Goal: Communication & Community: Answer question/provide support

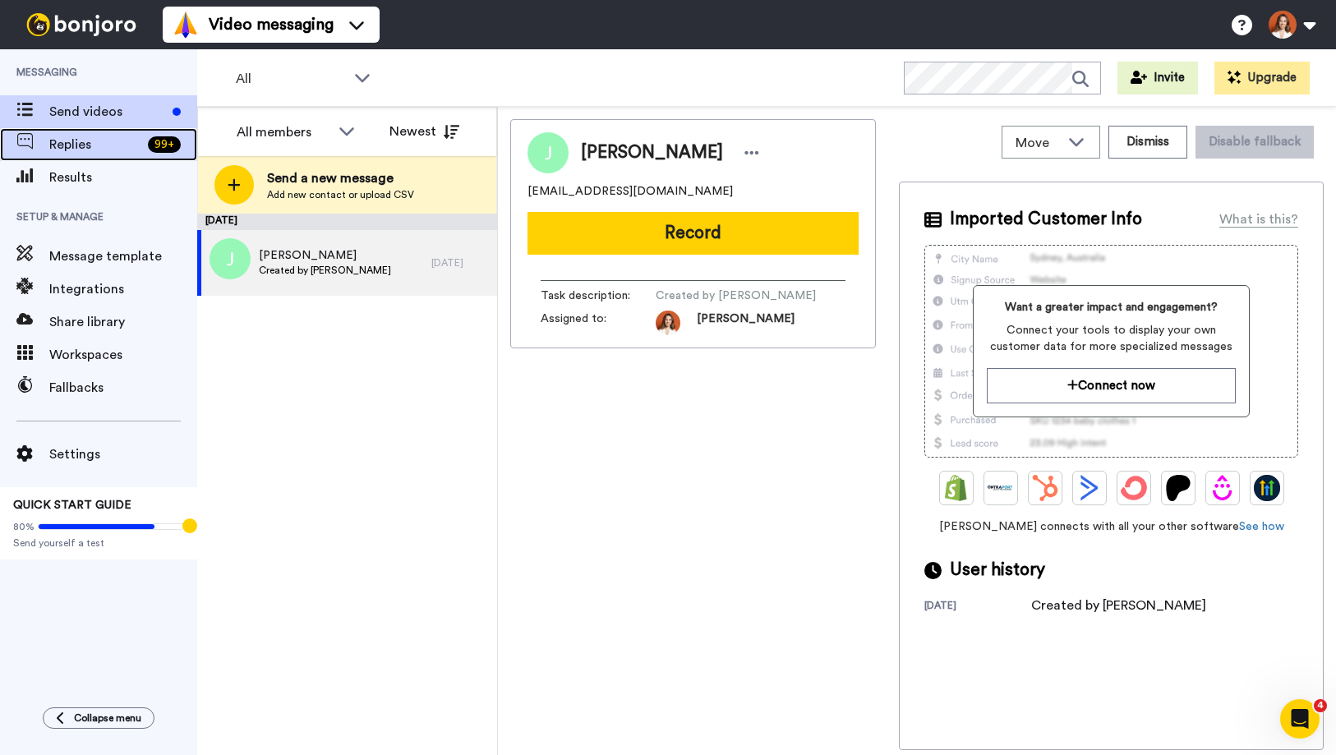
click at [130, 149] on span "Replies" at bounding box center [95, 145] width 92 height 20
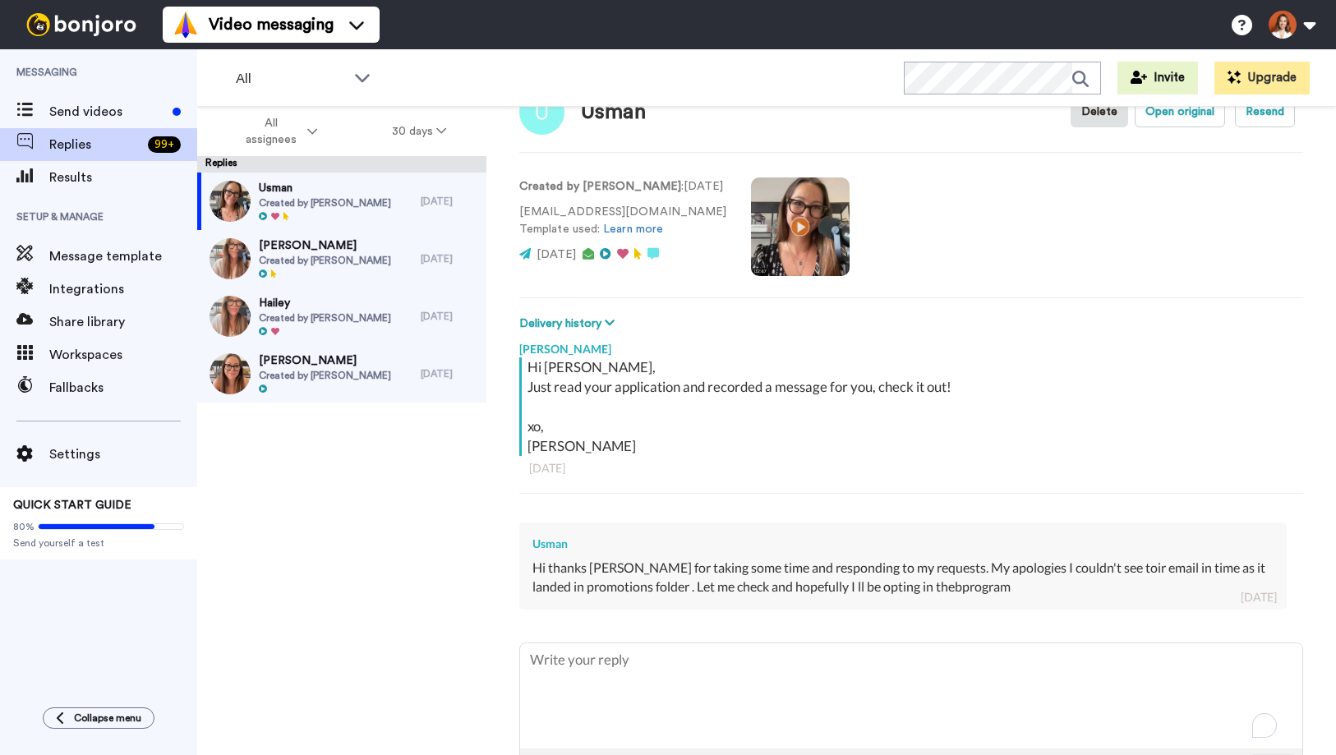
scroll to position [50, 0]
click at [794, 230] on video at bounding box center [800, 228] width 99 height 99
click at [806, 235] on video at bounding box center [800, 228] width 99 height 99
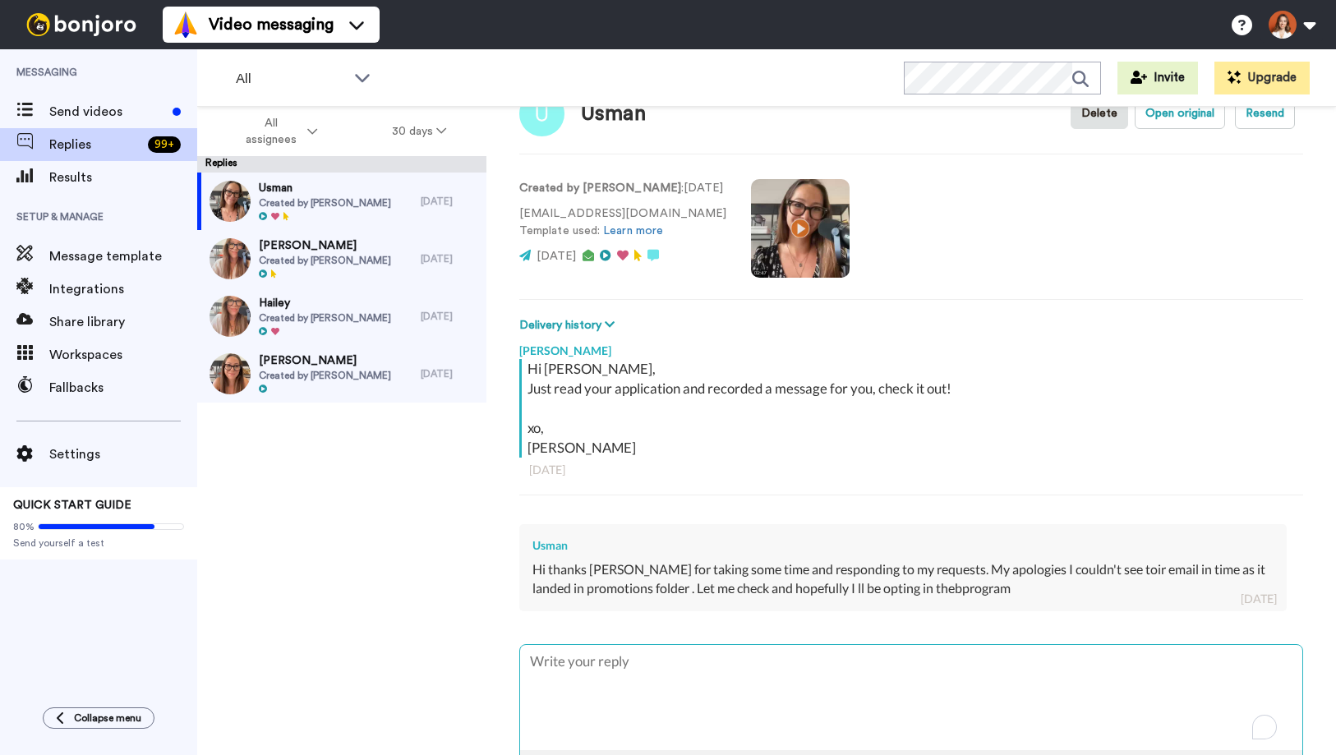
click at [632, 674] on textarea "To enrich screen reader interactions, please activate Accessibility in Grammarl…" at bounding box center [911, 697] width 782 height 105
type textarea "H"
type textarea "x"
type textarea "Hi"
type textarea "x"
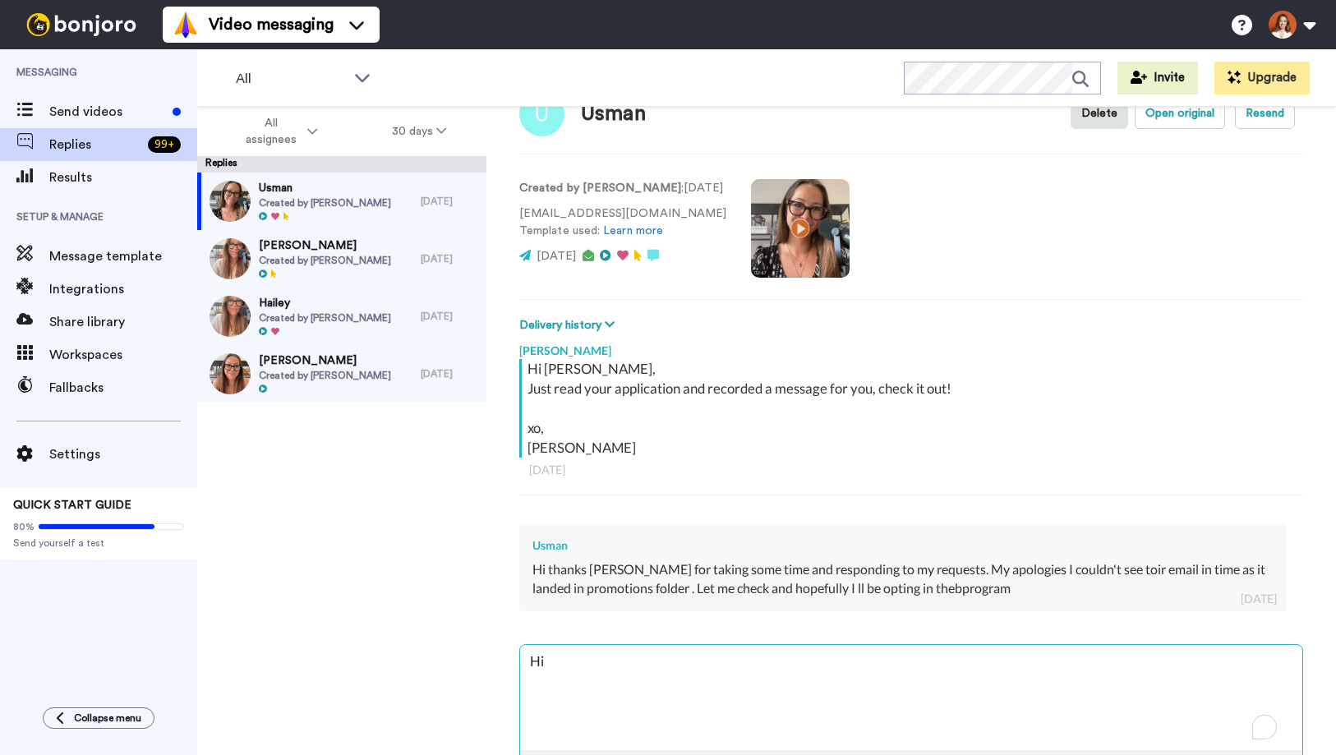
type textarea "Hi"
type textarea "x"
type textarea "Hi U"
type textarea "x"
type textarea "Hi Us"
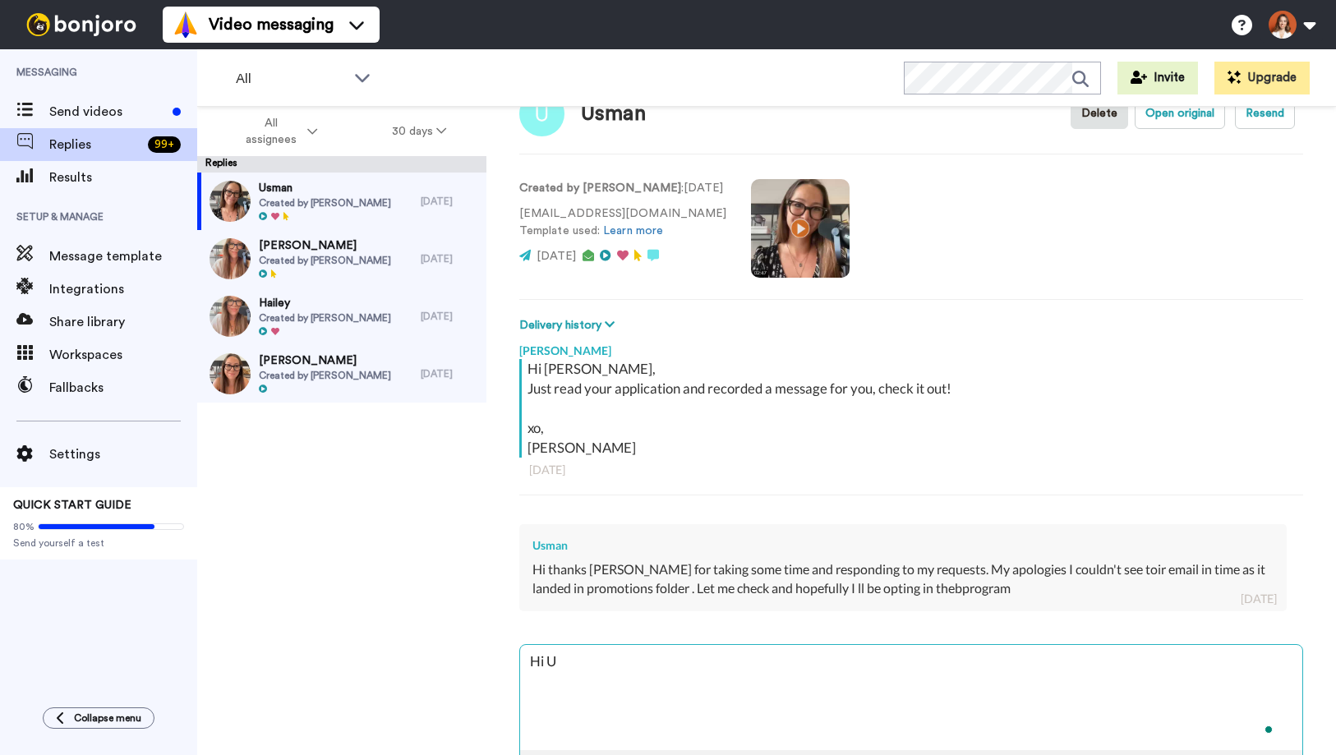
type textarea "x"
type textarea "Hi Usa"
type textarea "x"
type textarea "Hi Usam"
type textarea "x"
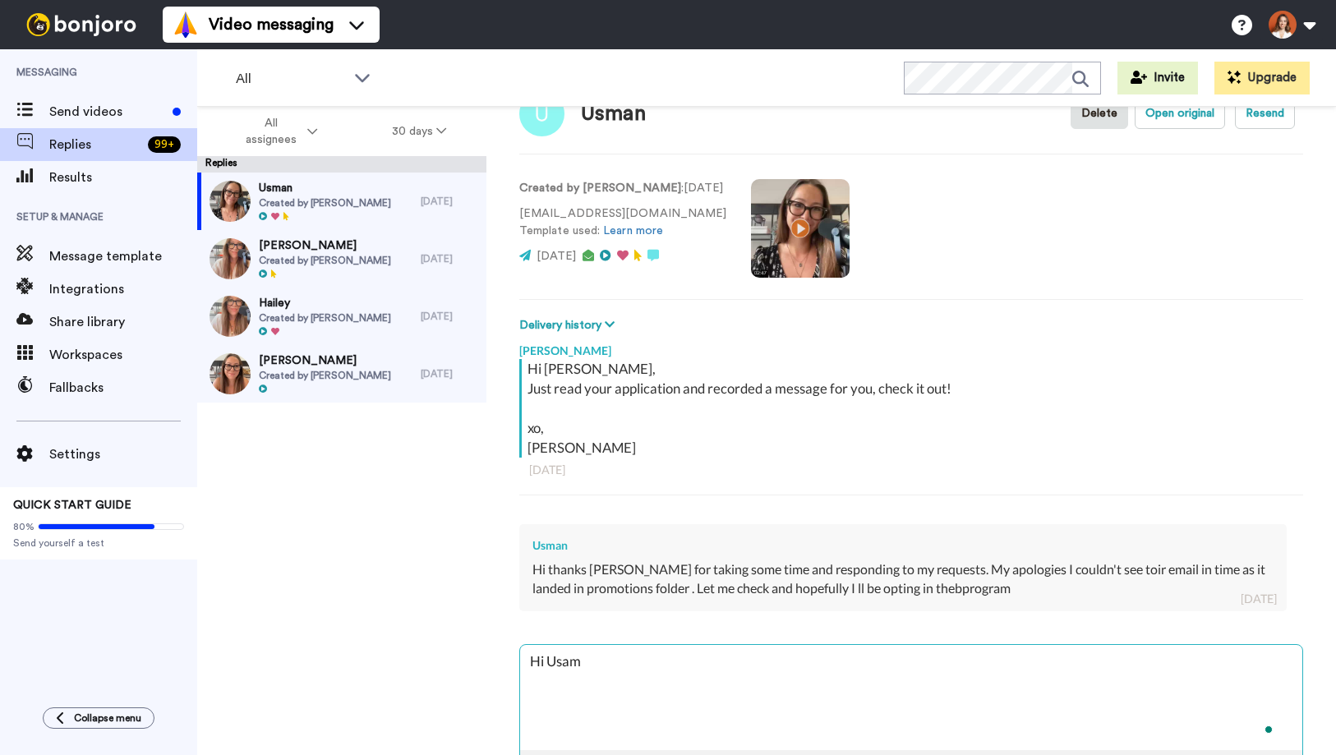
type textarea "Hi Usa"
type textarea "x"
type textarea "Hi Us"
type textarea "x"
type textarea "Hi Usm"
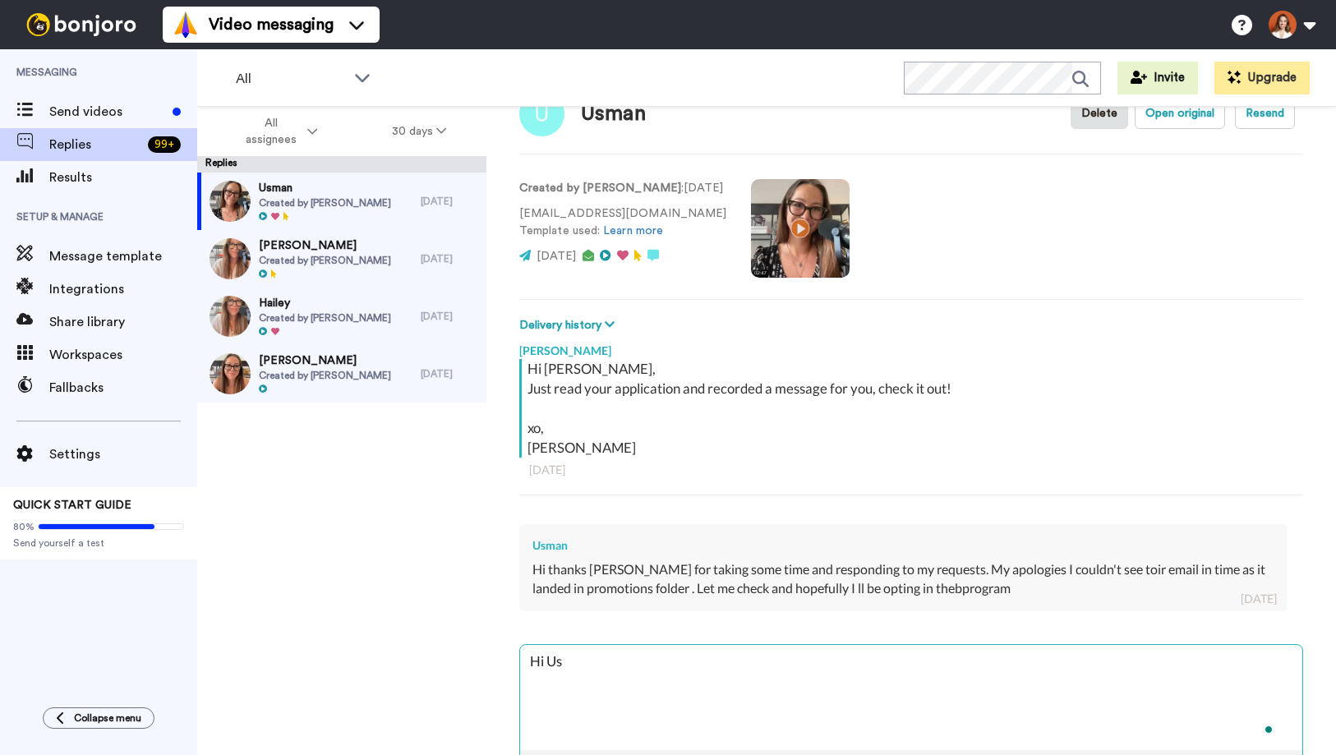
type textarea "x"
type textarea "Hi Usma"
type textarea "x"
type textarea "Hi Usman"
type textarea "x"
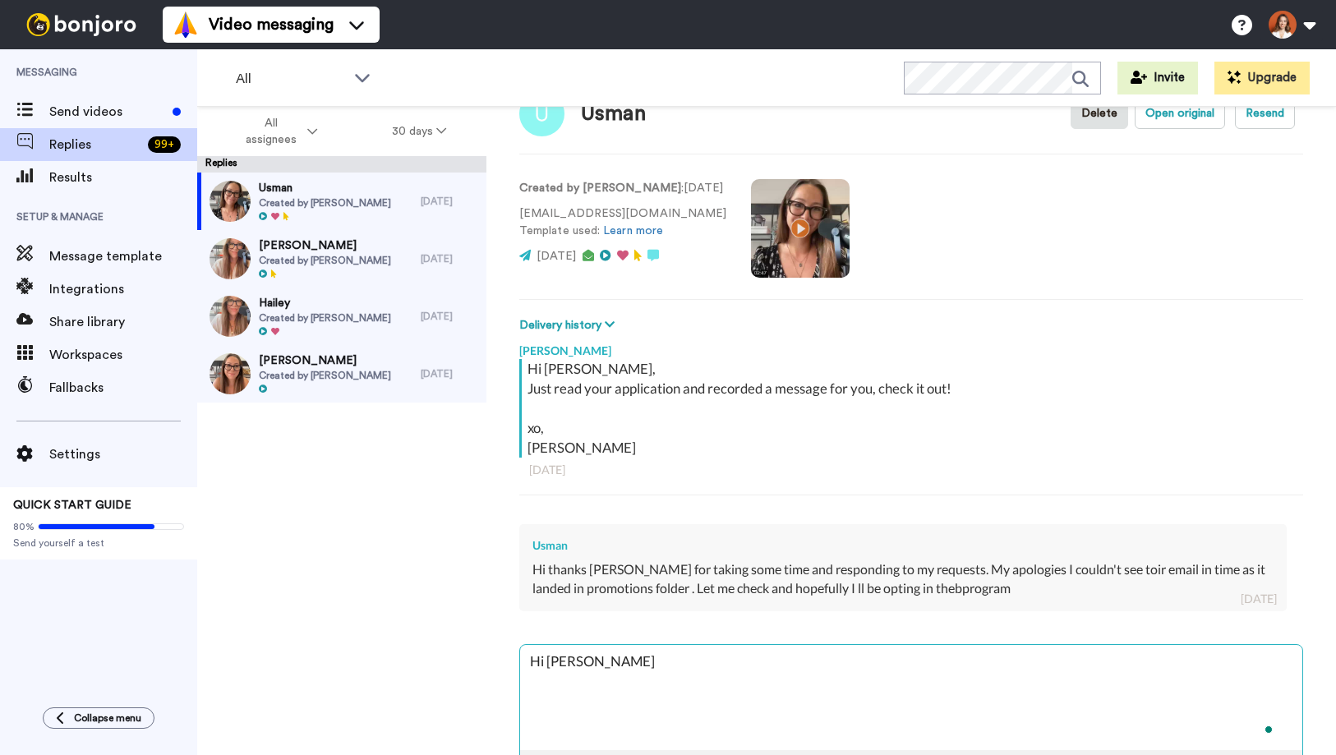
type textarea "Hi Usman,"
type textarea "x"
type textarea "Hi Usman,"
type textarea "x"
type textarea "Hi Usman, m"
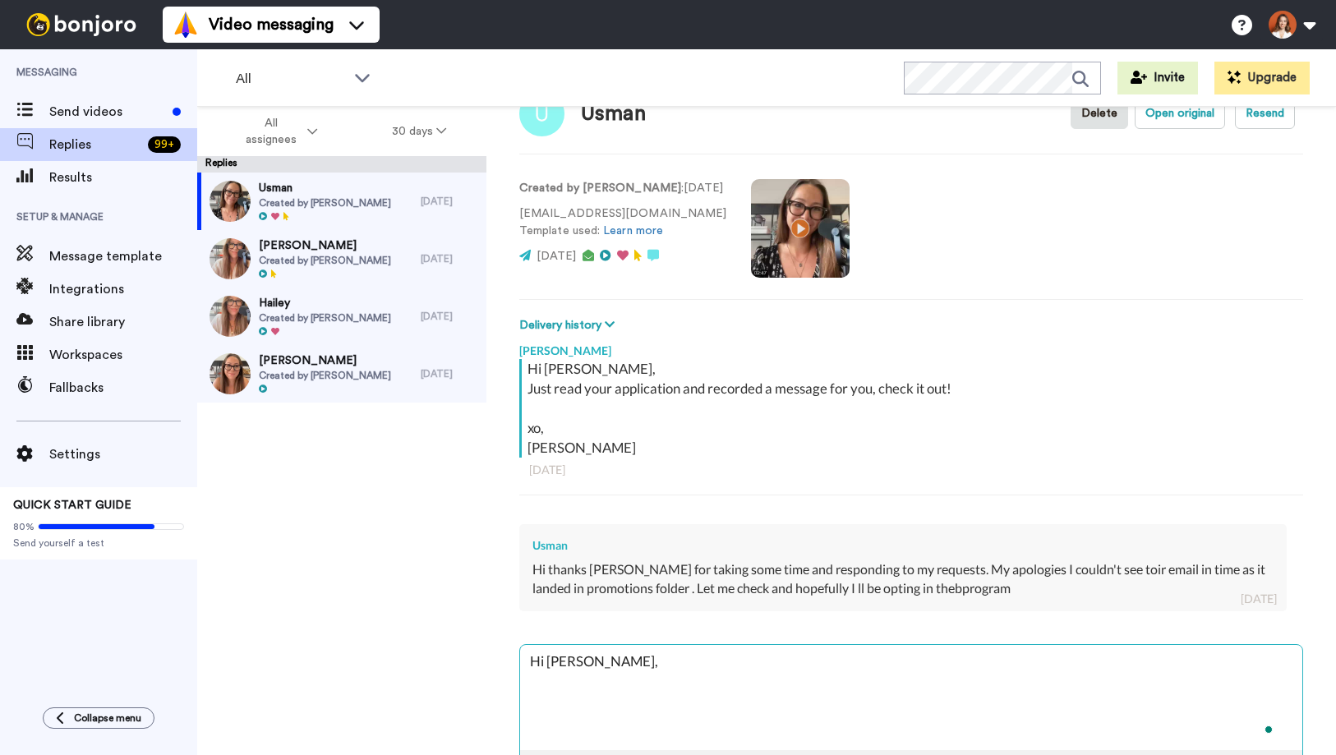
type textarea "x"
type textarea "Hi Usman, my"
type textarea "x"
type textarea "Hi Usman, my"
type textarea "x"
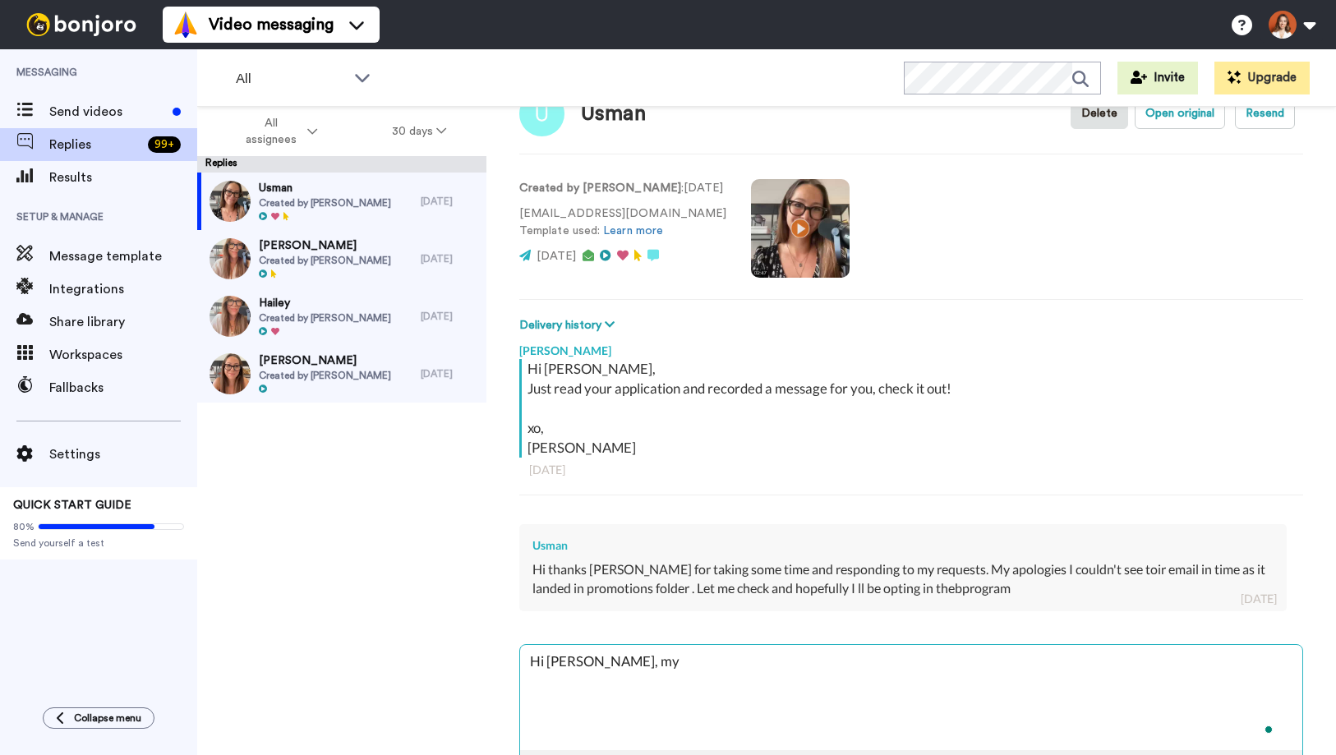
type textarea "Hi Usman, my p"
type textarea "x"
type textarea "Hi Usman, my pl"
type textarea "x"
type textarea "Hi Usman, my ple"
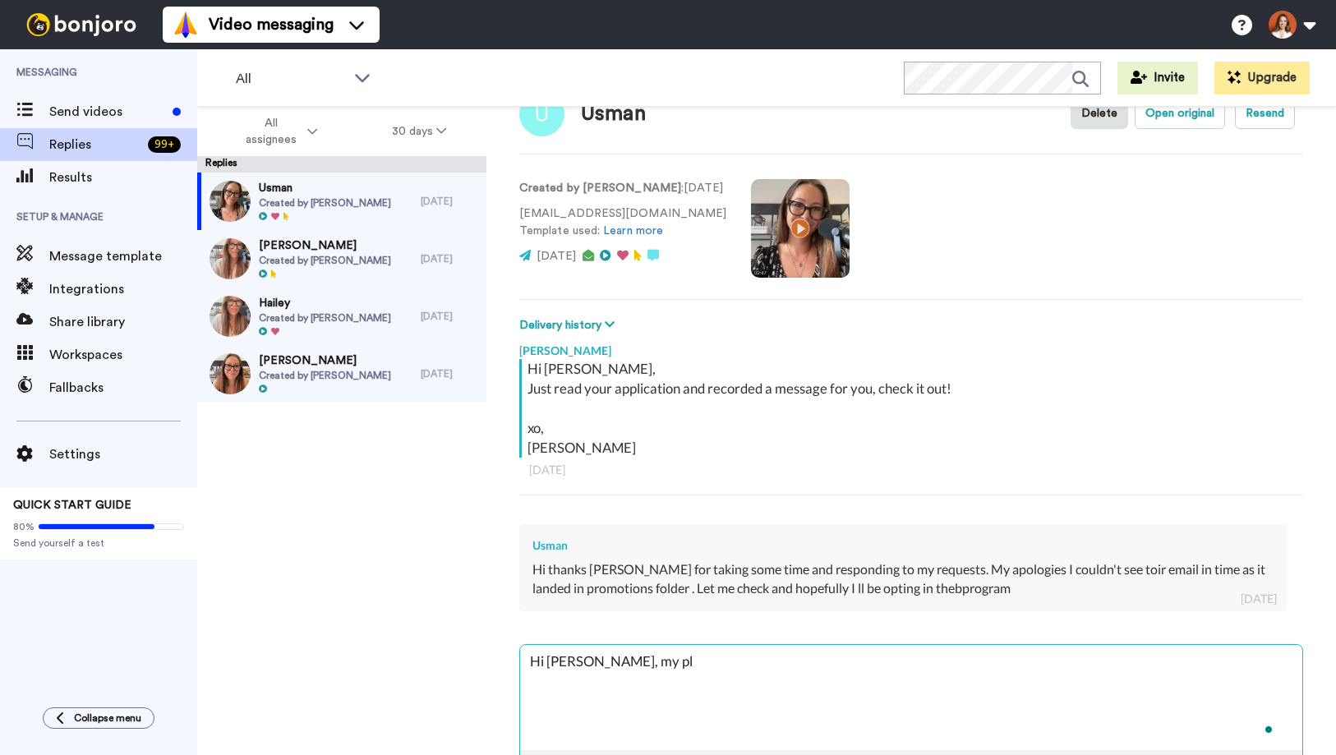
type textarea "x"
type textarea "Hi Usman, my pleas"
type textarea "x"
type textarea "Hi Usman, my pleasu"
type textarea "x"
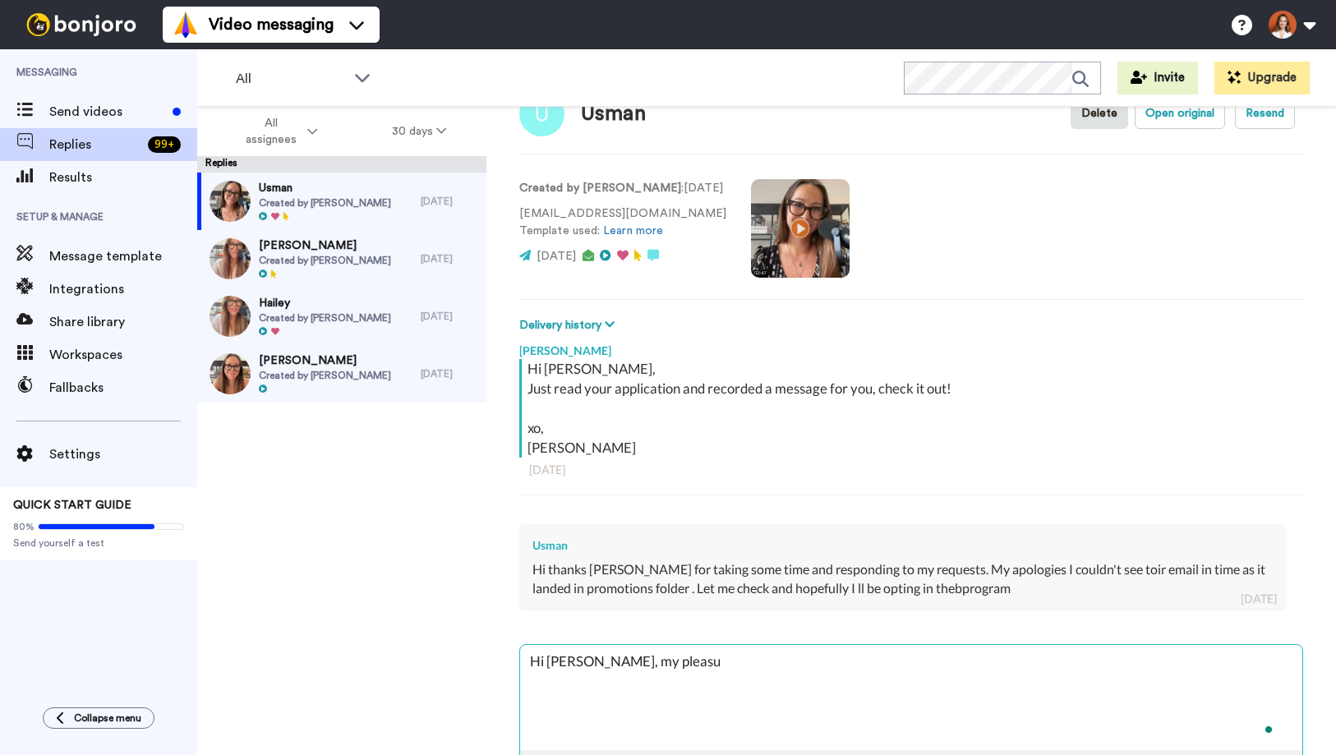
type textarea "Hi Usman, my pleasur"
type textarea "x"
type textarea "Hi Usman, my pleasure"
type textarea "x"
type textarea "Hi Usman, my pleasure,"
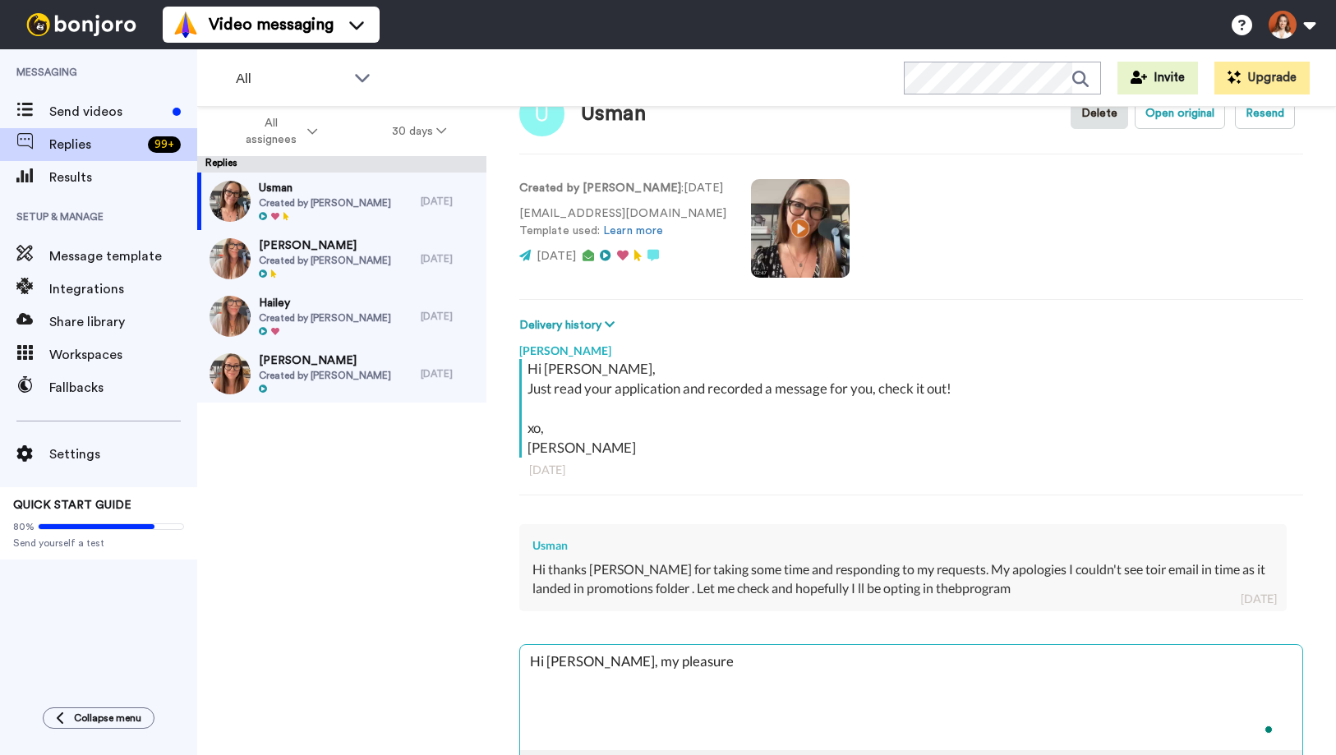
type textarea "x"
type textarea "Hi Usman, my pleasure,"
type textarea "x"
type textarea "Hi Usman, my pleasure,"
type textarea "x"
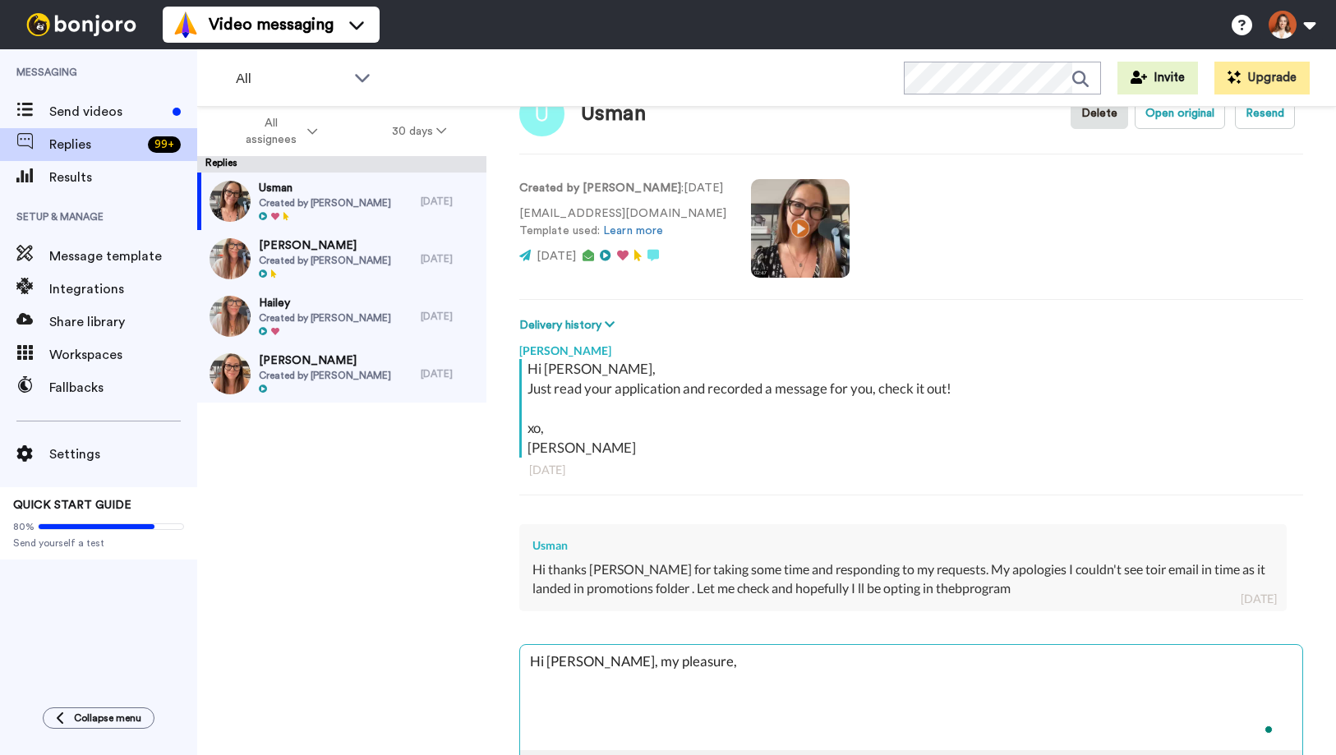
type textarea "Hi Usman, my pleasure"
type textarea "x"
type textarea "Hi Usman, my pleasure."
type textarea "x"
type textarea "Hi Usman, my pleasure."
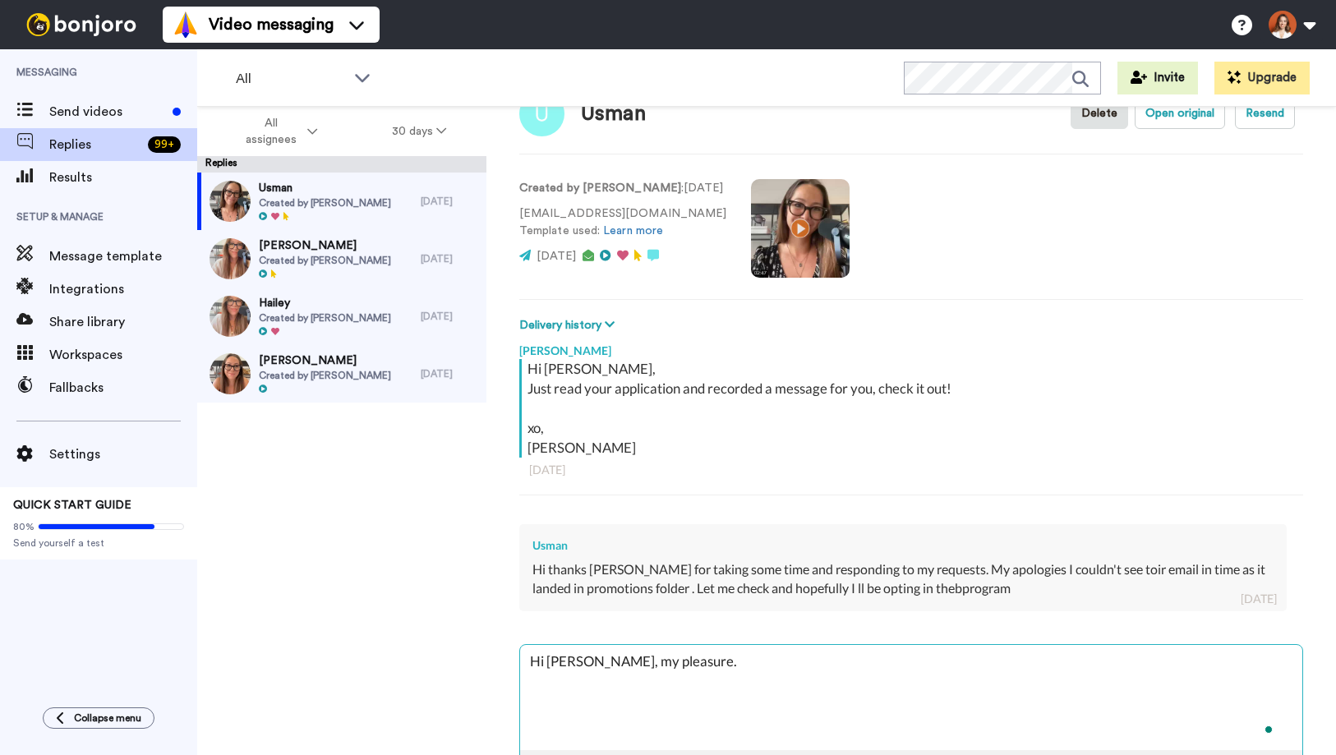
type textarea "x"
type textarea "Hi Usman, my pleasure. L"
type textarea "x"
type textarea "Hi Usman, my pleasure. Le"
type textarea "x"
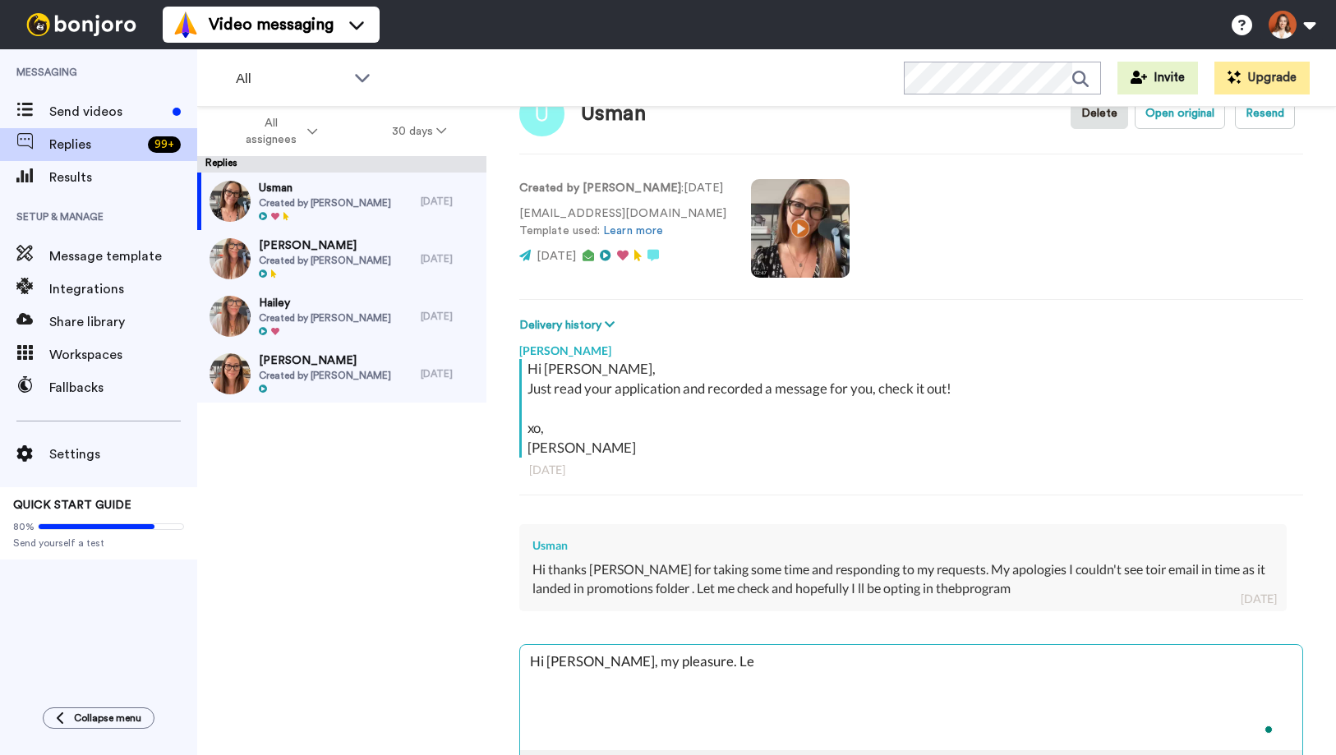
type textarea "Hi Usman, my pleasure. Let"
type textarea "x"
type textarea "Hi Usman, my pleasure. Let"
type textarea "x"
type textarea "Hi Usman, my pleasure. Let m"
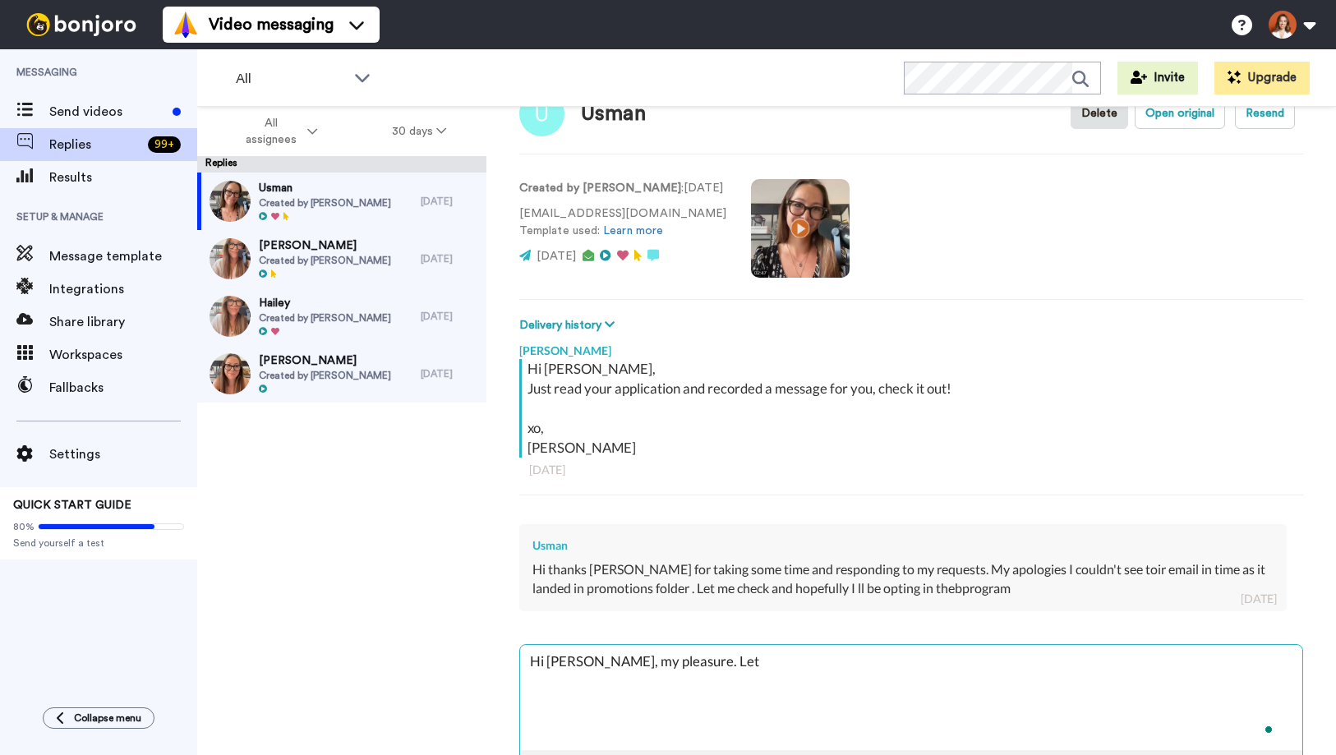
type textarea "x"
type textarea "Hi Usman, my pleasure. Let me"
type textarea "x"
type textarea "Hi Usman, my pleasure. Let me"
type textarea "x"
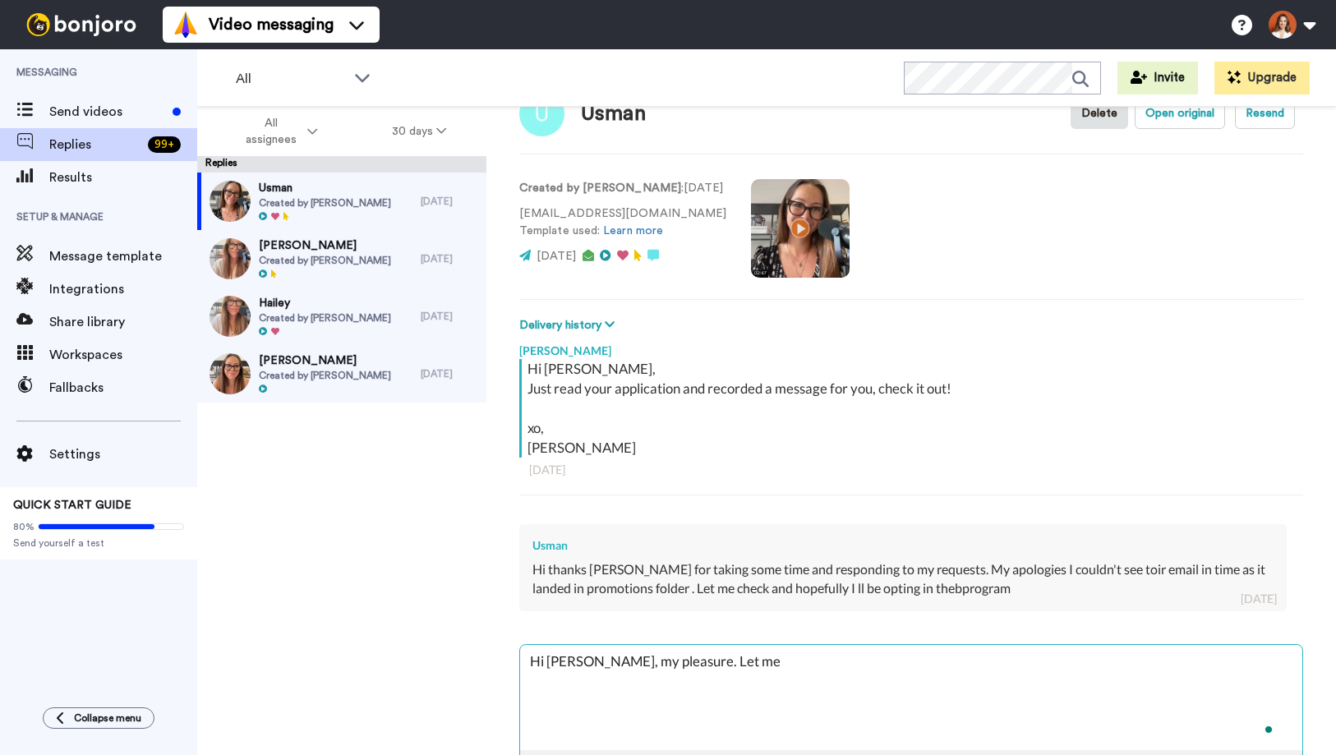
type textarea "Hi Usman, my pleasure. Let me k"
type textarea "x"
type textarea "Hi Usman, my pleasure. Let me kn"
type textarea "x"
type textarea "Hi Usman, my pleasure. Let me kno"
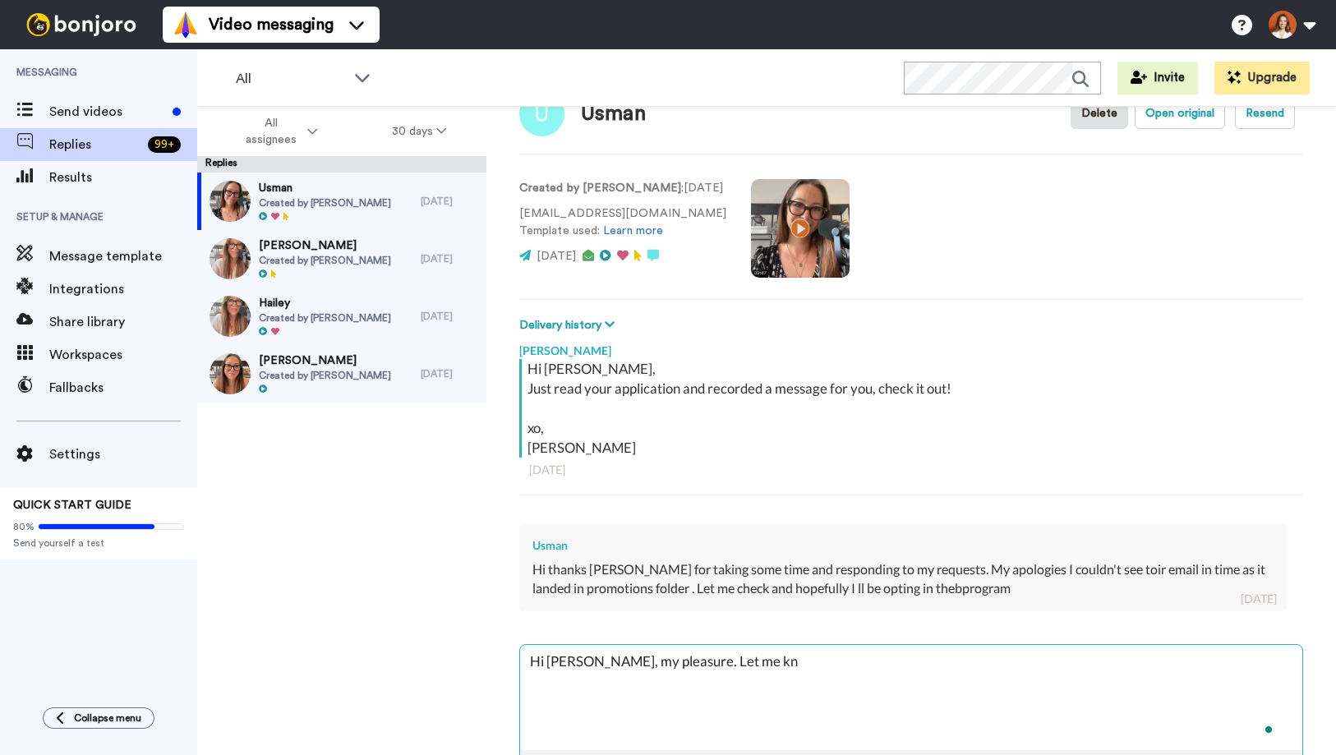
type textarea "x"
type textarea "Hi Usman, my pleasure. Let me know"
type textarea "x"
type textarea "Hi Usman, my pleasure. Let me know"
type textarea "x"
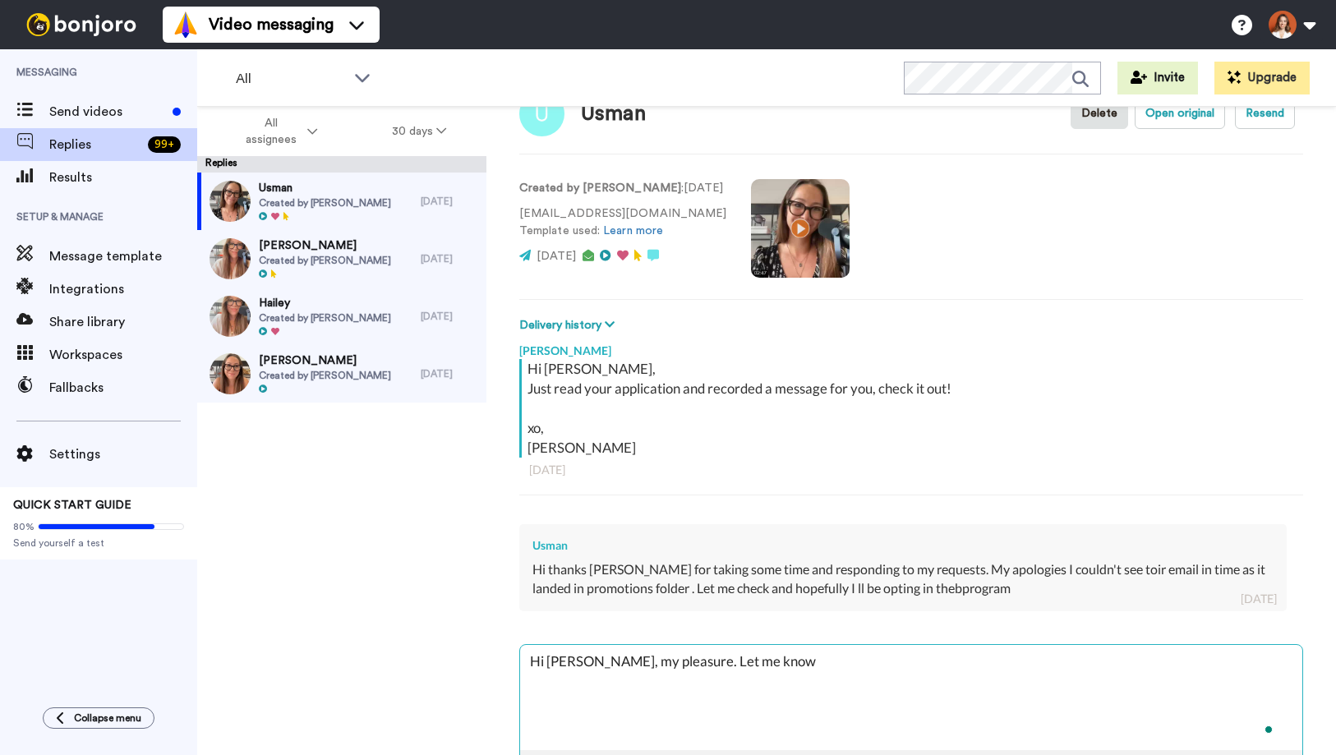
type textarea "Hi Usman, my pleasure. Let me know i"
type textarea "x"
type textarea "Hi Usman, my pleasure. Let me know if"
type textarea "x"
type textarea "Hi Usman, my pleasure. Let me know if"
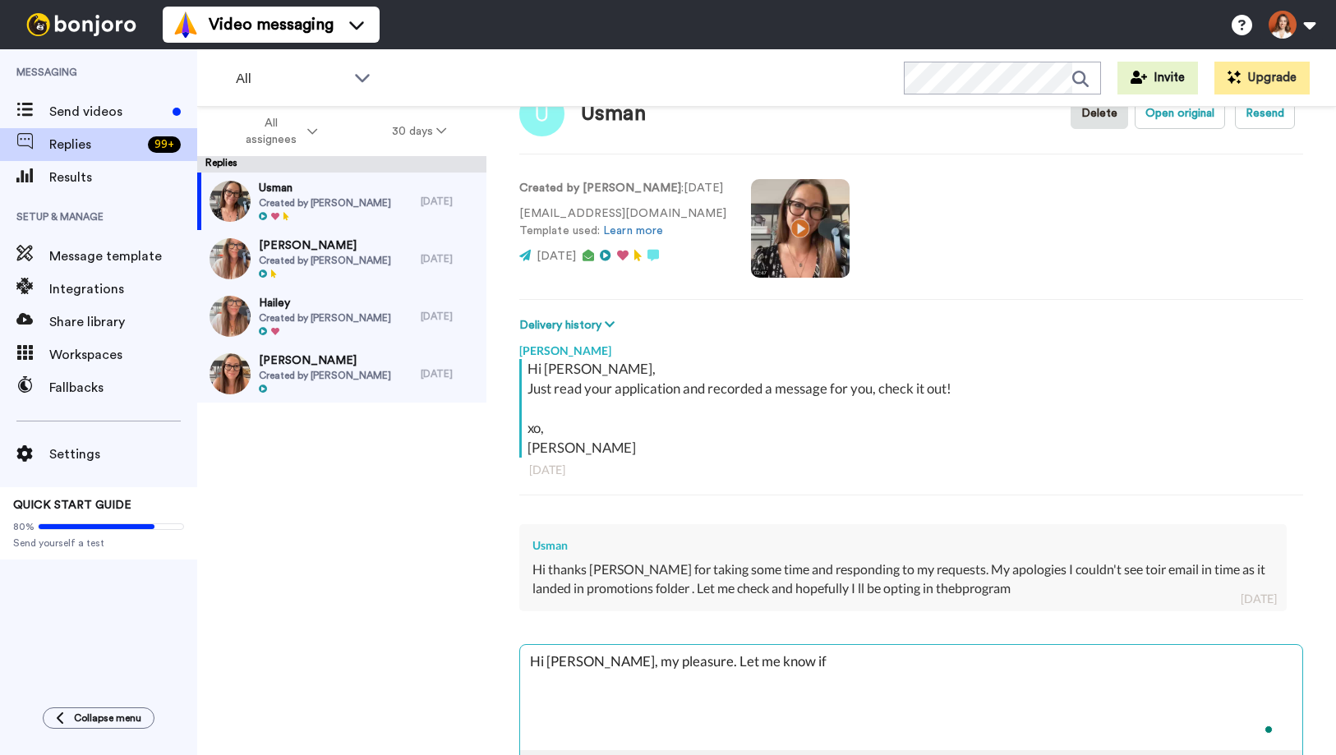
type textarea "x"
type textarea "Hi Usman, my pleasure. Let me know if y"
type textarea "x"
type textarea "Hi Usman, my pleasure. Let me know if yo"
type textarea "x"
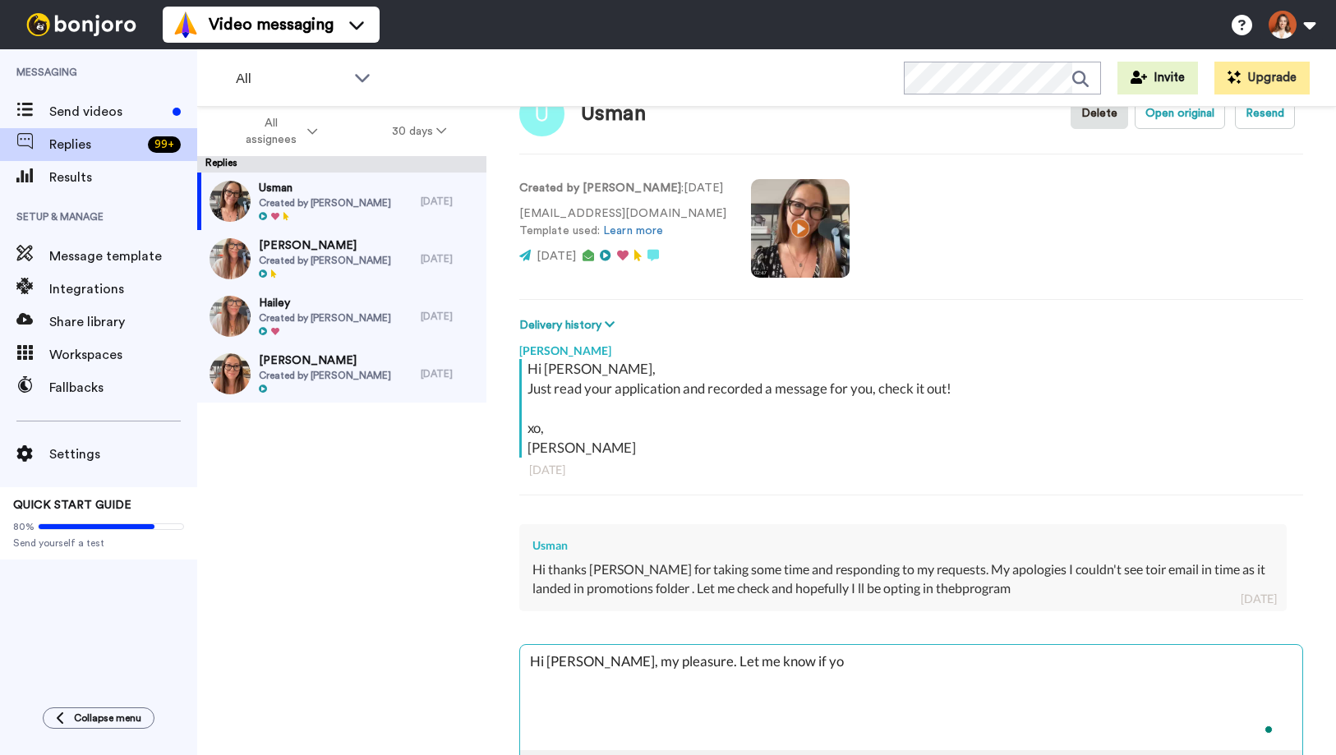
type textarea "Hi Usman, my pleasure. Let me know if you"
type textarea "x"
type textarea "Hi Usman, my pleasure. Let me know if you"
type textarea "x"
type textarea "Hi Usman, my pleasure. Let me know if you a"
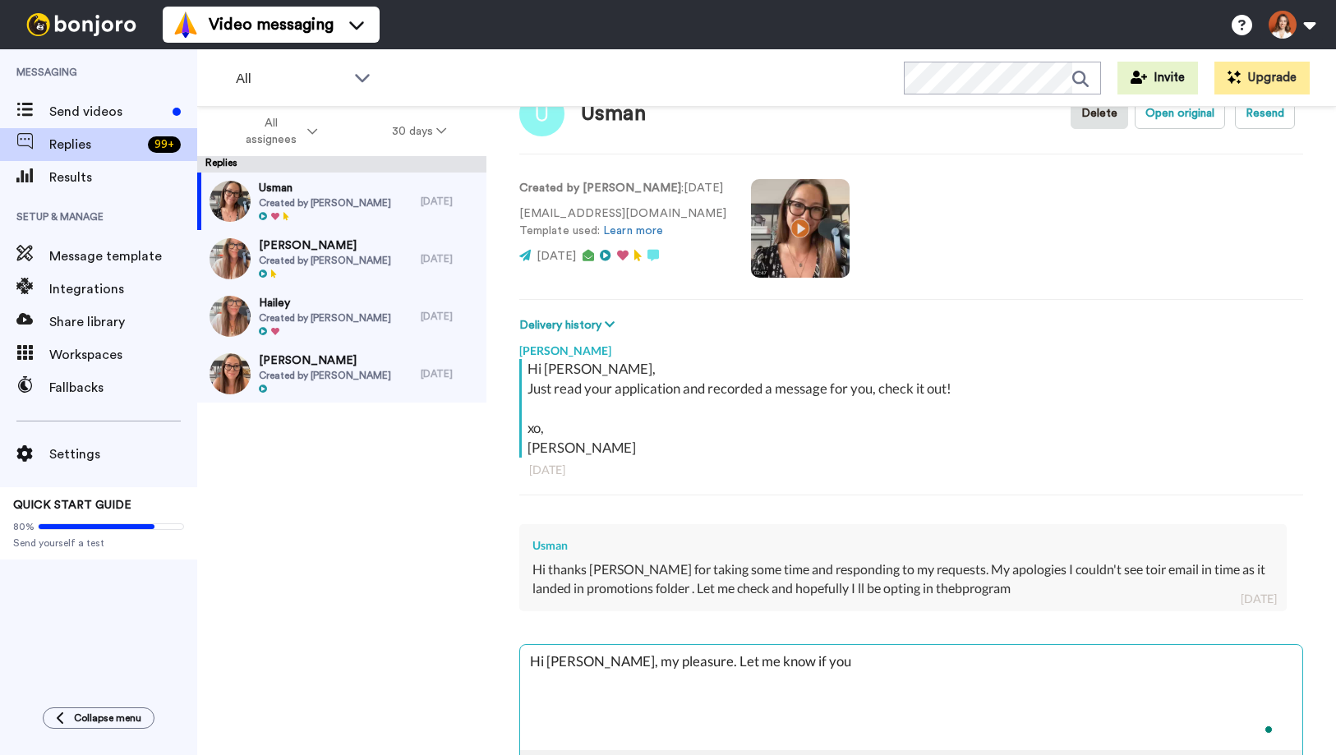
type textarea "x"
type textarea "Hi Usman, my pleasure. Let me know if you ae"
type textarea "x"
type textarea "Hi Usman, my pleasure. Let me know if you a"
type textarea "x"
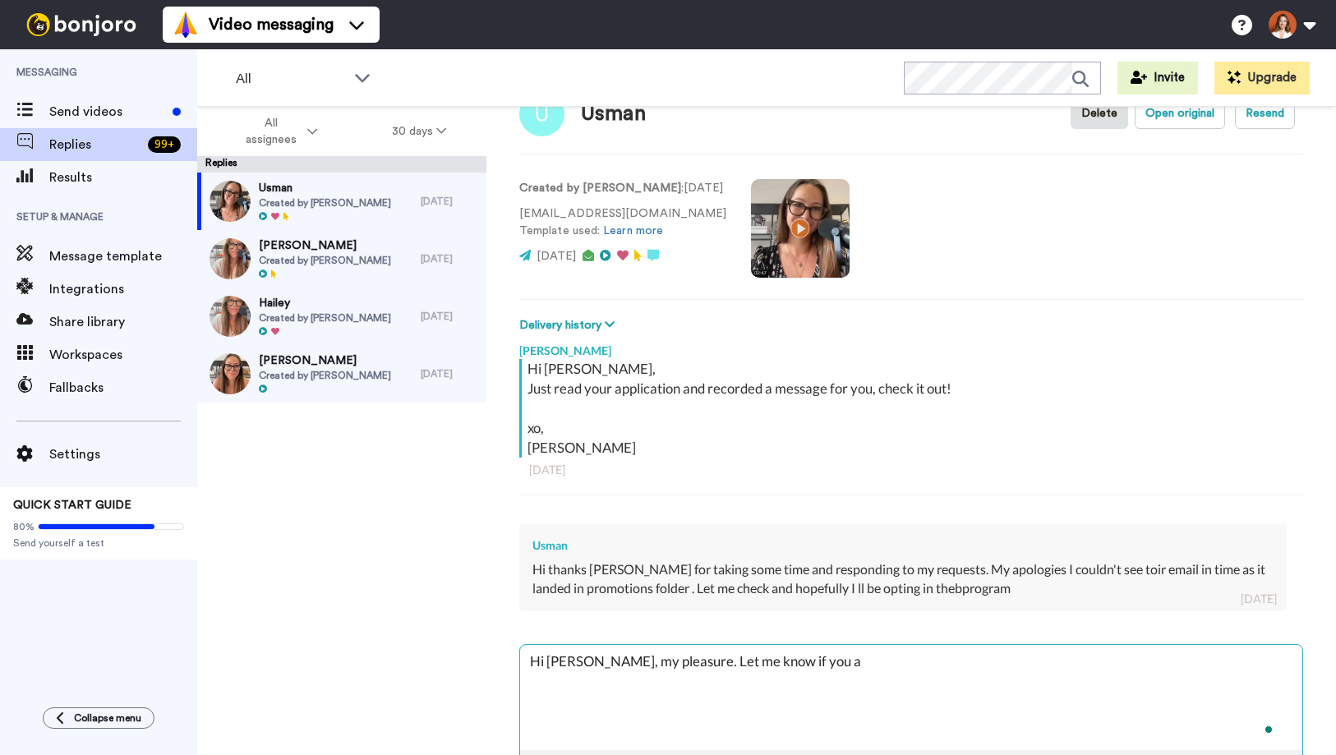
type textarea "Hi Usman, my pleasure. Let me know if you"
type textarea "x"
type textarea "Hi Usman, my pleasure. Let me know if you h"
type textarea "x"
type textarea "Hi Usman, my pleasure. Let me know if you ha"
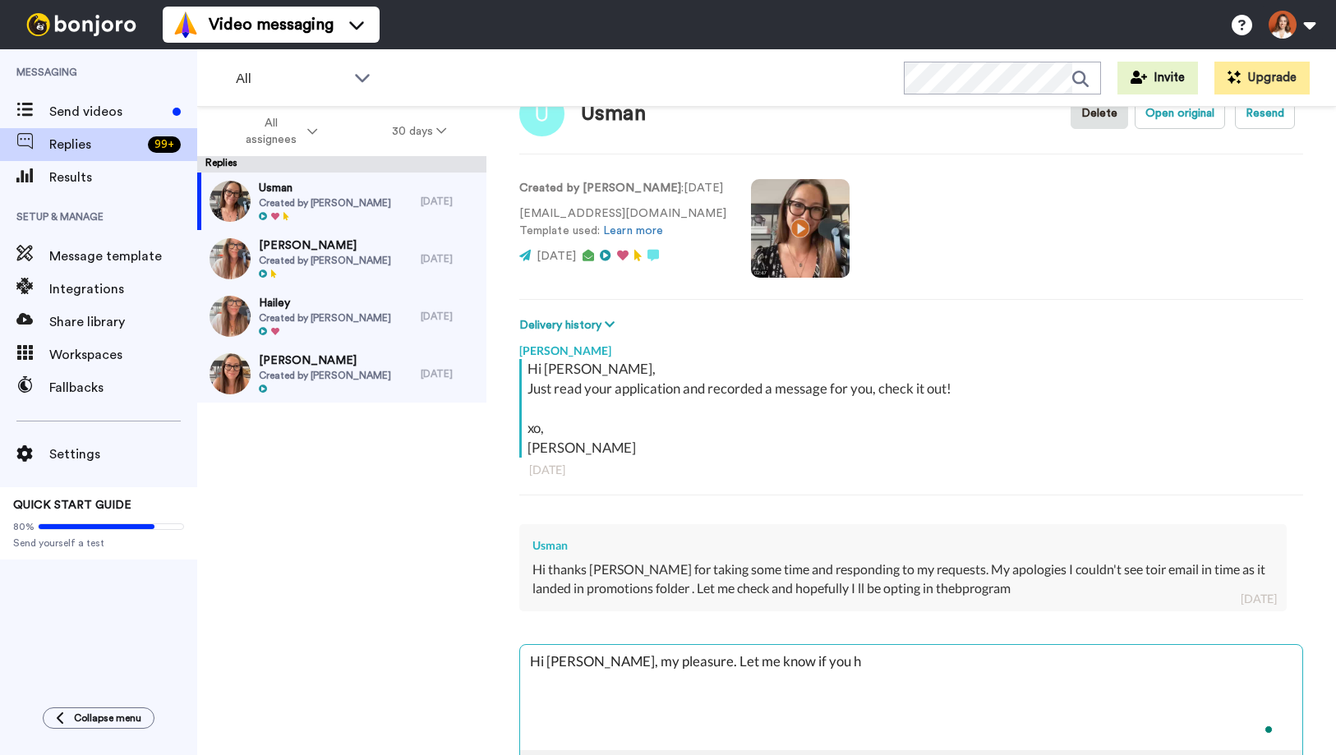
type textarea "x"
type textarea "Hi Usman, my pleasure. Let me know if you hav"
type textarea "x"
type textarea "Hi Usman, my pleasure. Let me know if you have"
type textarea "x"
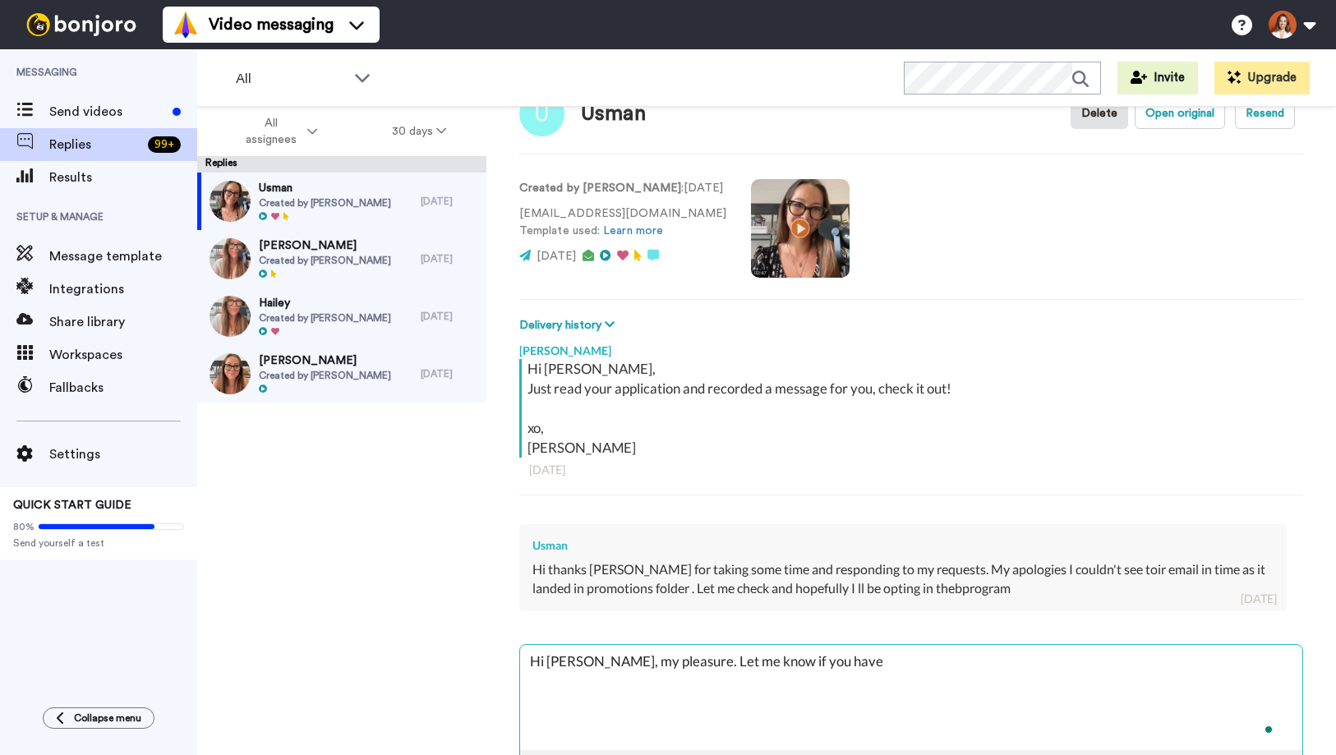
type textarea "Hi Usman, my pleasure. Let me know if you have"
type textarea "x"
type textarea "Hi Usman, my pleasure. Let me know if you have a"
type textarea "x"
type textarea "Hi Usman, my pleasure. Let me know if you have an"
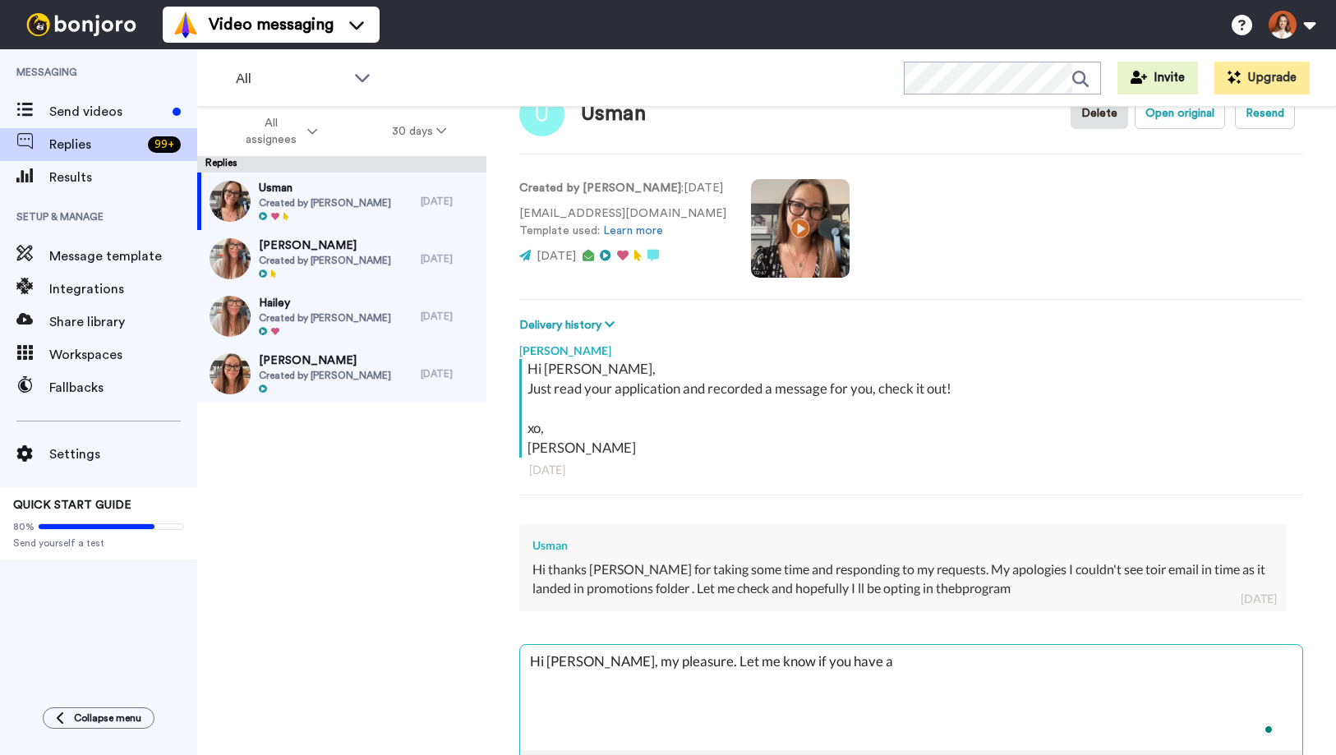
type textarea "x"
type textarea "Hi Usman, my pleasure. Let me know if you have any"
type textarea "x"
type textarea "Hi Usman, my pleasure. Let me know if you have any"
type textarea "x"
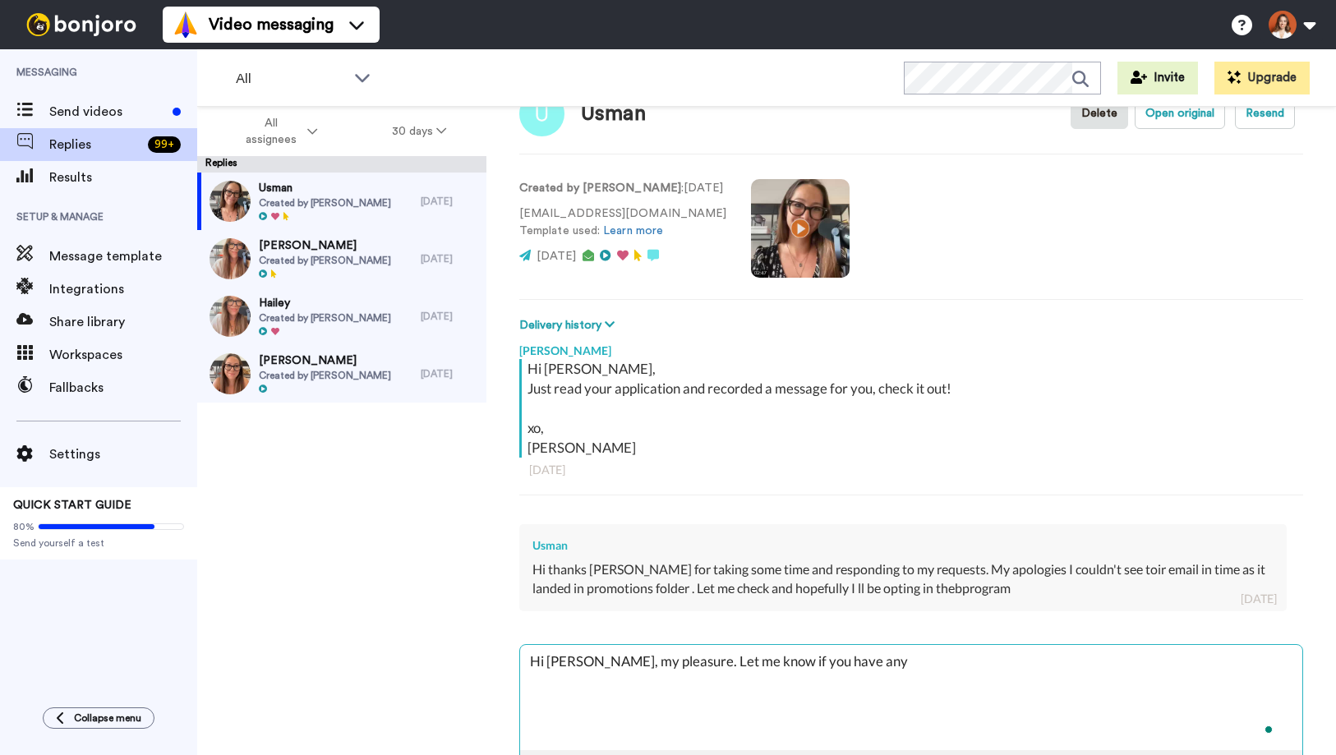
type textarea "Hi Usman, my pleasure. Let me know if you have any q"
type textarea "x"
type textarea "Hi Usman, my pleasure. Let me know if you have any qu"
type textarea "x"
type textarea "Hi Usman, my pleasure. Let me know if you have any que"
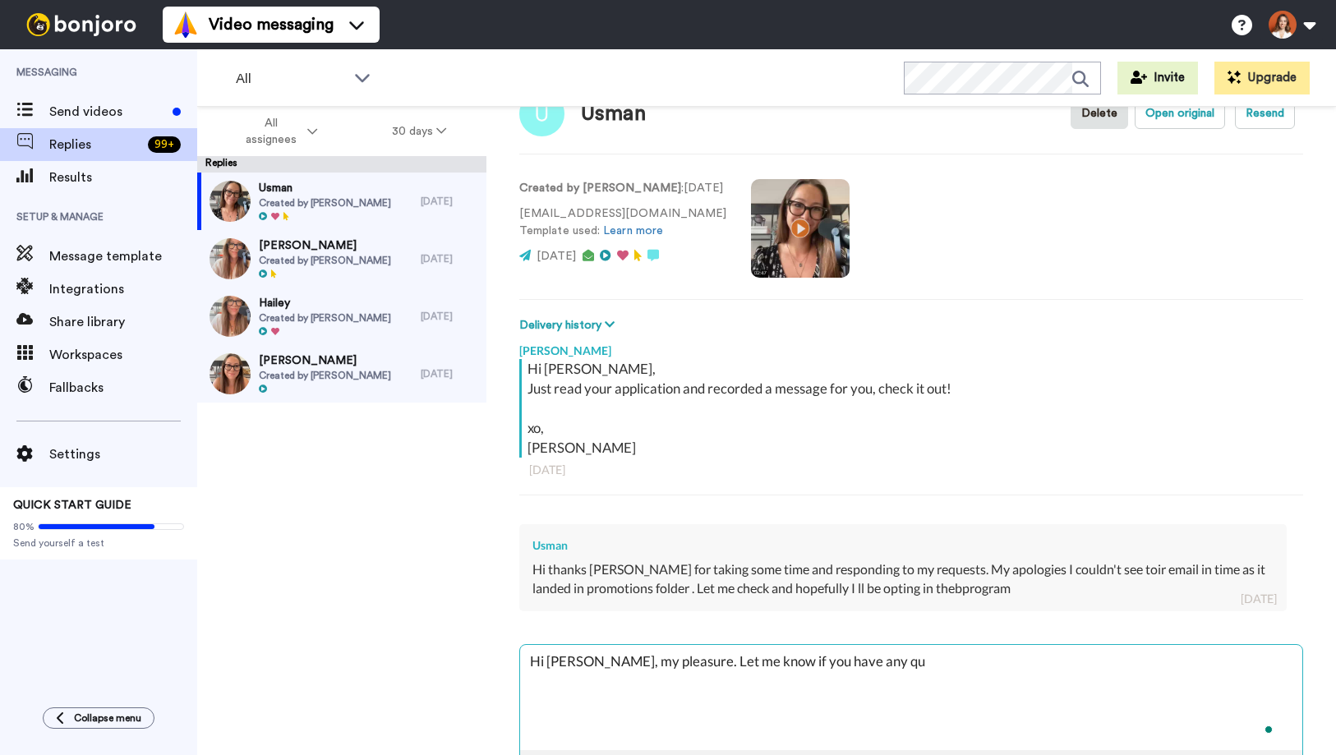
type textarea "x"
type textarea "Hi Usman, my pleasure. Let me know if you have any quet"
type textarea "x"
type textarea "Hi Usman, my pleasure. Let me know if you have any queti"
type textarea "x"
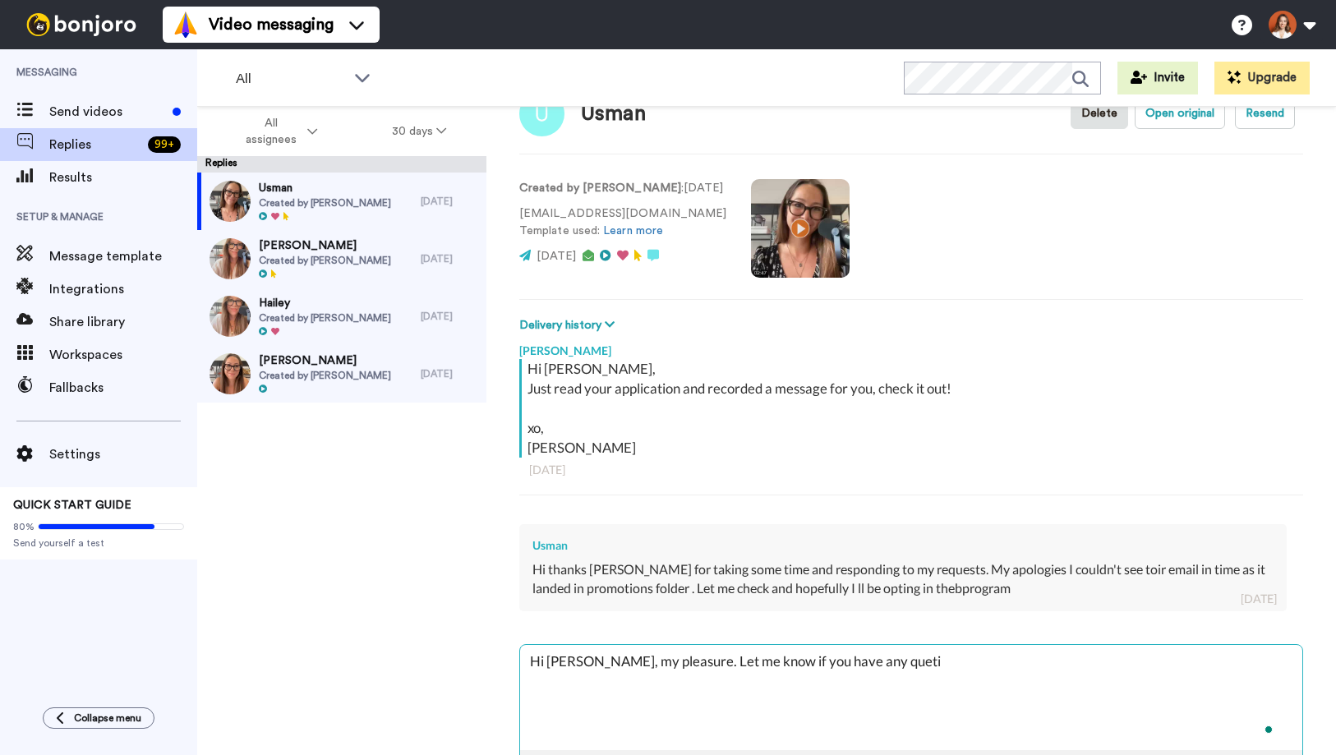
type textarea "Hi Usman, my pleasure. Let me know if you have any quetio"
type textarea "x"
type textarea "Hi Usman, my pleasure. Let me know if you have any quetion"
type textarea "x"
type textarea "Hi Usman, my pleasure. Let me know if you have any quetions"
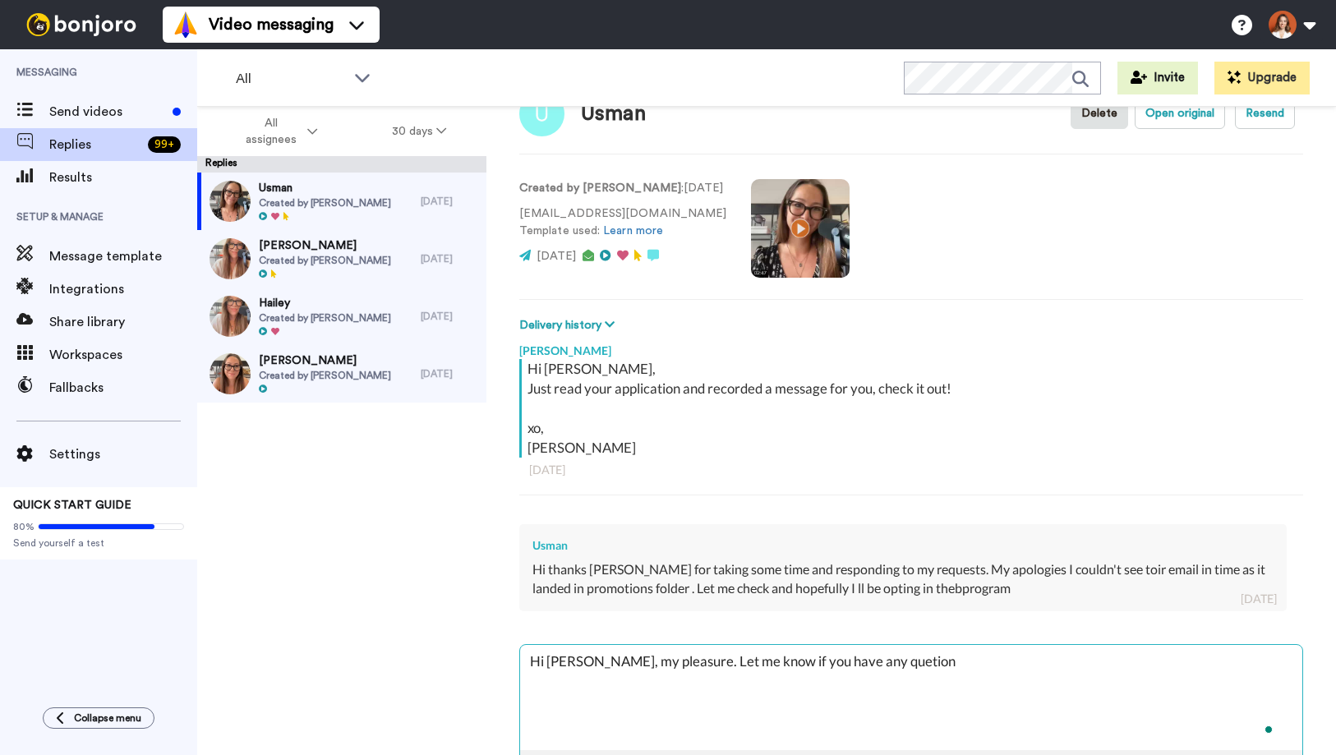
type textarea "x"
type textarea "Hi Usman, my pleasure. Let me know if you have any quetion"
type textarea "x"
type textarea "Hi Usman, my pleasure. Let me know if you have any quetio"
type textarea "x"
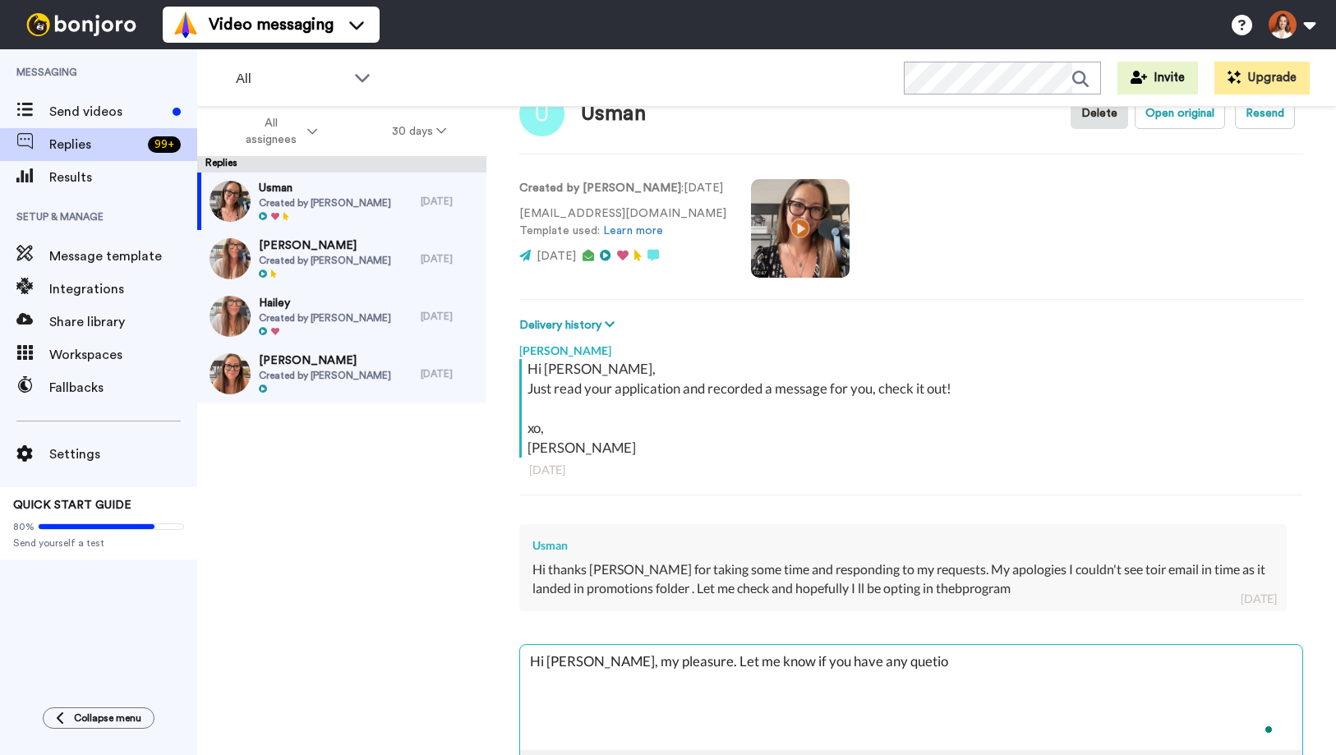
type textarea "Hi Usman, my pleasure. Let me know if you have any queti"
type textarea "x"
type textarea "Hi Usman, my pleasure. Let me know if you have any quet"
type textarea "x"
type textarea "Hi Usman, my pleasure. Let me know if you have any que"
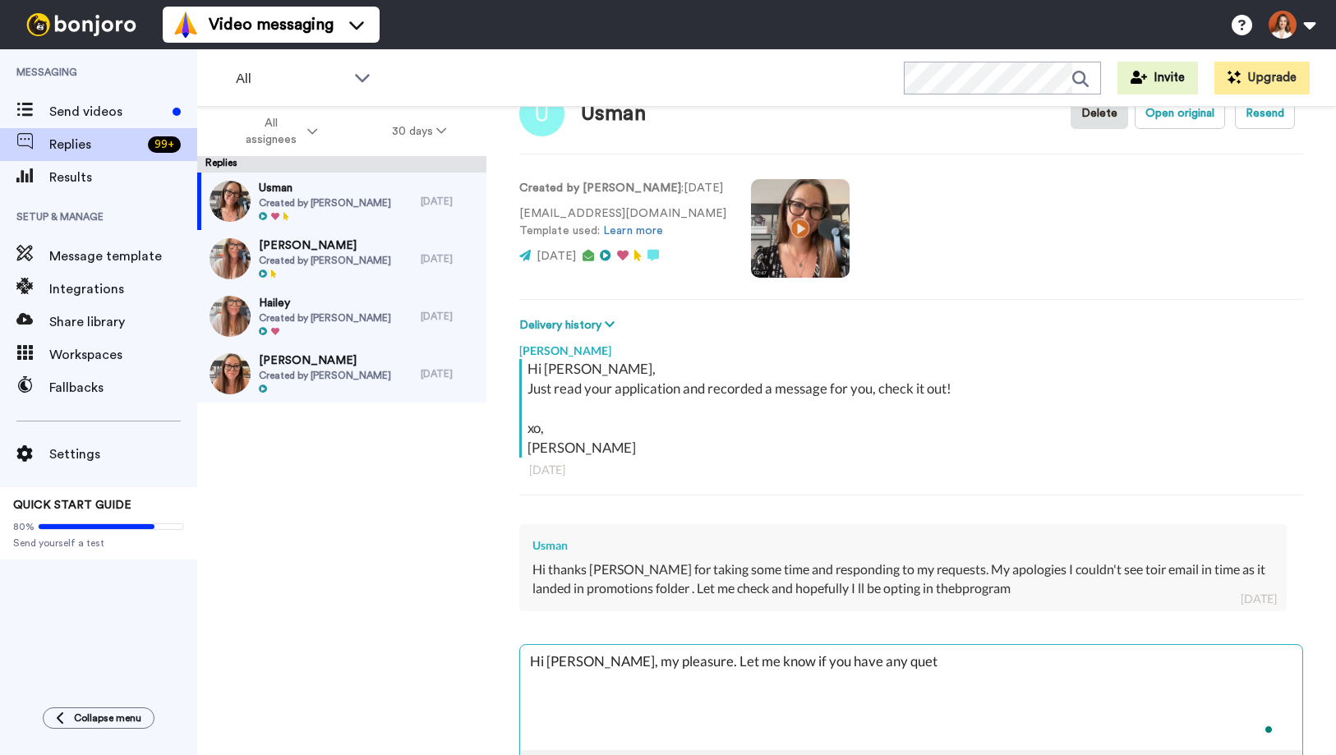
type textarea "x"
type textarea "Hi Usman, my pleasure. Let me know if you have any ques"
type textarea "x"
type textarea "Hi Usman, my pleasure. Let me know if you have any quest"
type textarea "x"
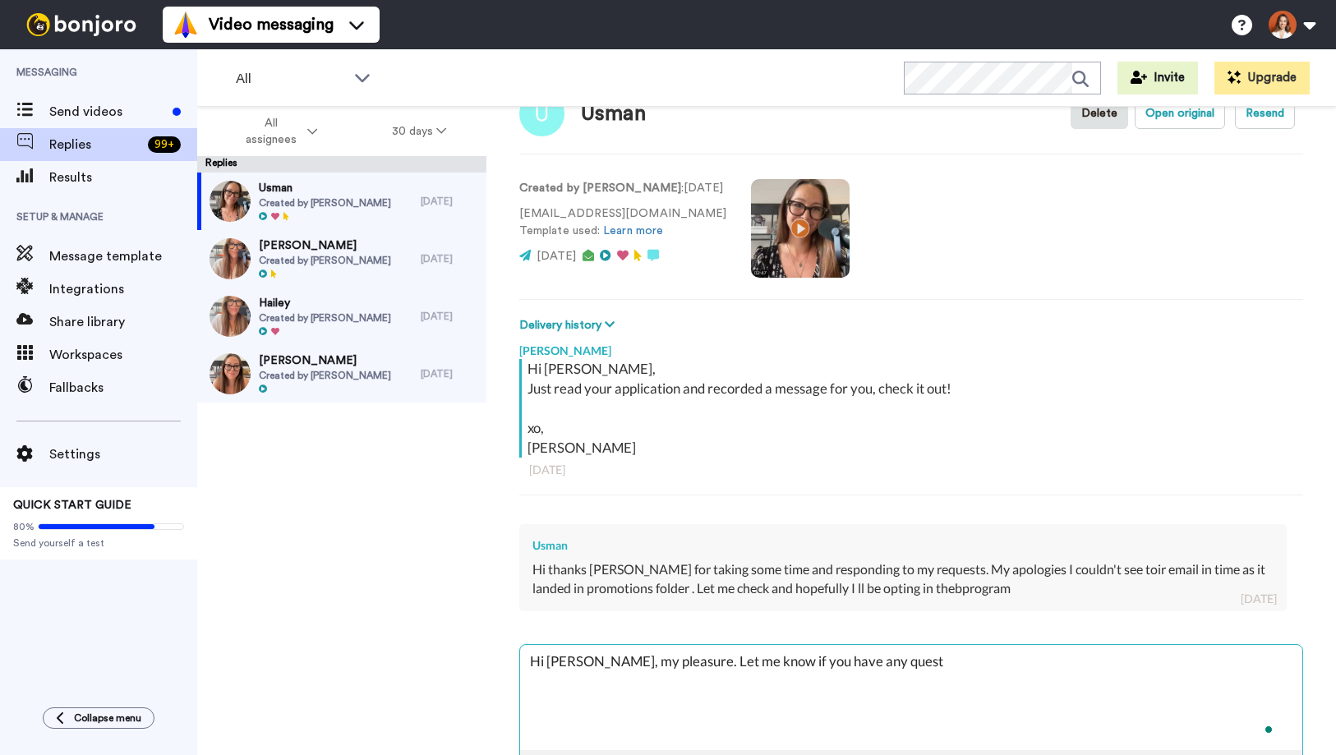
type textarea "Hi Usman, my pleasure. Let me know if you have any questi"
type textarea "x"
type textarea "Hi Usman, my pleasure. Let me know if you have any question"
type textarea "x"
type textarea "Hi Usman, my pleasure. Let me know if you have any questions"
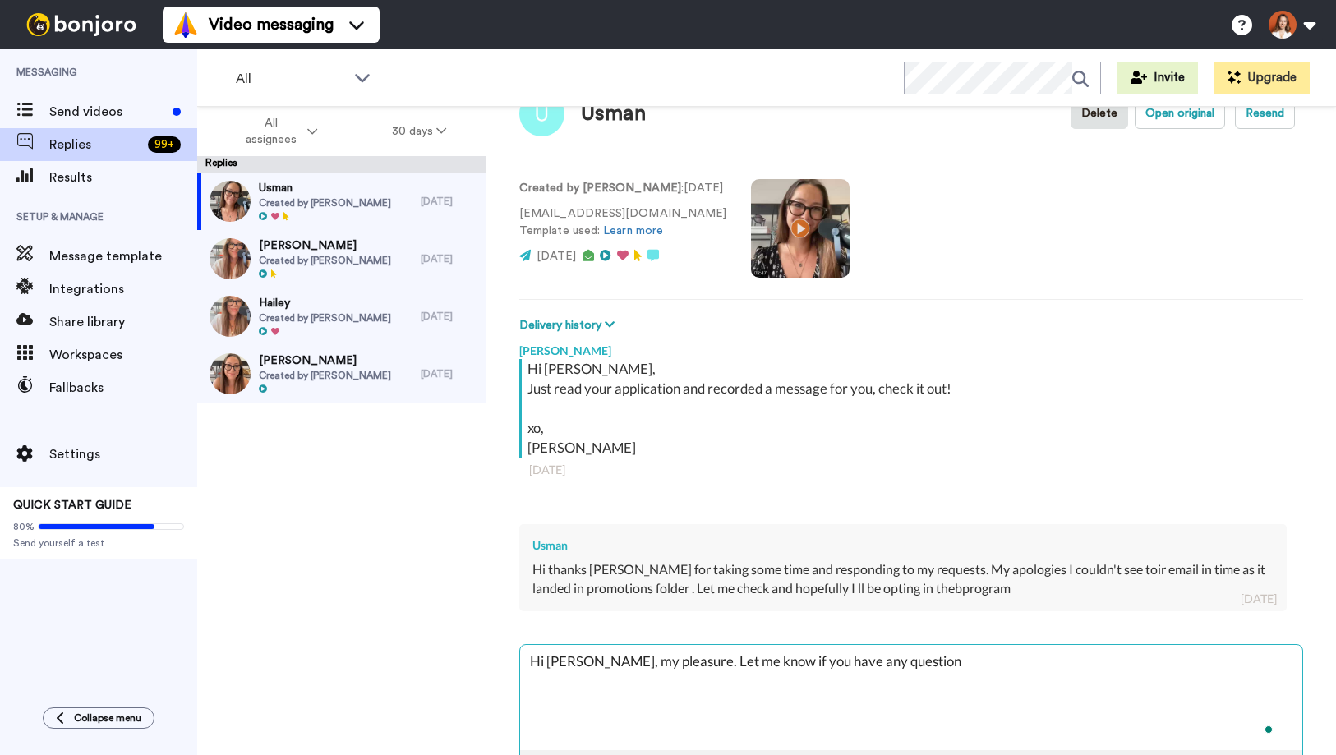
type textarea "x"
type textarea "Hi Usman, my pleasure. Let me know if you have any questions"
type textarea "x"
type textarea "Hi Usman, my pleasure. Let me know if you have any questions a"
type textarea "x"
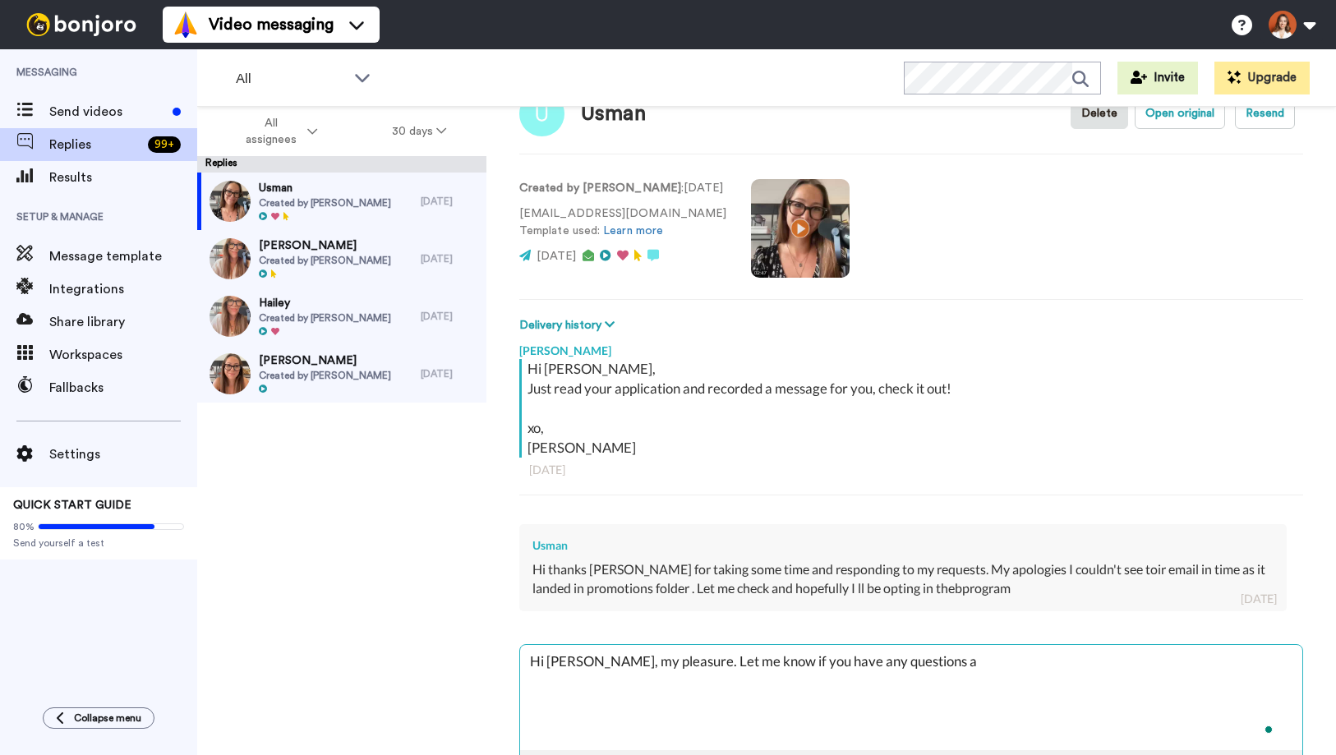
type textarea "Hi Usman, my pleasure. Let me know if you have any questions ab"
type textarea "x"
type textarea "Hi Usman, my pleasure. Let me know if you have any questions abo"
type textarea "x"
type textarea "Hi Usman, my pleasure. Let me know if you have any questions abou"
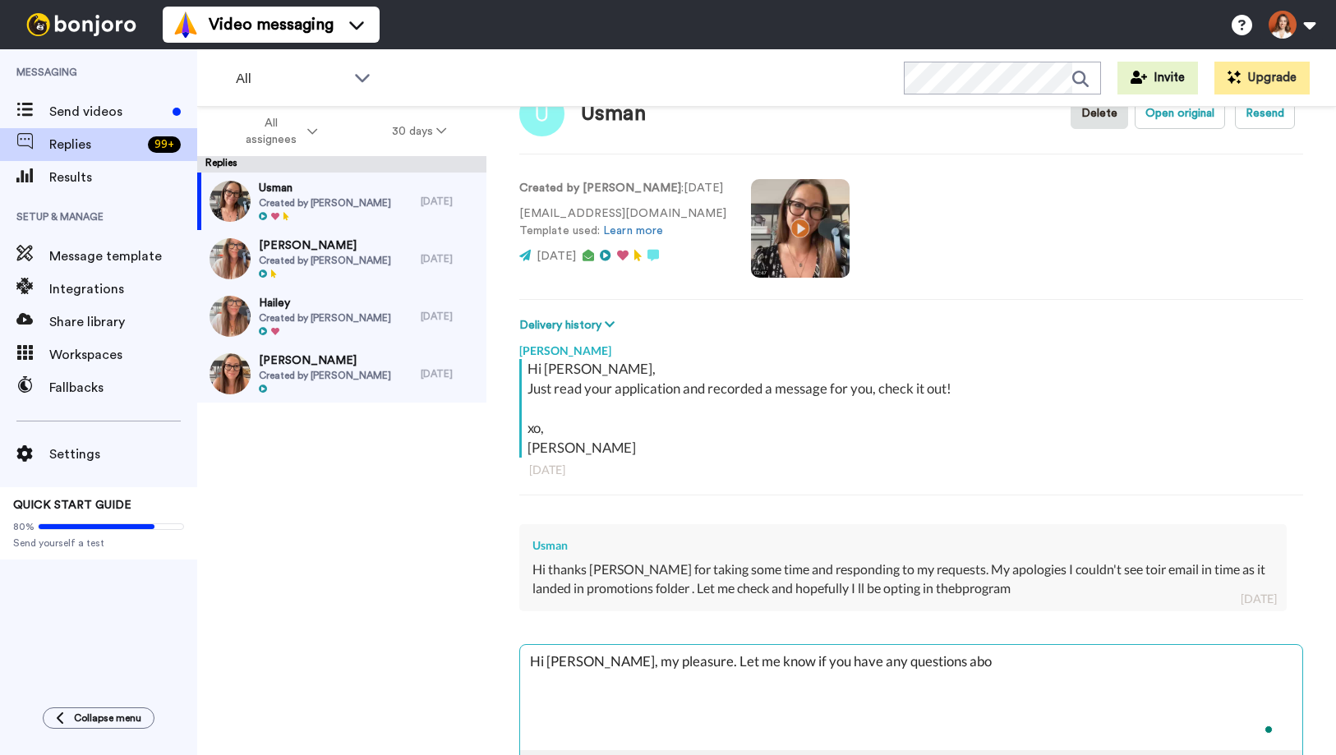
type textarea "x"
type textarea "Hi Usman, my pleasure. Let me know if you have any questions about"
type textarea "x"
type textarea "Hi Usman, my pleasure. Let me know if you have any questions about"
type textarea "x"
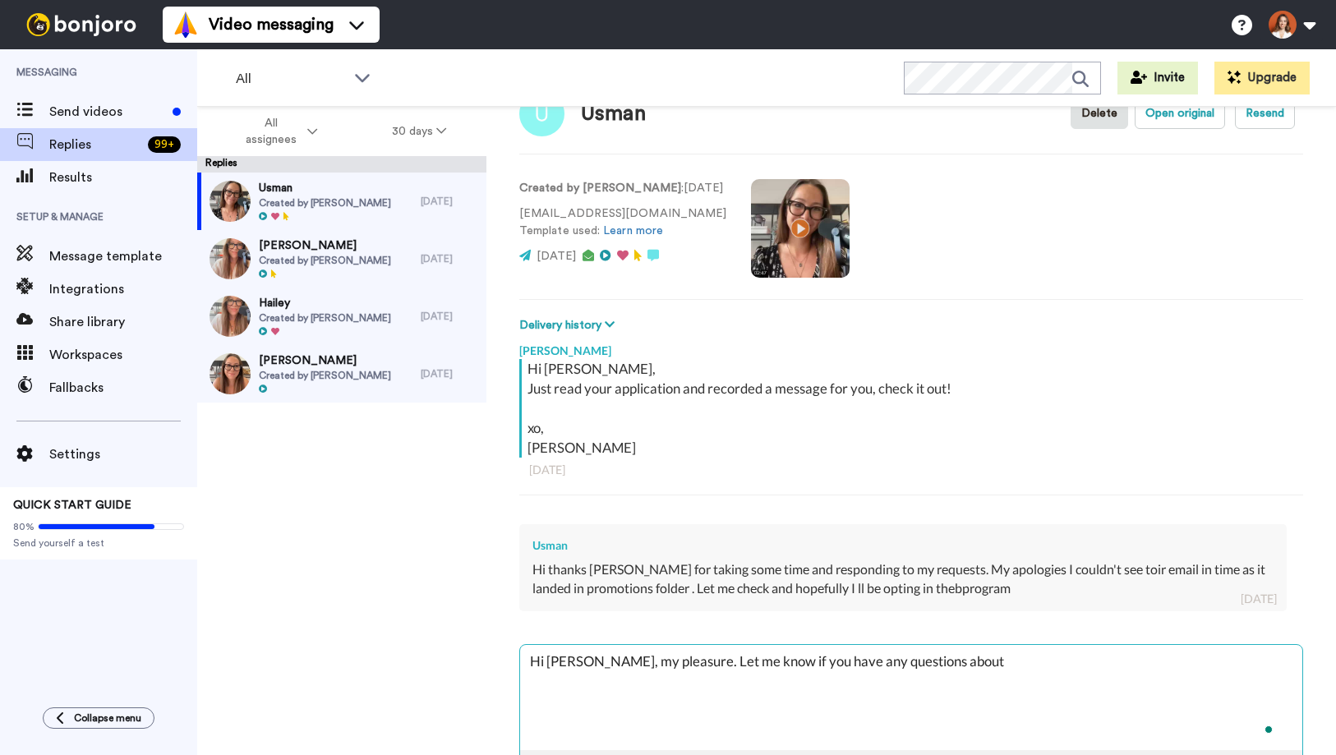
type textarea "Hi Usman, my pleasure. Let me know if you have any questions about i"
type textarea "x"
type textarea "Hi Usman, my pleasure. Let me know if you have any questions about it"
type textarea "x"
type textarea "Hi Usman, my pleasure. Let me know if you have any questions about it"
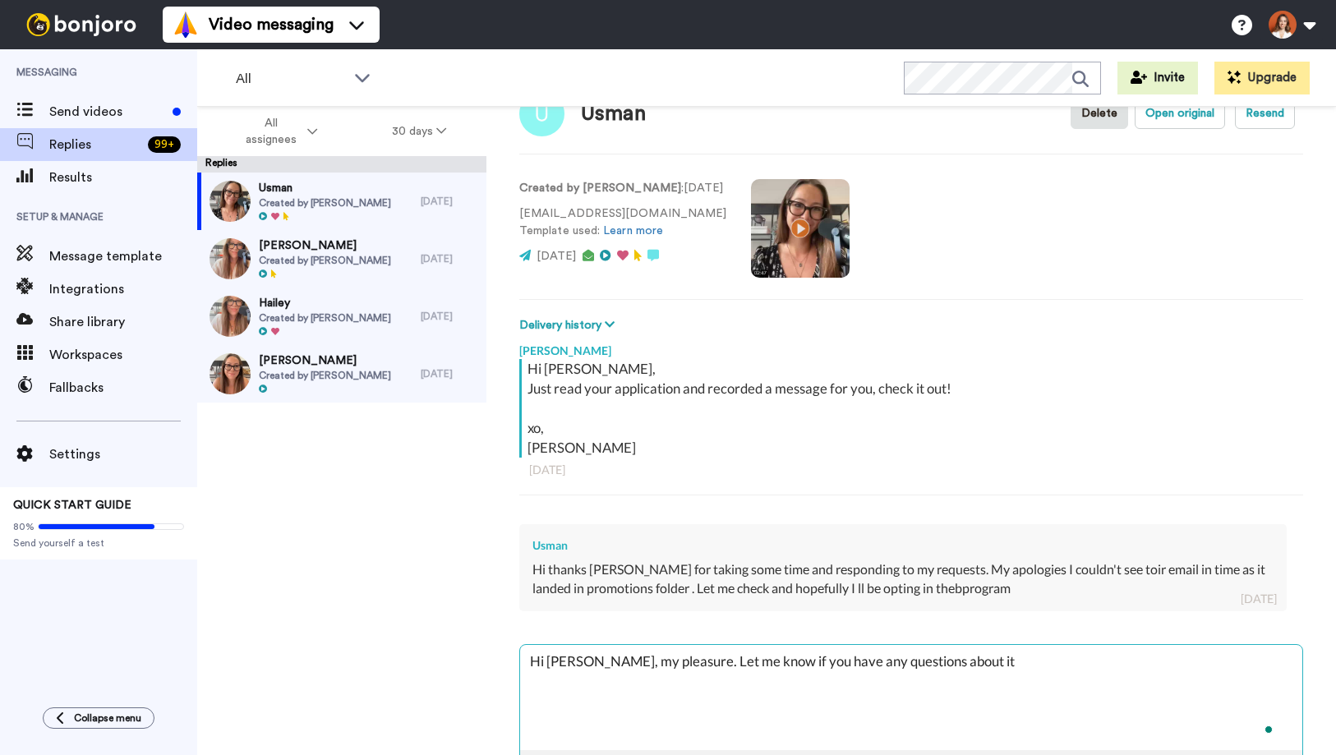
type textarea "x"
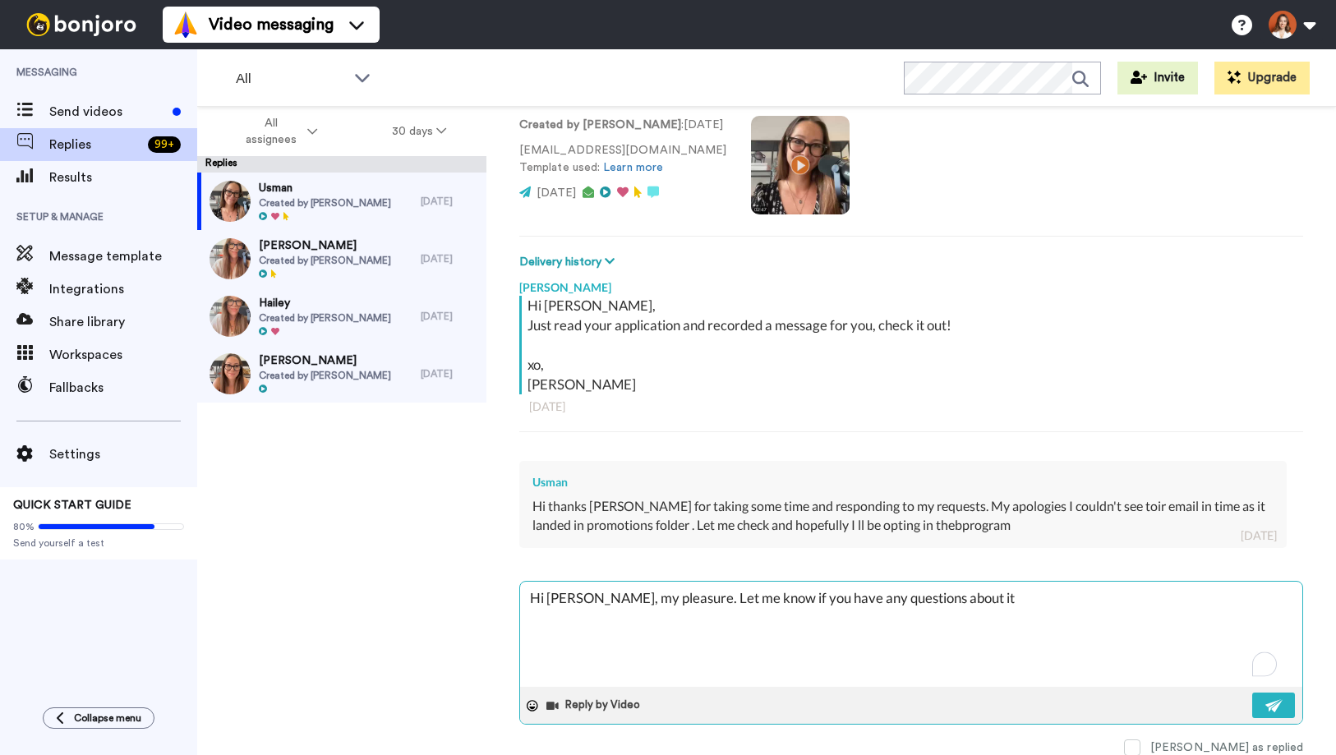
type textarea "Hi Usman, my pleasure. Let me know if you have any questions about it"
click at [1288, 701] on div "Reply by Video" at bounding box center [911, 705] width 782 height 37
click at [1265, 704] on img at bounding box center [1274, 705] width 18 height 13
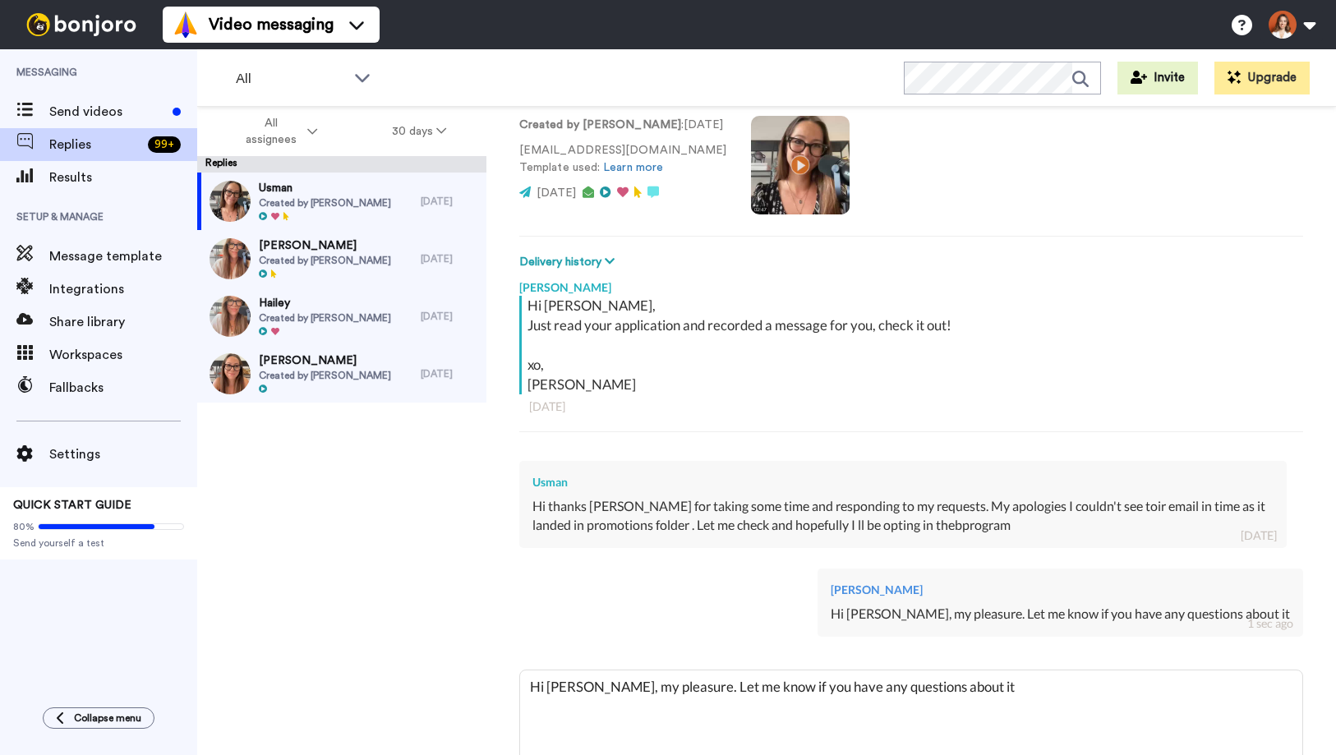
type textarea "x"
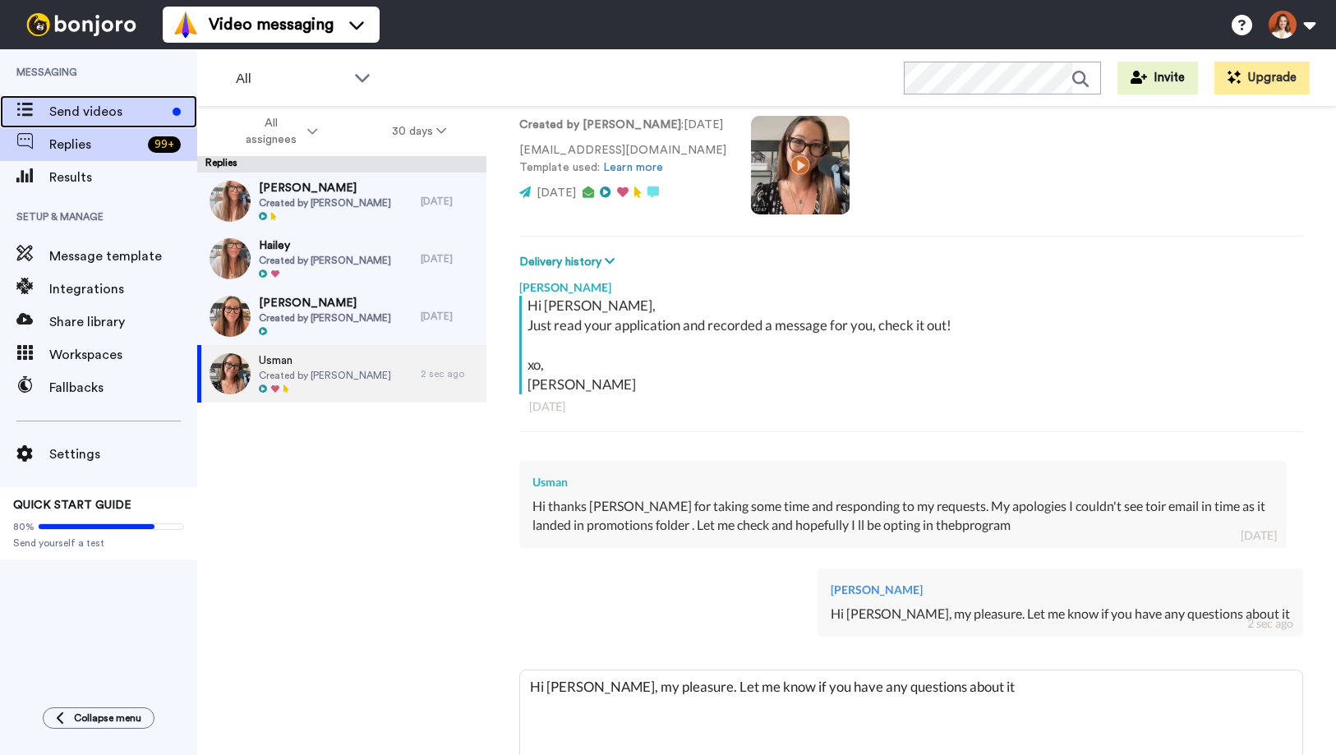
click at [106, 113] on span "Send videos" at bounding box center [107, 112] width 117 height 20
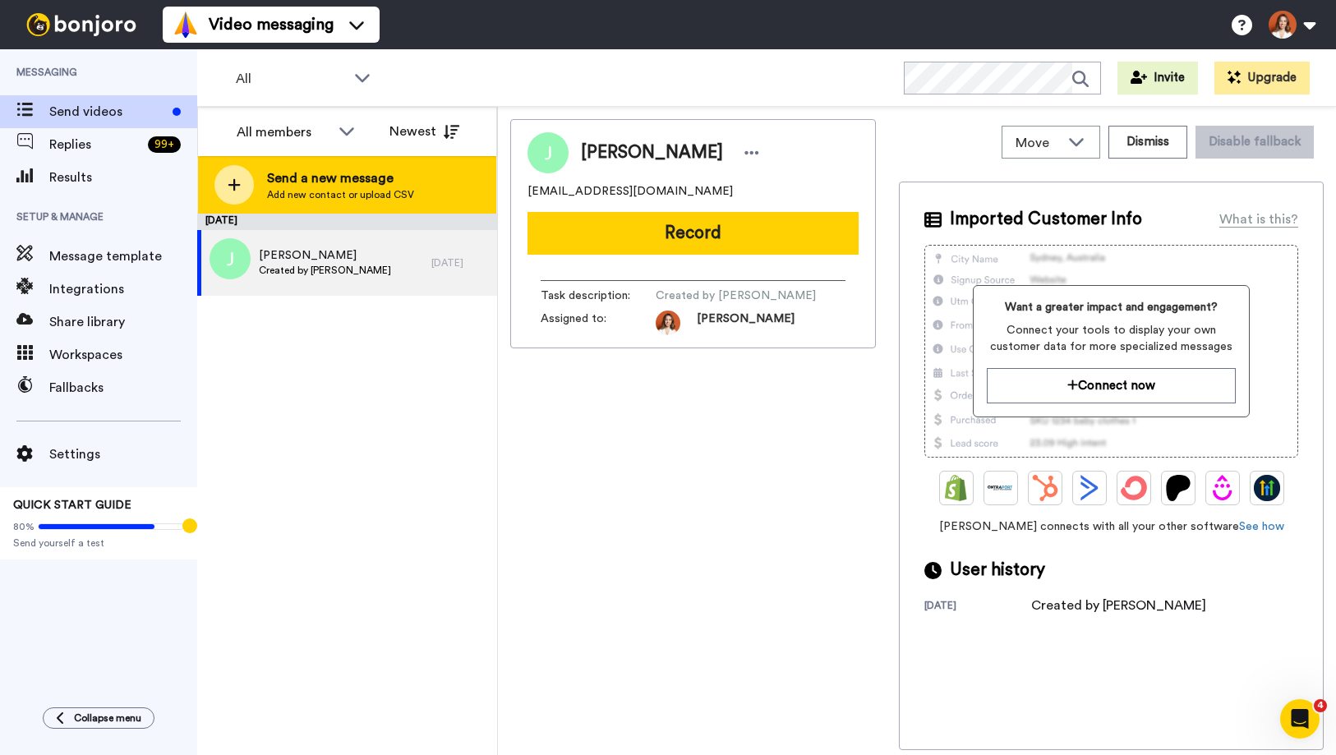
click at [356, 191] on span "Add new contact or upload CSV" at bounding box center [340, 194] width 147 height 13
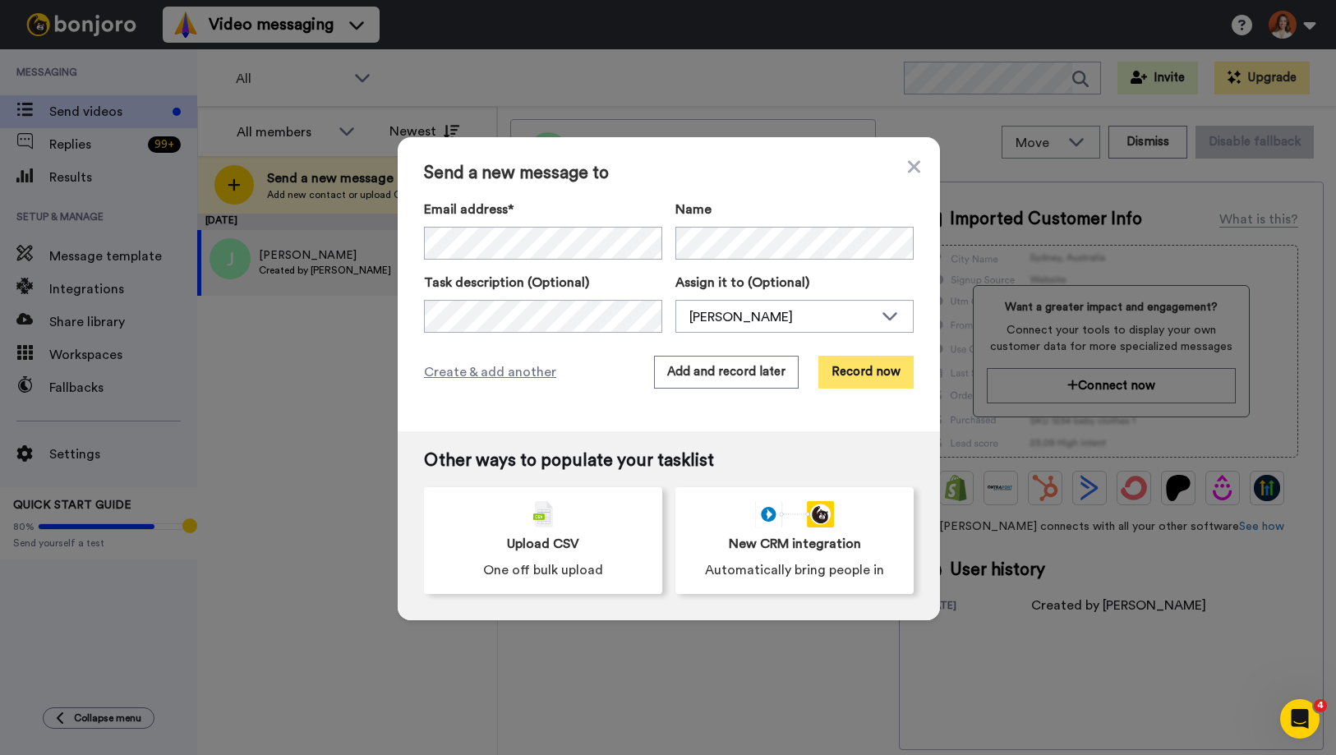
click at [876, 373] on button "Record now" at bounding box center [865, 372] width 95 height 33
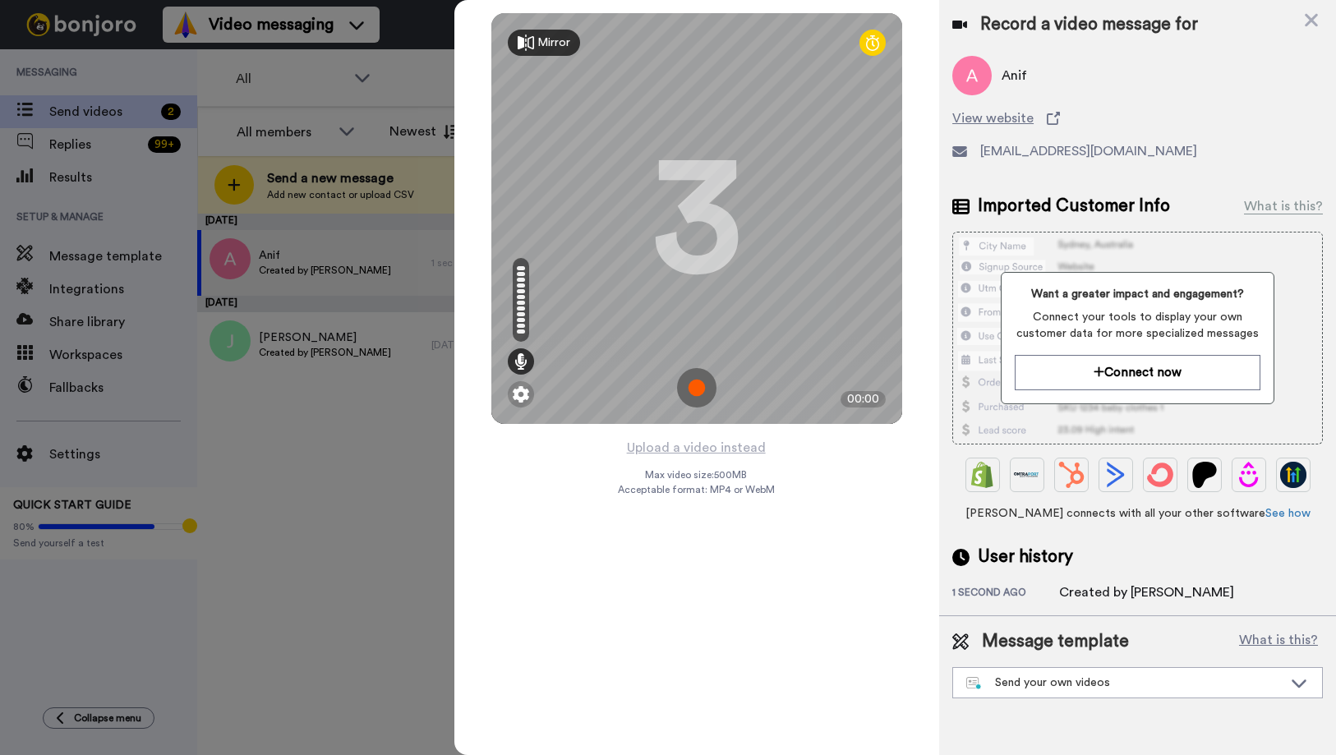
click at [697, 385] on img at bounding box center [696, 387] width 39 height 39
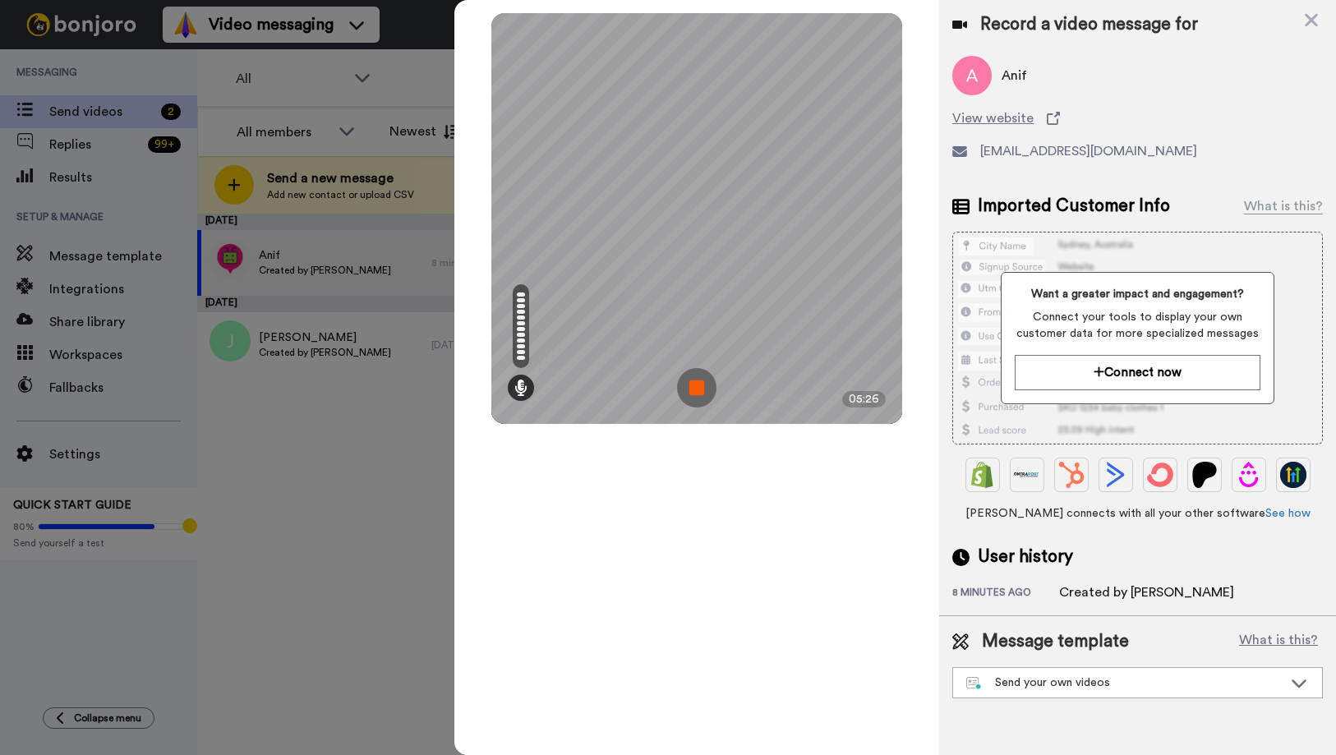
click at [695, 388] on img at bounding box center [696, 387] width 39 height 39
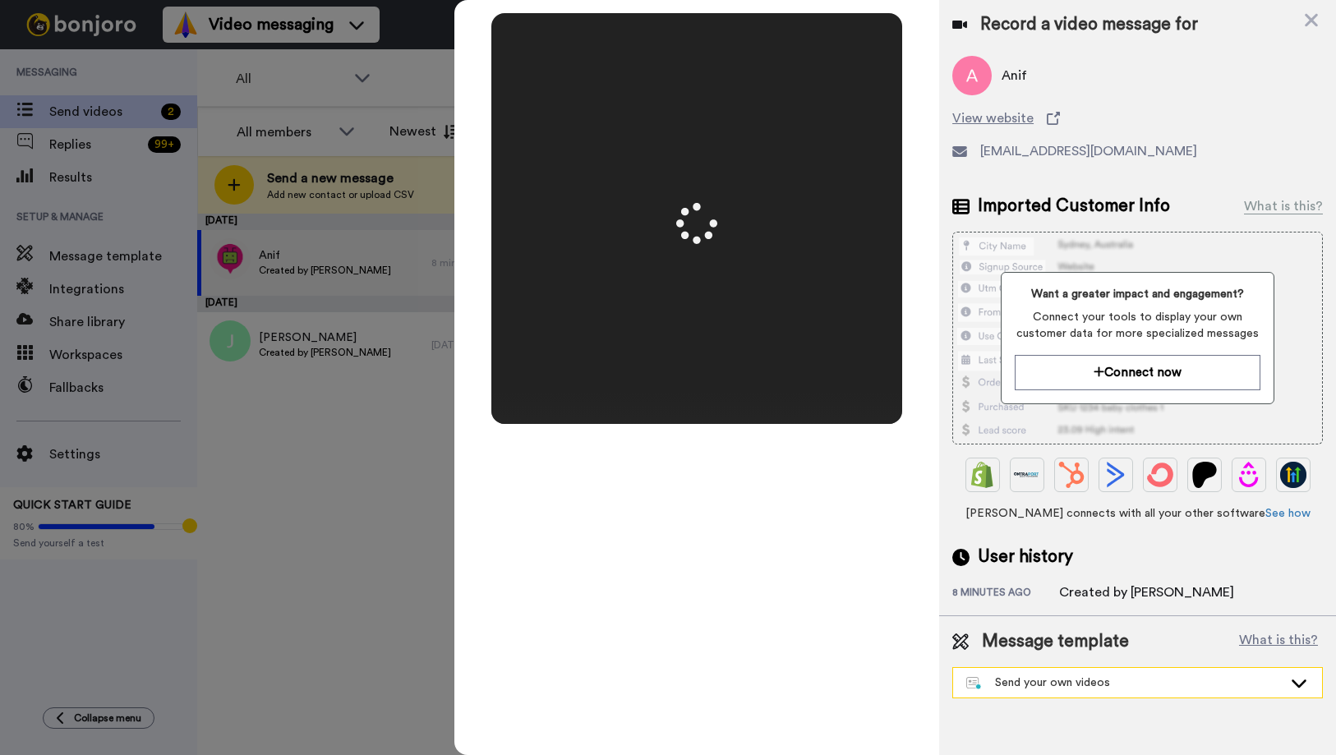
click at [1037, 697] on div "Send your own videos" at bounding box center [1137, 683] width 369 height 30
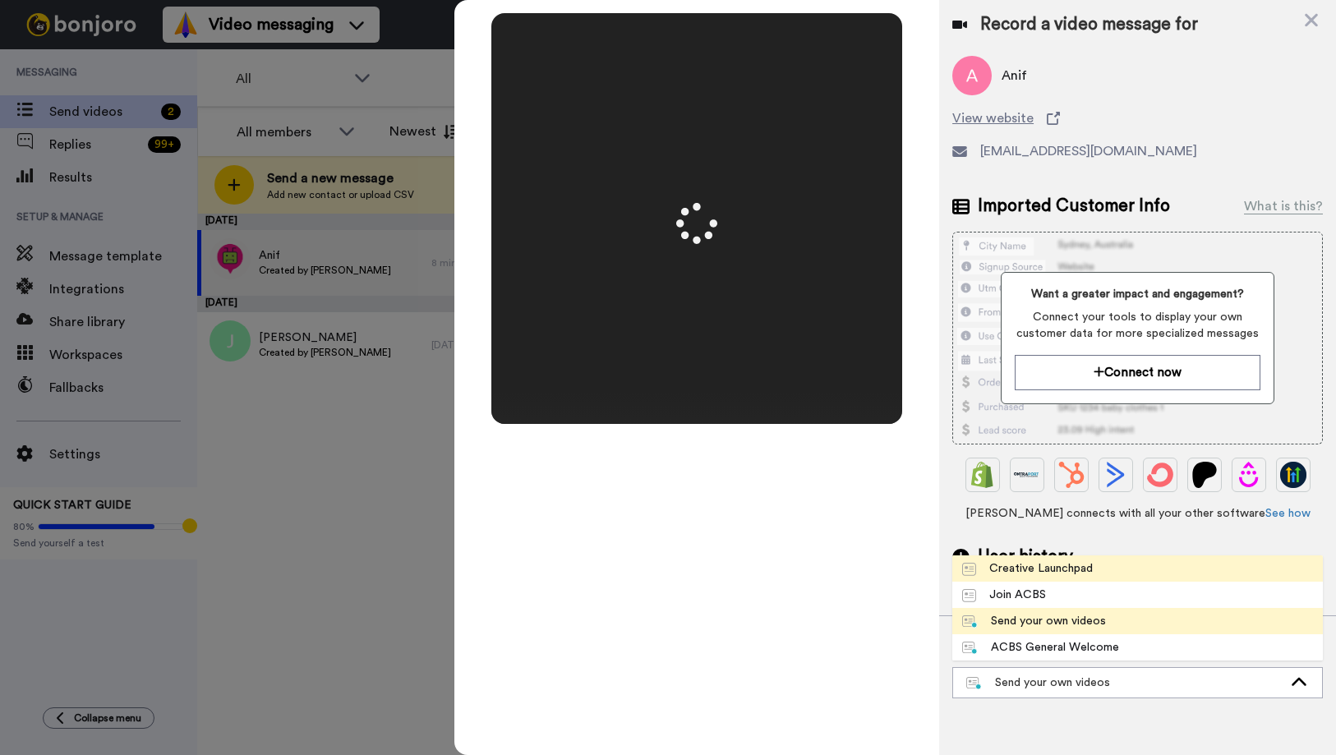
click at [1061, 562] on div "Record a video message for Anif View website anif@pixelmonster.mx Imported Cust…" at bounding box center [1137, 377] width 397 height 755
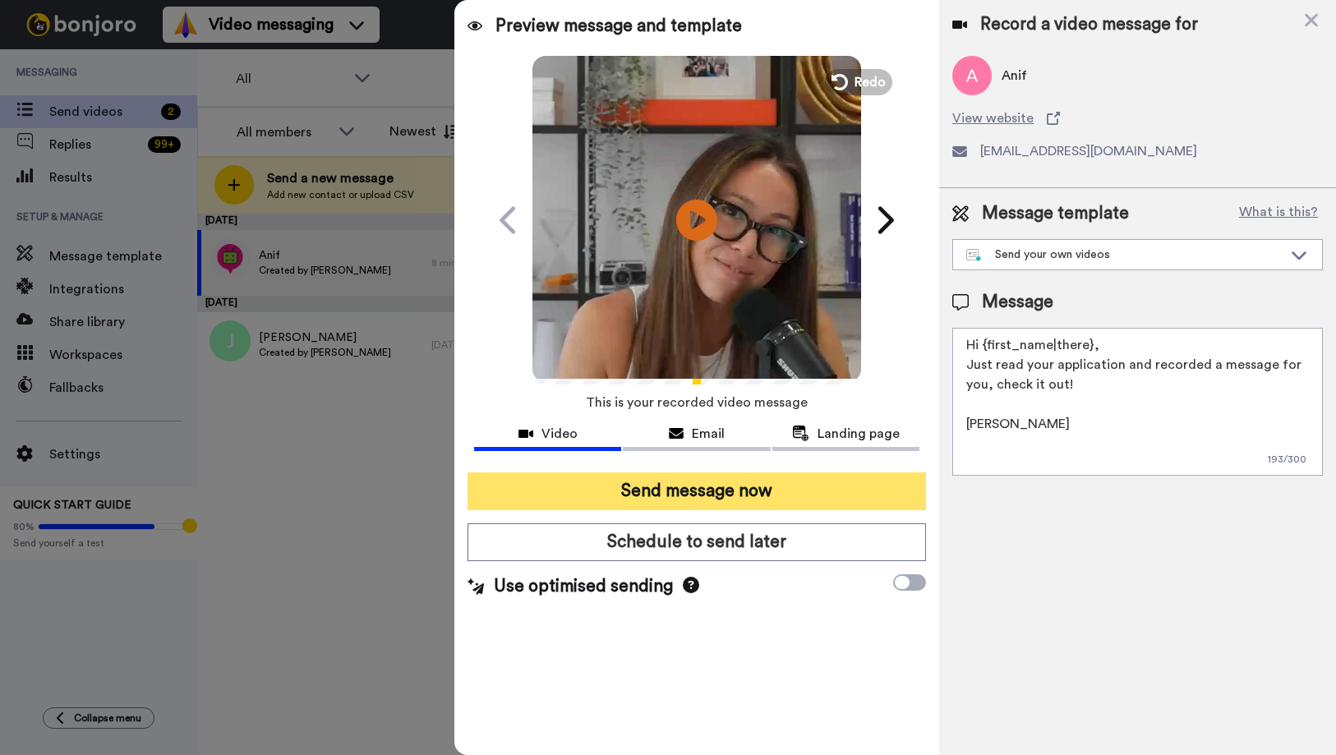
click at [806, 503] on button "Send message now" at bounding box center [696, 491] width 458 height 38
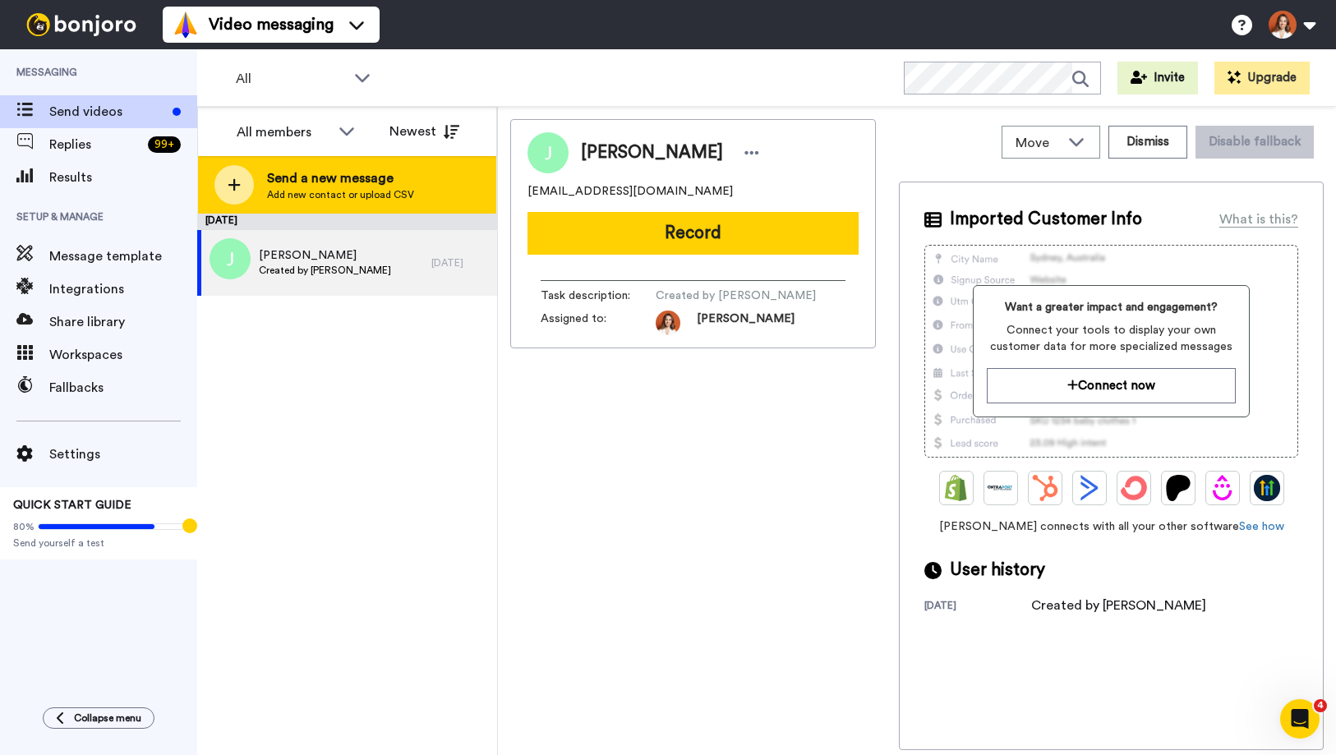
click at [337, 180] on span "Send a new message" at bounding box center [340, 178] width 147 height 20
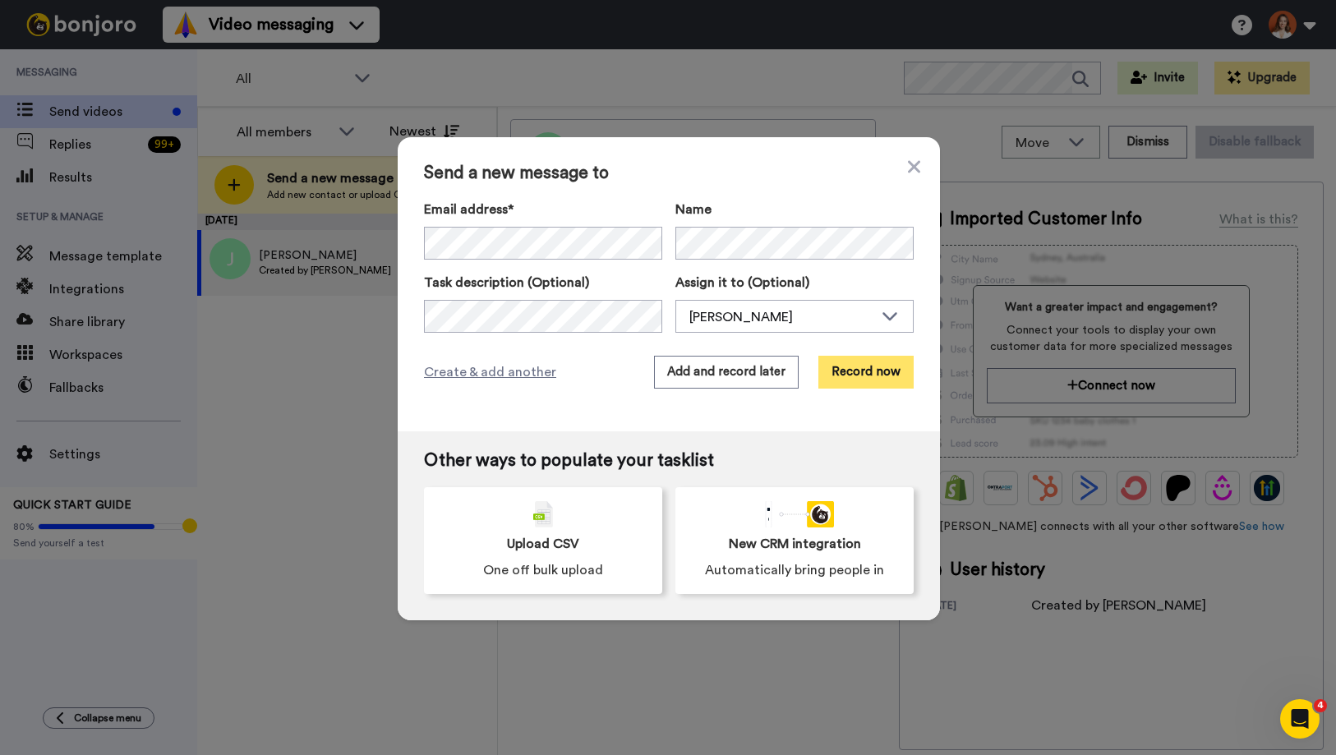
click at [863, 370] on button "Record now" at bounding box center [865, 372] width 95 height 33
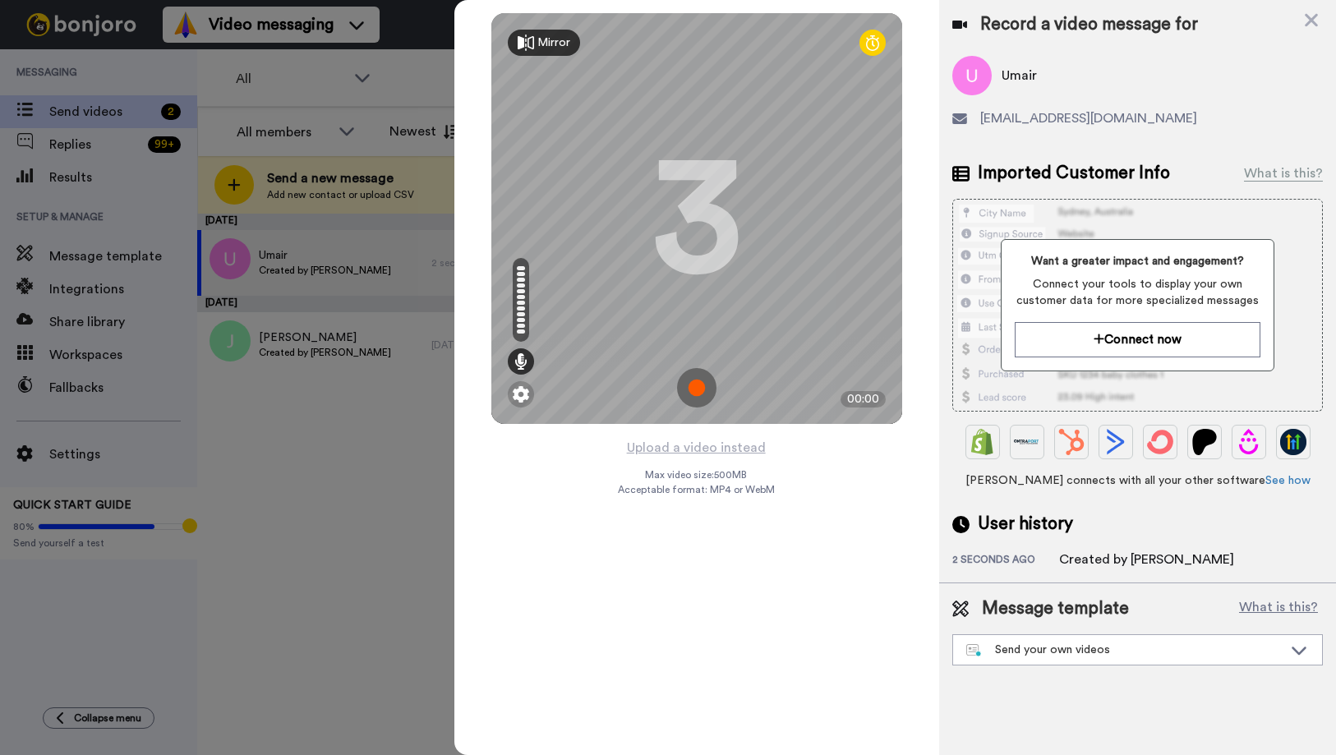
click at [705, 384] on img at bounding box center [696, 387] width 39 height 39
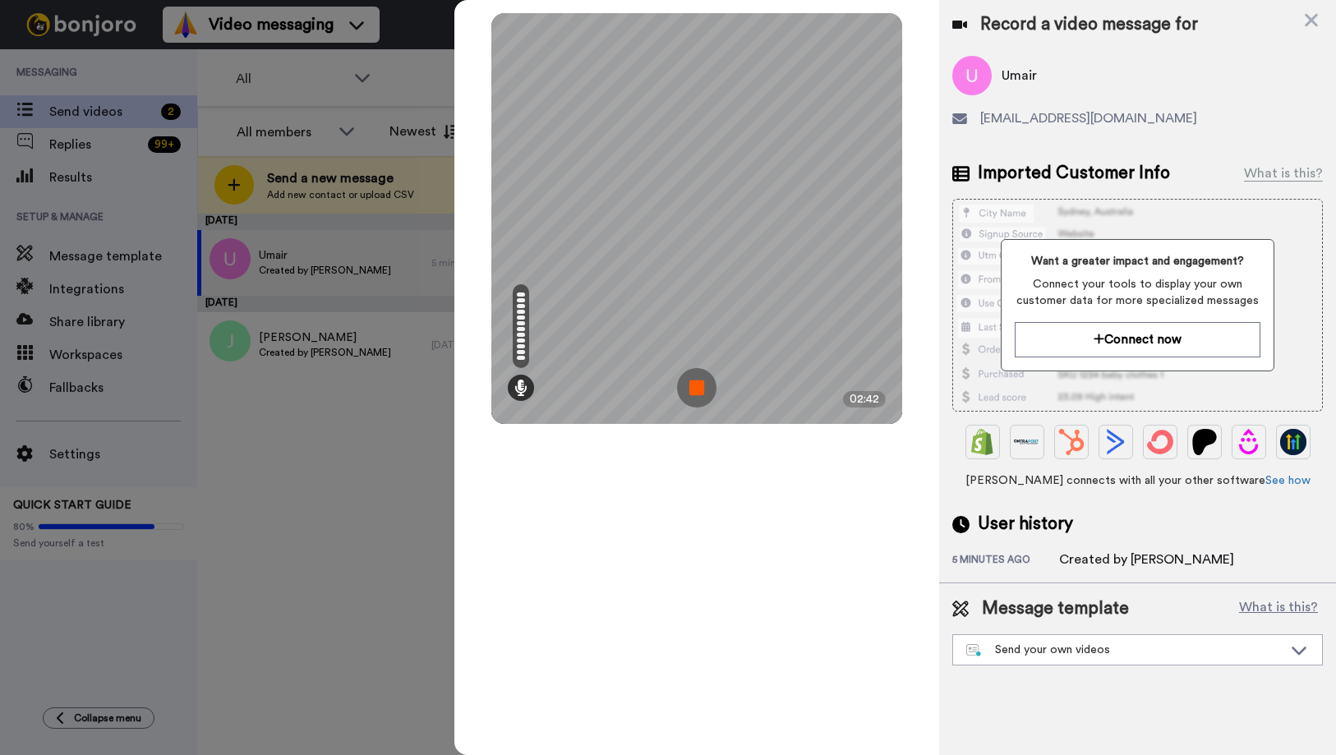
click at [700, 387] on img at bounding box center [696, 387] width 39 height 39
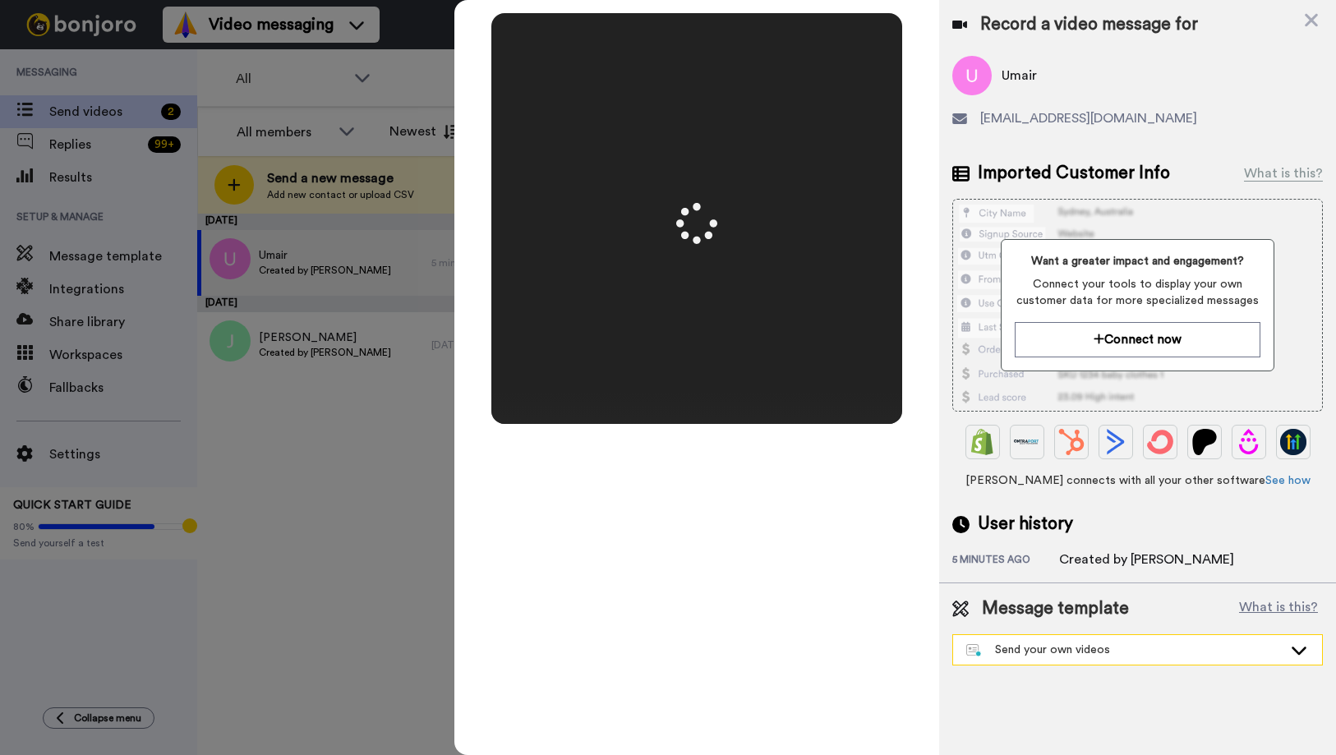
click at [1013, 644] on div "Send your own videos" at bounding box center [1124, 649] width 316 height 16
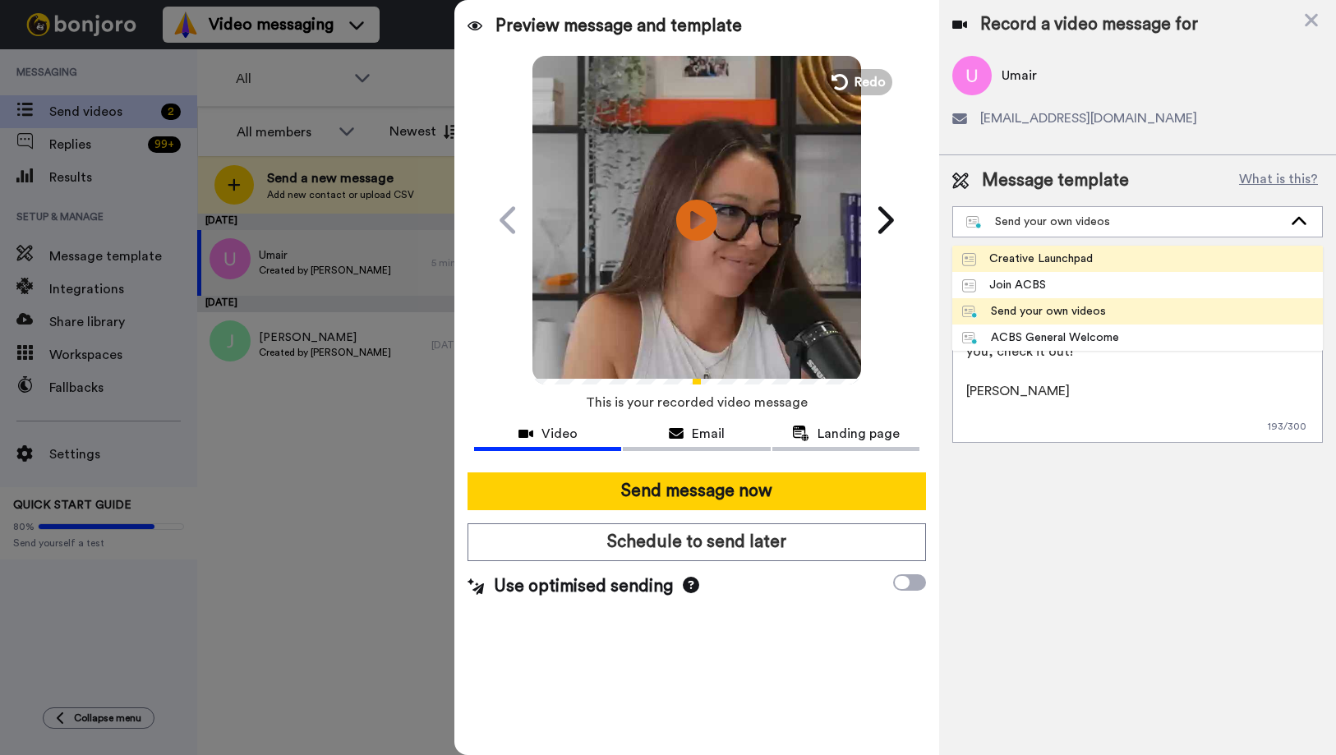
click at [1087, 260] on div "Creative Launchpad" at bounding box center [1027, 259] width 131 height 16
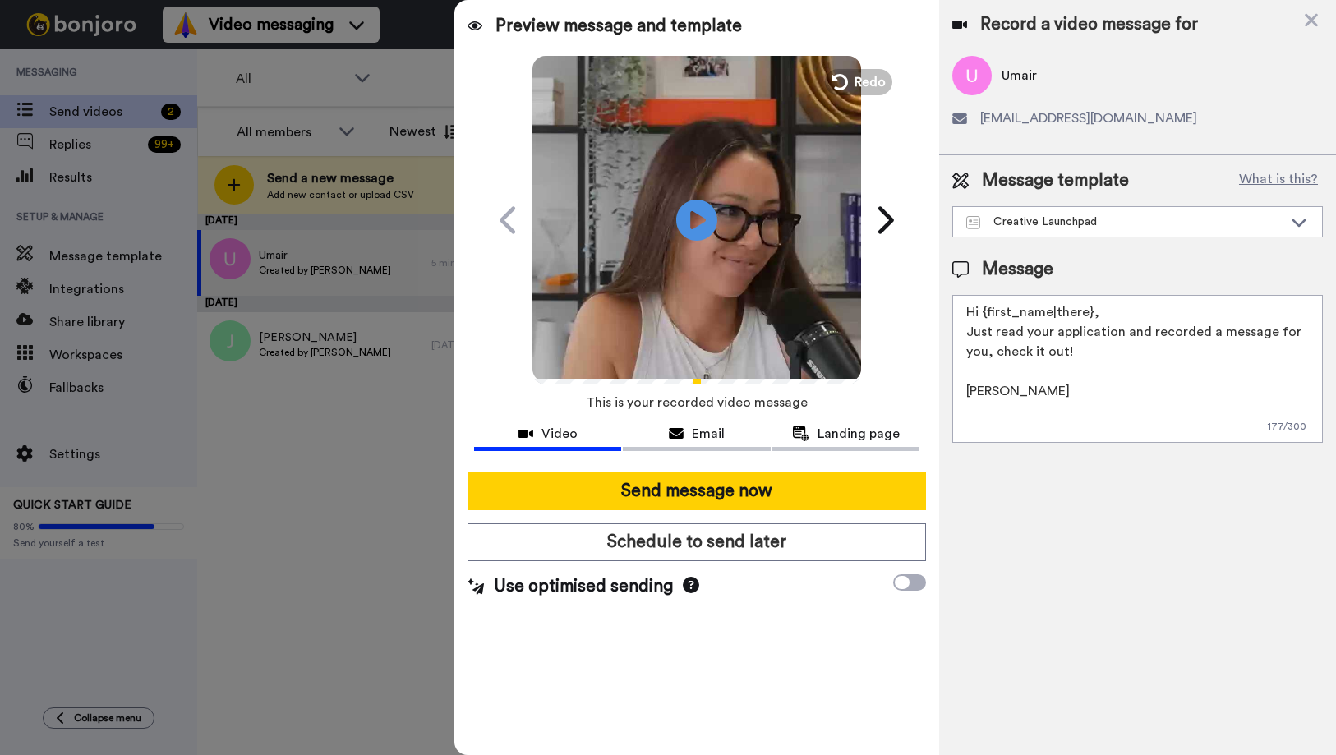
type textarea "Hi {first_name|there}, Thank you for your application for ACBS. Made you a quic…"
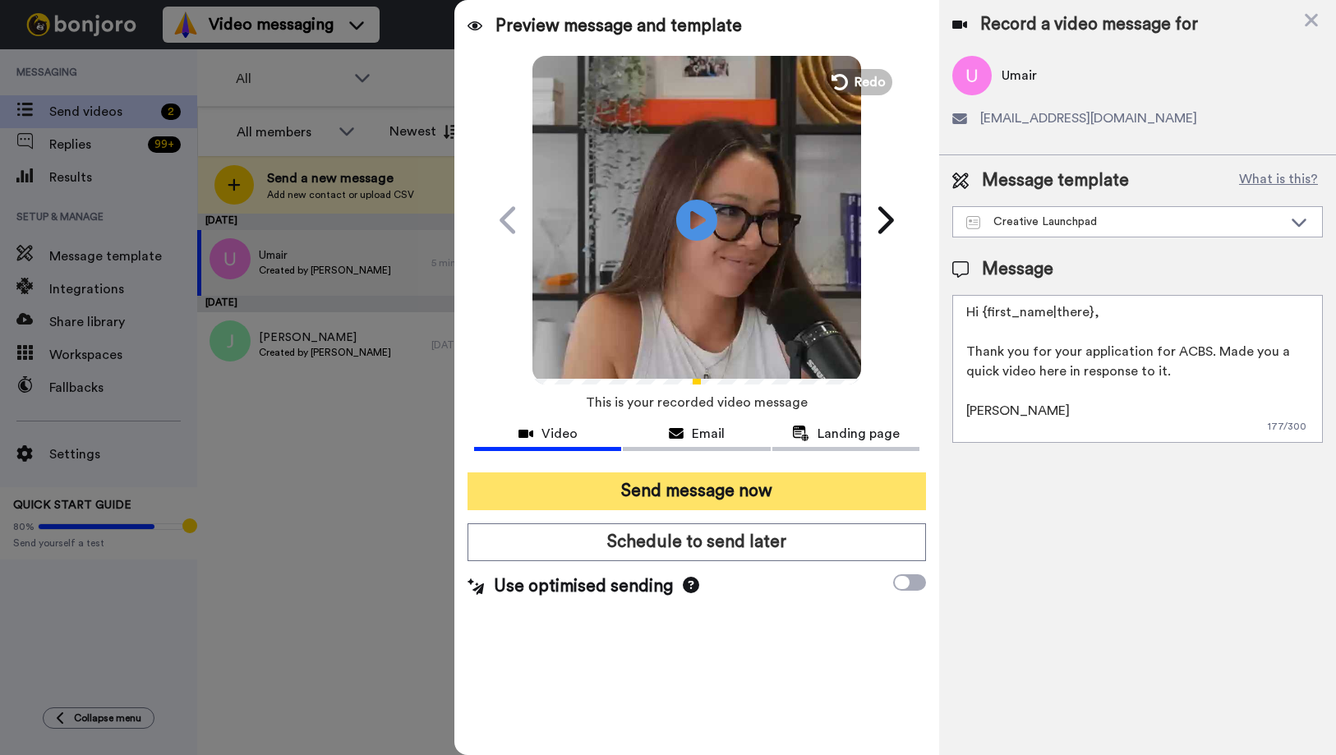
click at [766, 490] on button "Send message now" at bounding box center [696, 491] width 458 height 38
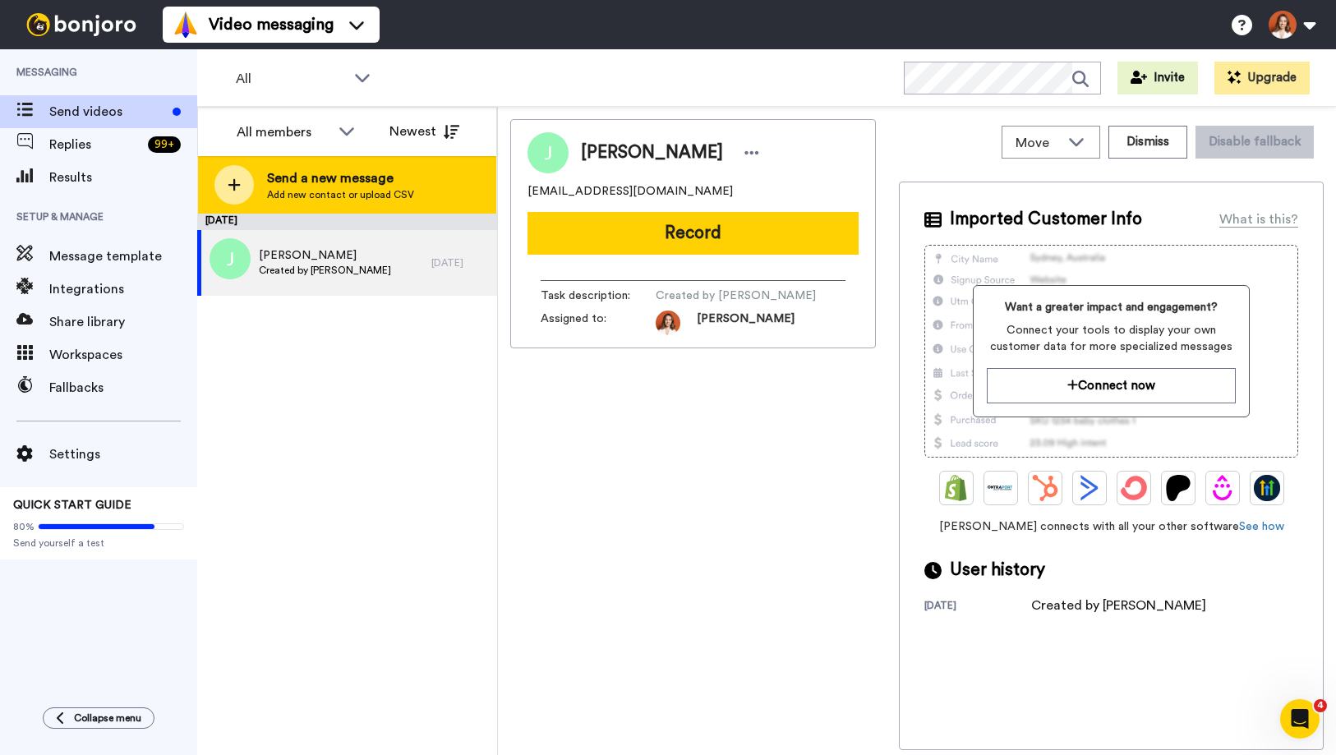
click at [371, 179] on span "Send a new message" at bounding box center [340, 178] width 147 height 20
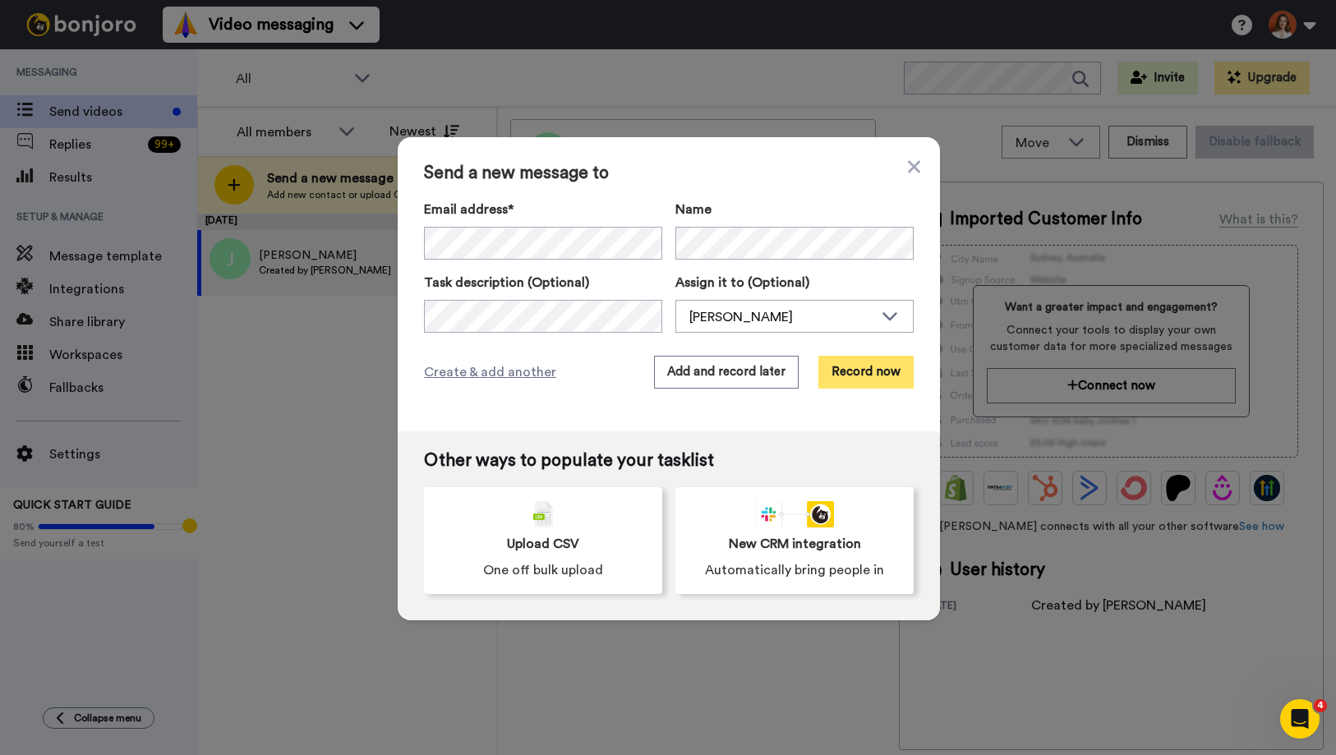
click at [865, 358] on button "Record now" at bounding box center [865, 372] width 95 height 33
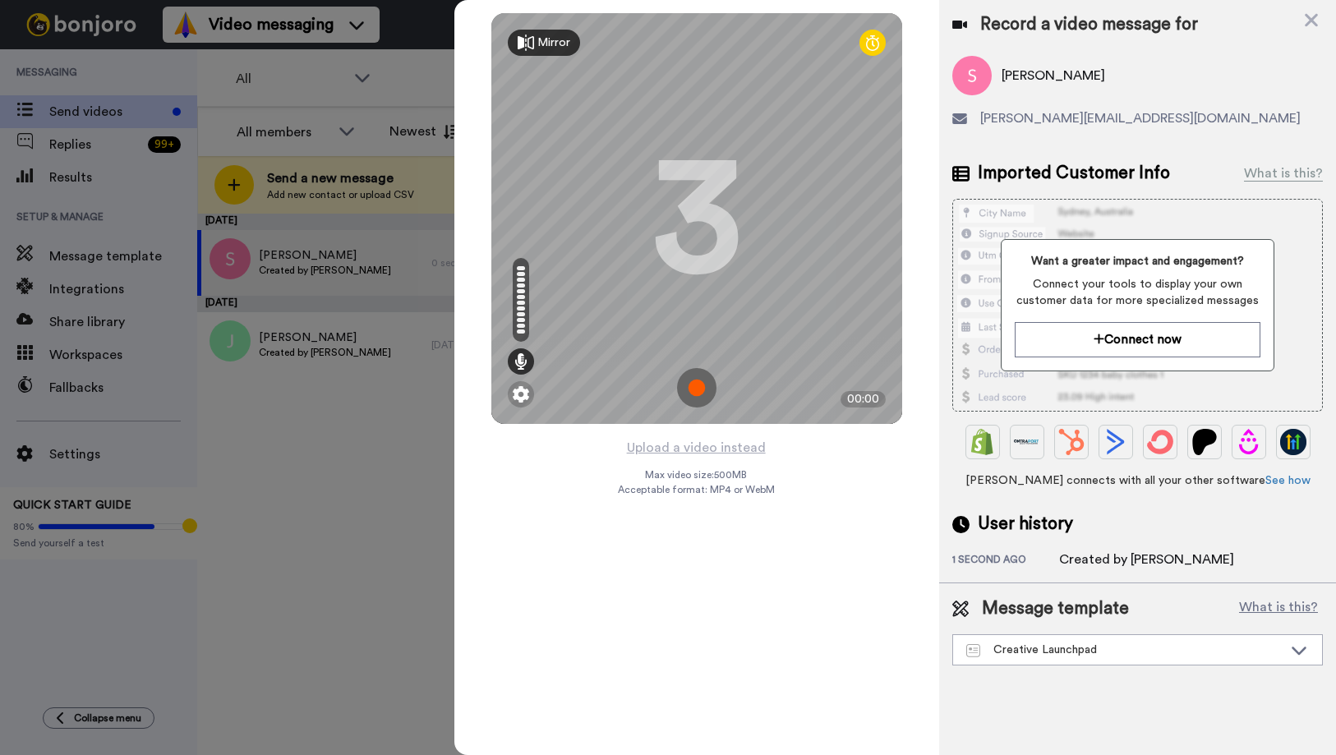
click at [705, 381] on img at bounding box center [696, 387] width 39 height 39
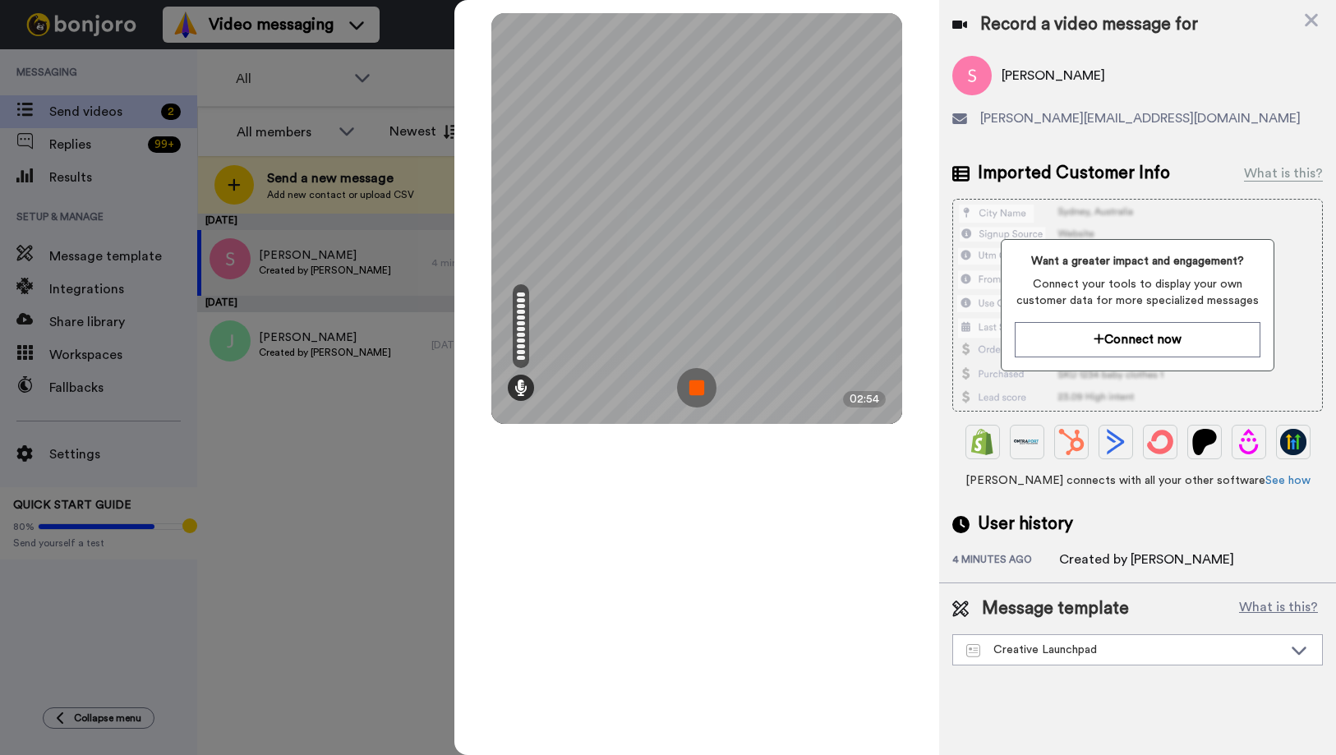
click at [694, 391] on img at bounding box center [696, 387] width 39 height 39
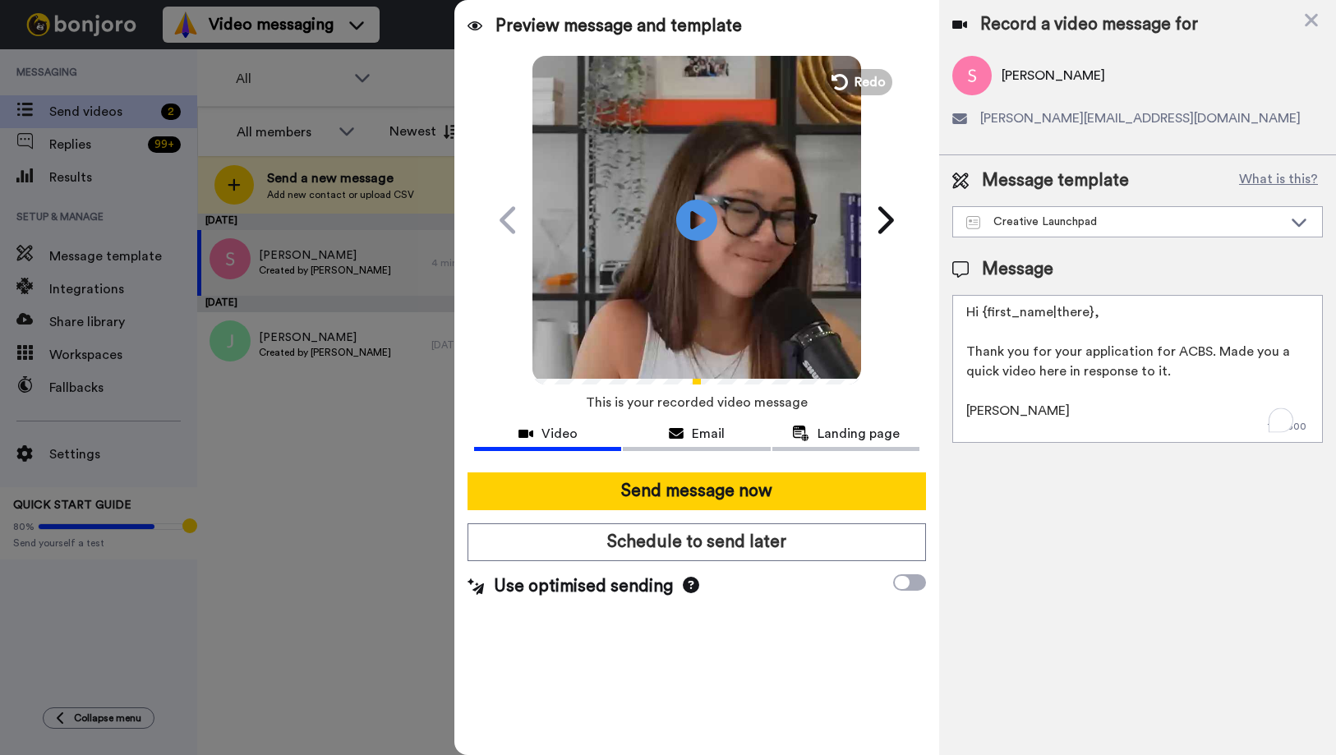
drag, startPoint x: 1200, startPoint y: 351, endPoint x: 1052, endPoint y: 356, distance: 148.0
click at [1052, 356] on textarea "Hi {first_name|there}, Thank you for your application for ACBS. Made you a quic…" at bounding box center [1137, 369] width 370 height 148
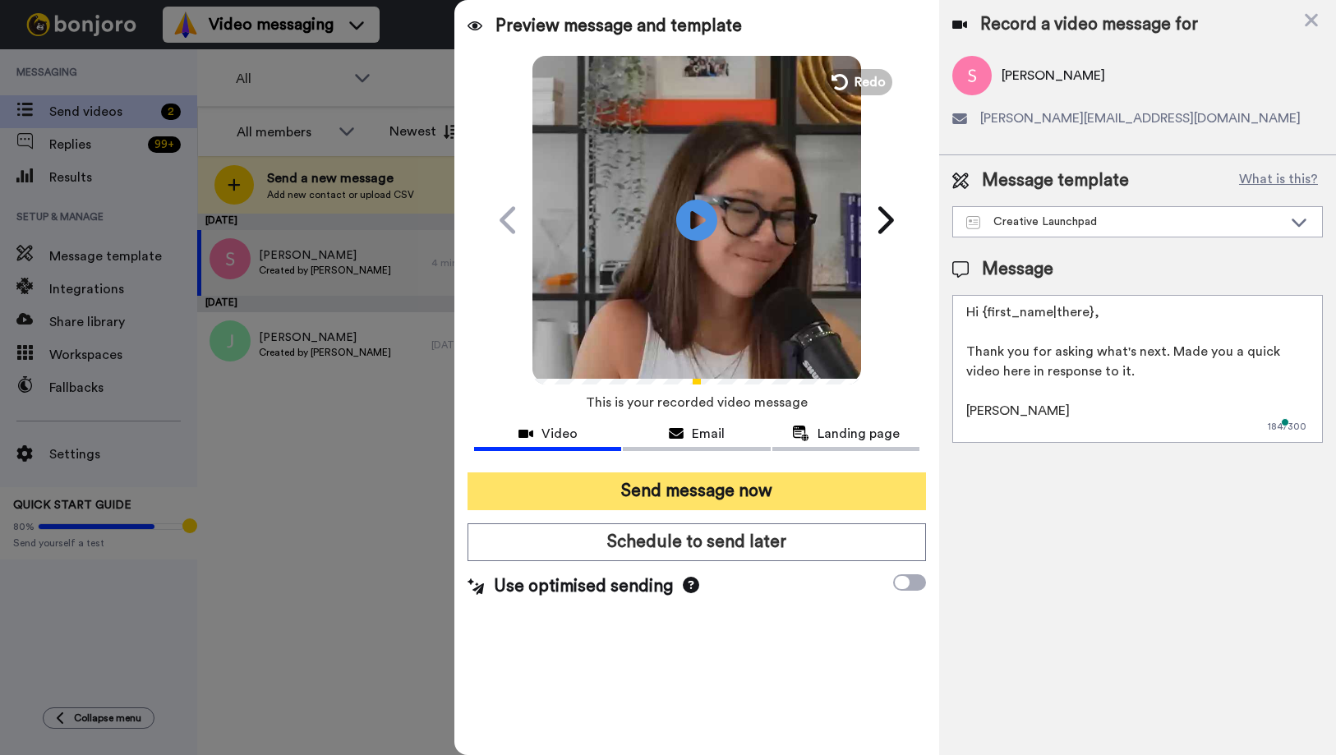
type textarea "Hi {first_name|there}, Thank you for asking what's next. Made you a quick video…"
click at [789, 487] on button "Send message now" at bounding box center [696, 491] width 458 height 38
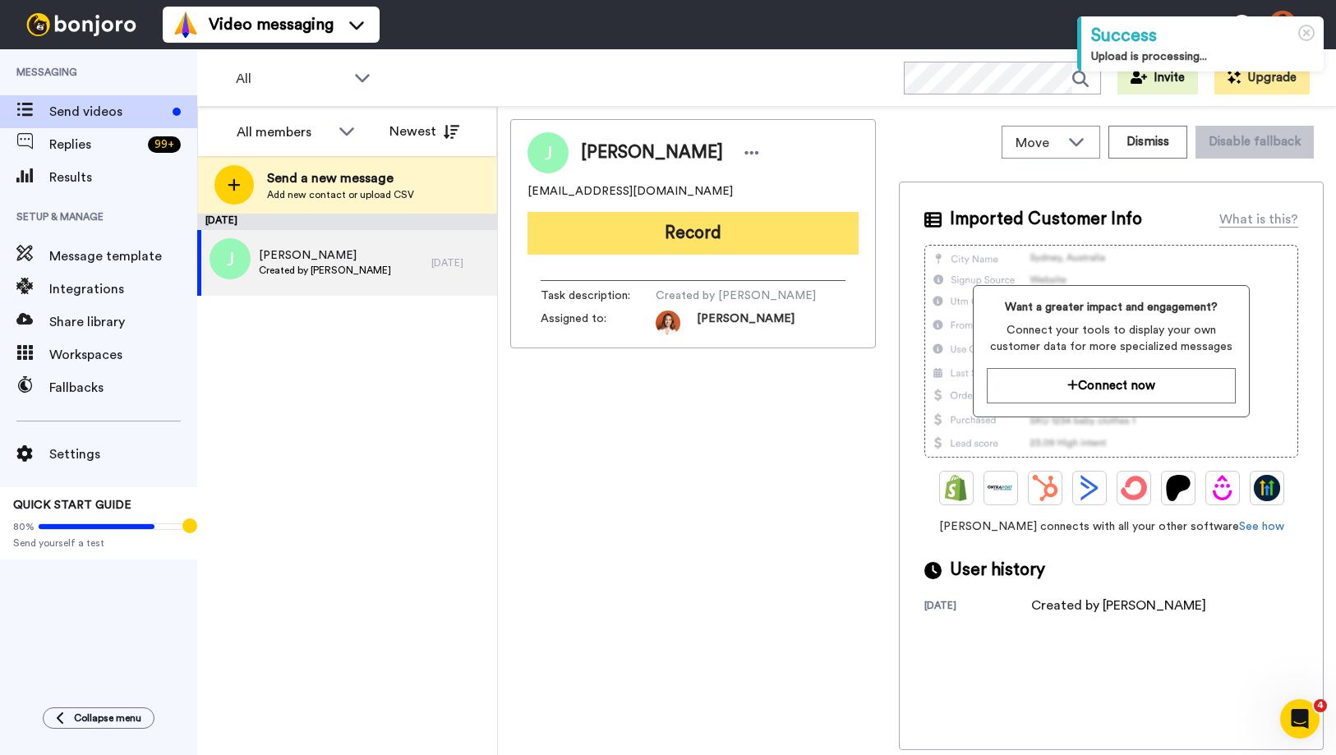
click at [775, 233] on button "Record" at bounding box center [692, 233] width 331 height 43
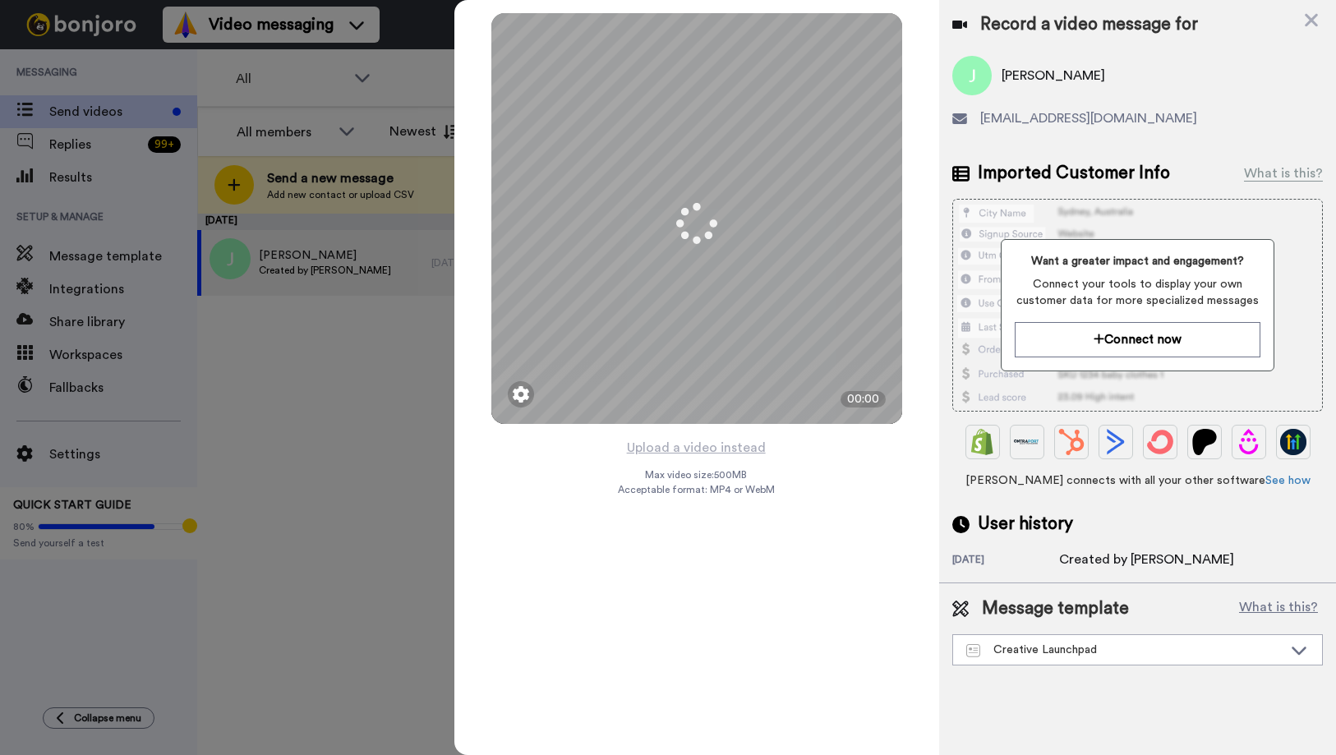
click at [397, 467] on div at bounding box center [668, 377] width 1336 height 755
click at [1303, 19] on icon at bounding box center [1311, 20] width 16 height 21
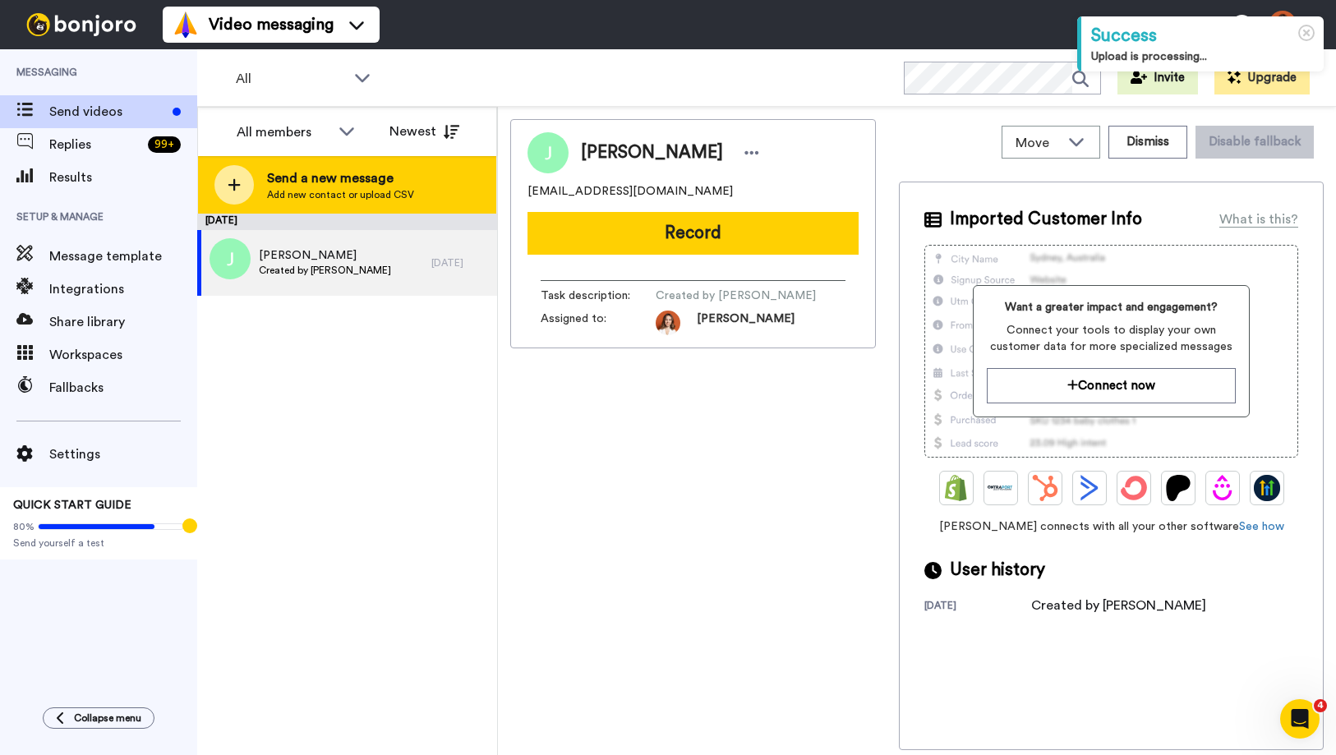
click at [266, 186] on div "Send a new message Add new contact or upload CSV" at bounding box center [347, 184] width 298 height 57
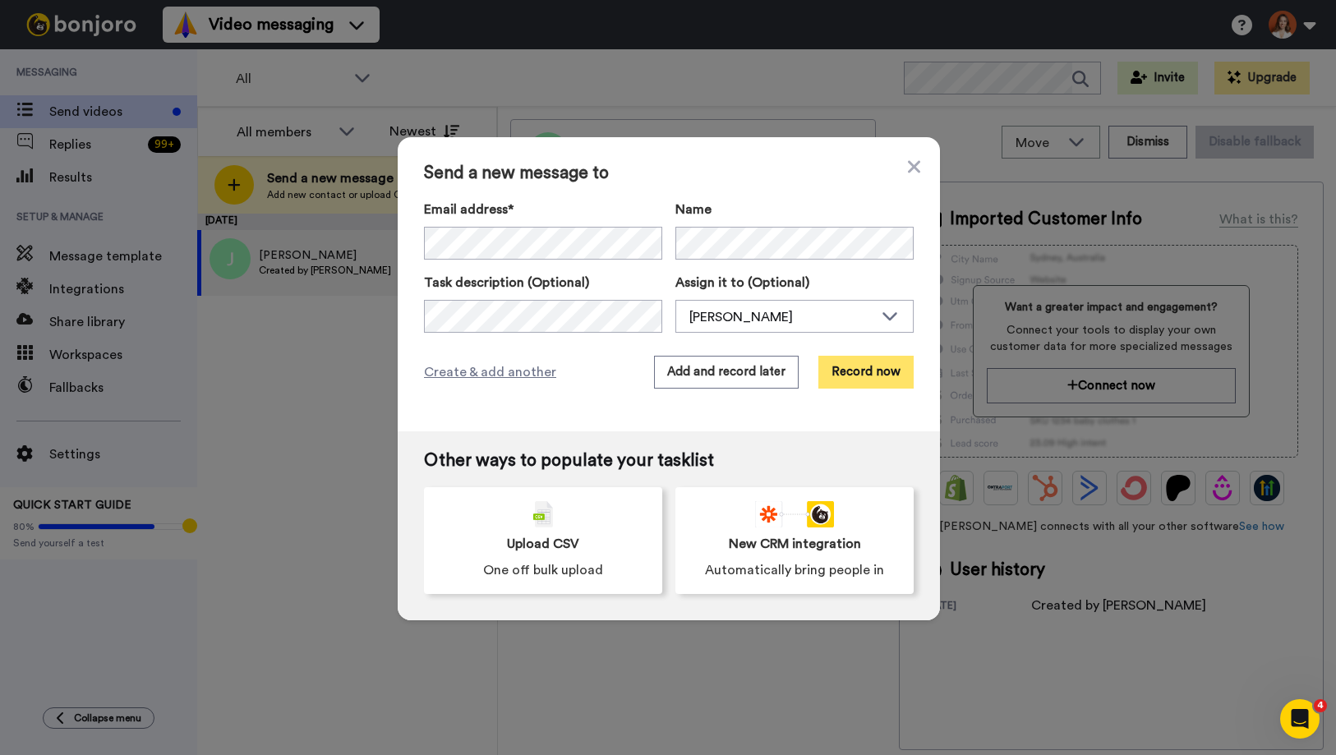
click at [859, 375] on button "Record now" at bounding box center [865, 372] width 95 height 33
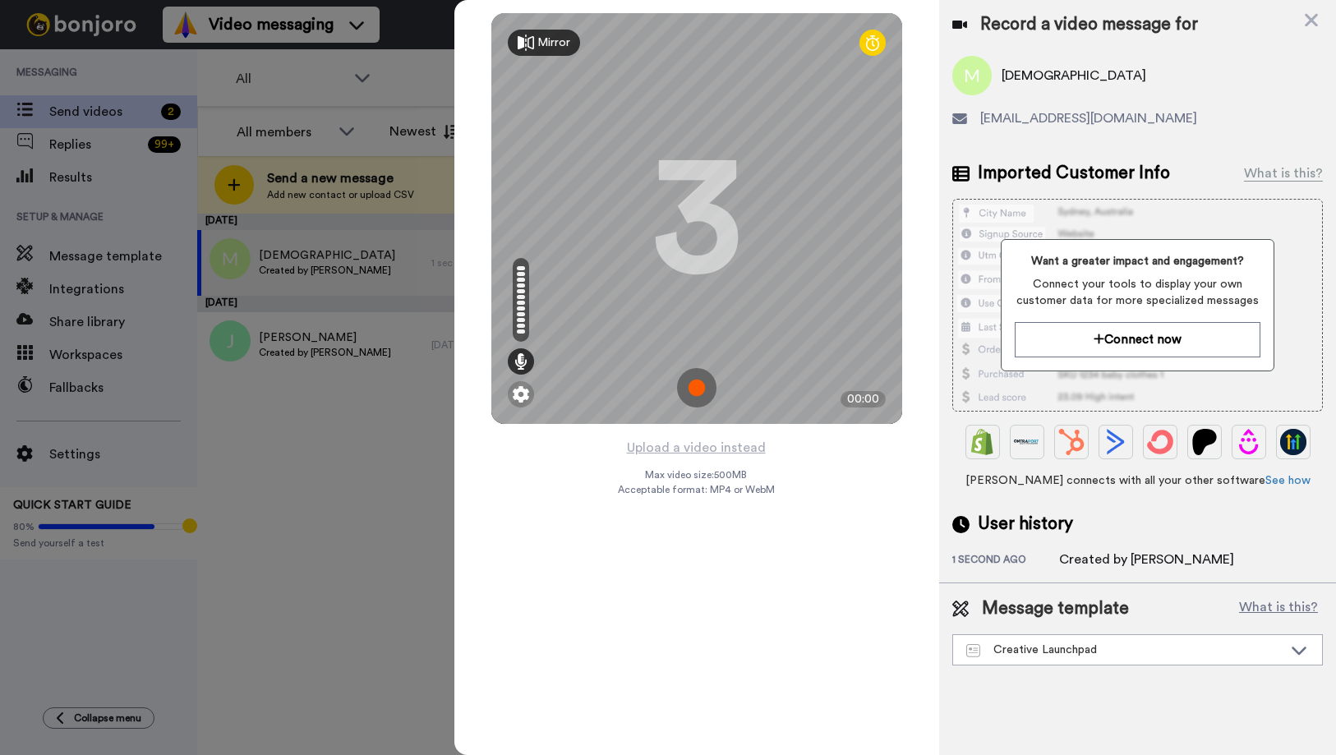
click at [690, 396] on img at bounding box center [696, 387] width 39 height 39
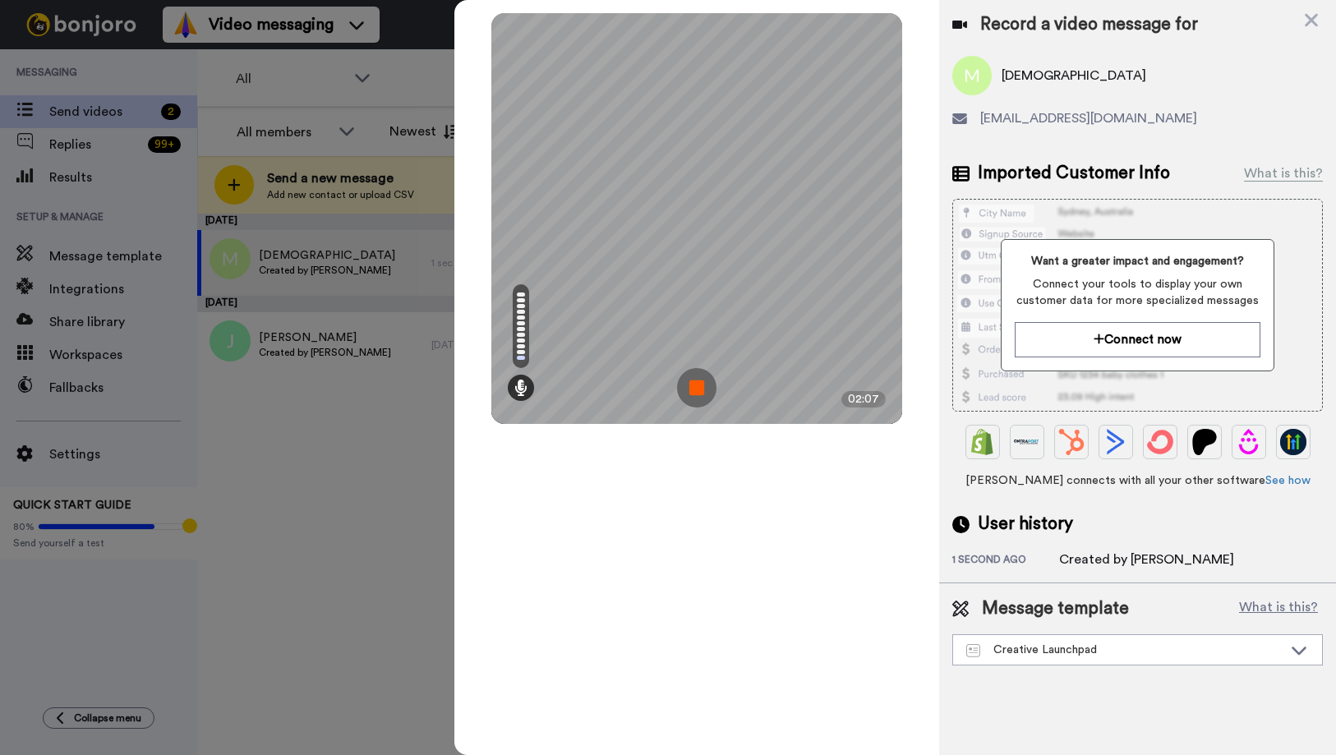
click at [701, 388] on img at bounding box center [696, 387] width 39 height 39
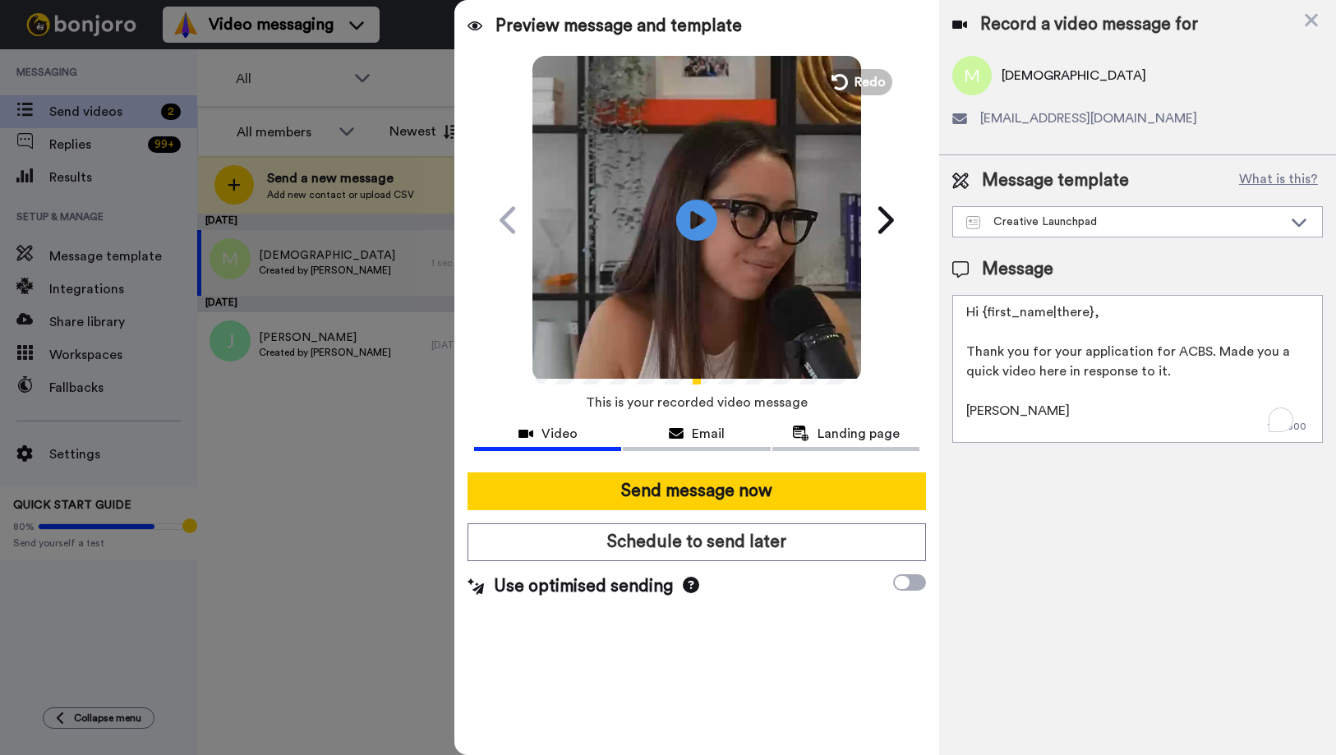
drag, startPoint x: 1212, startPoint y: 351, endPoint x: 956, endPoint y: 350, distance: 256.3
click at [956, 350] on textarea "Hi {first_name|there}, Thank you for your application for ACBS. Made you a quic…" at bounding box center [1137, 369] width 370 height 148
drag, startPoint x: 1254, startPoint y: 351, endPoint x: 1224, endPoint y: 351, distance: 30.4
click at [1224, 351] on textarea "Hi {first_name|there}, Made you a quick video here in response to it. xo, Joana" at bounding box center [1137, 369] width 370 height 148
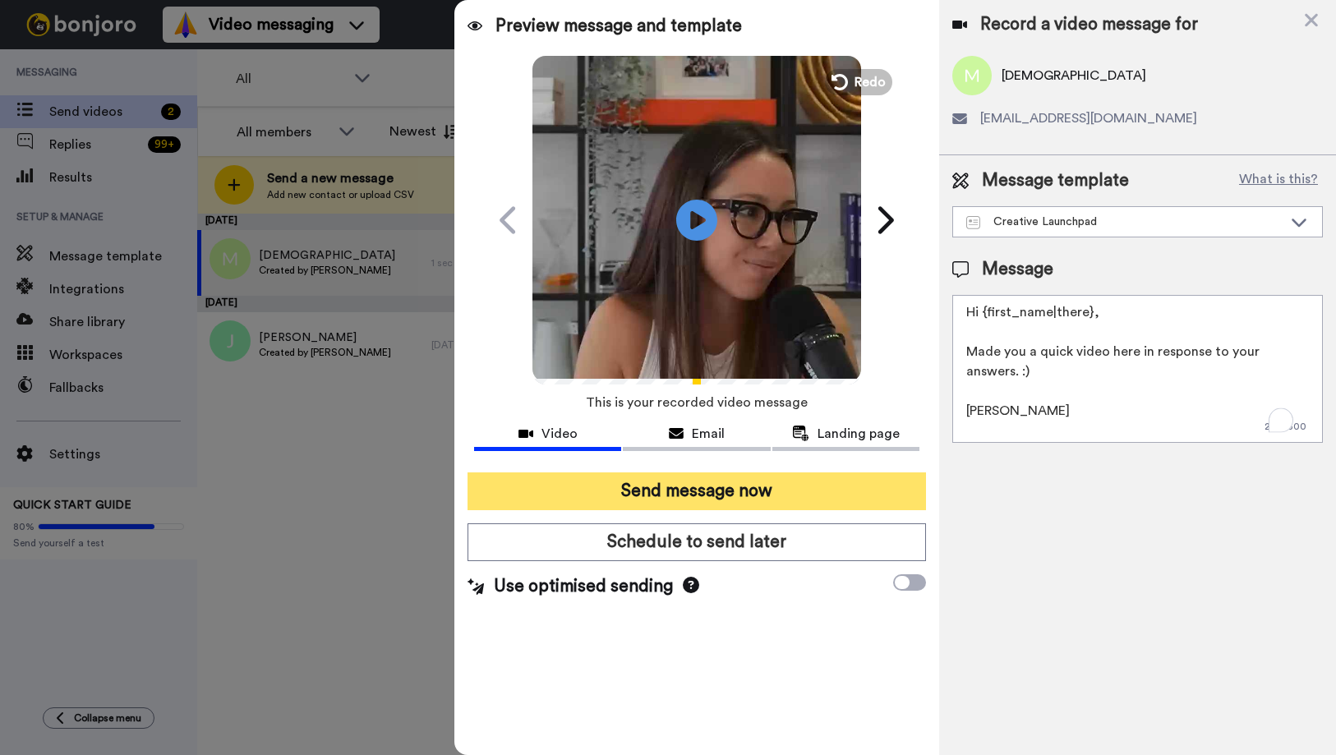
type textarea "Hi {first_name|there}, Made you a quick video here in response to your answers.…"
click at [747, 494] on button "Send message now" at bounding box center [696, 491] width 458 height 38
